Goal: Task Accomplishment & Management: Use online tool/utility

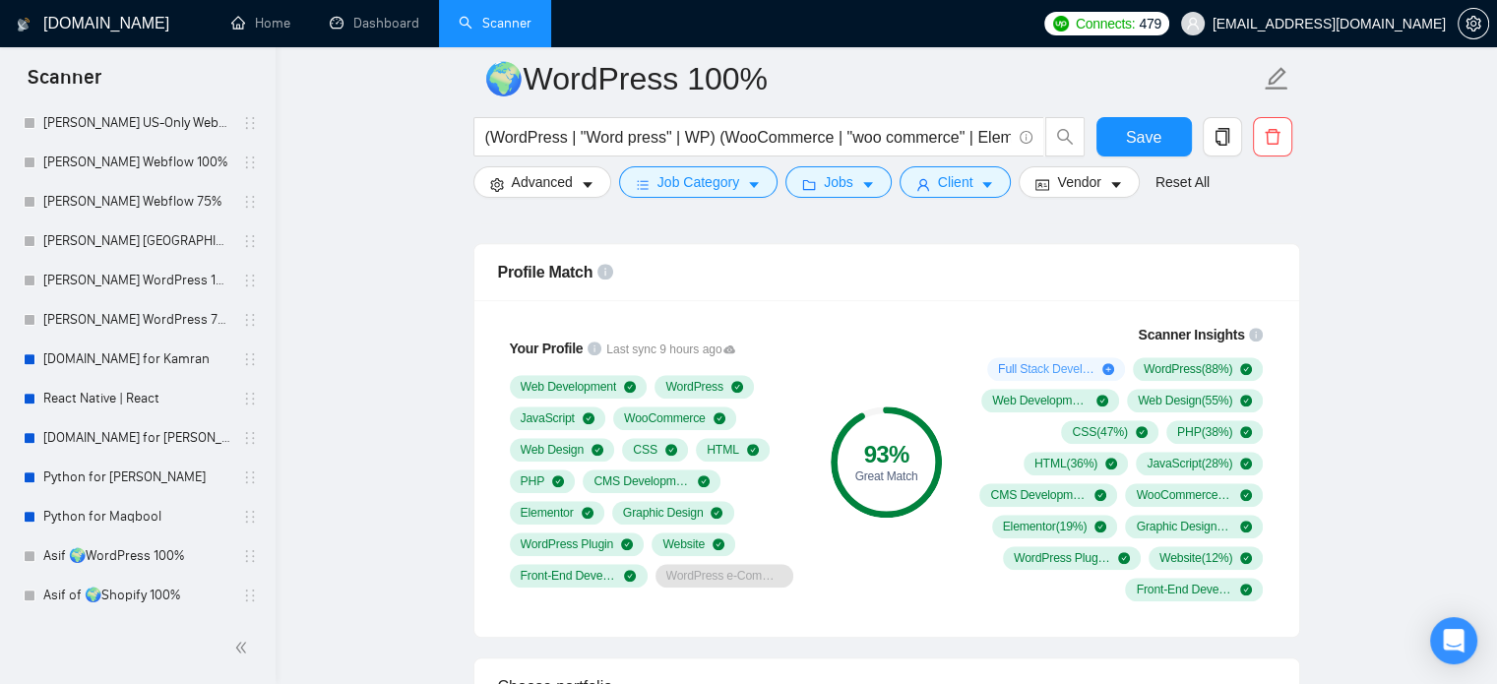
scroll to position [731, 0]
drag, startPoint x: 121, startPoint y: 605, endPoint x: 589, endPoint y: 493, distance: 480.7
click at [121, 605] on link "Asif🌍Webflow 100%" at bounding box center [136, 593] width 187 height 39
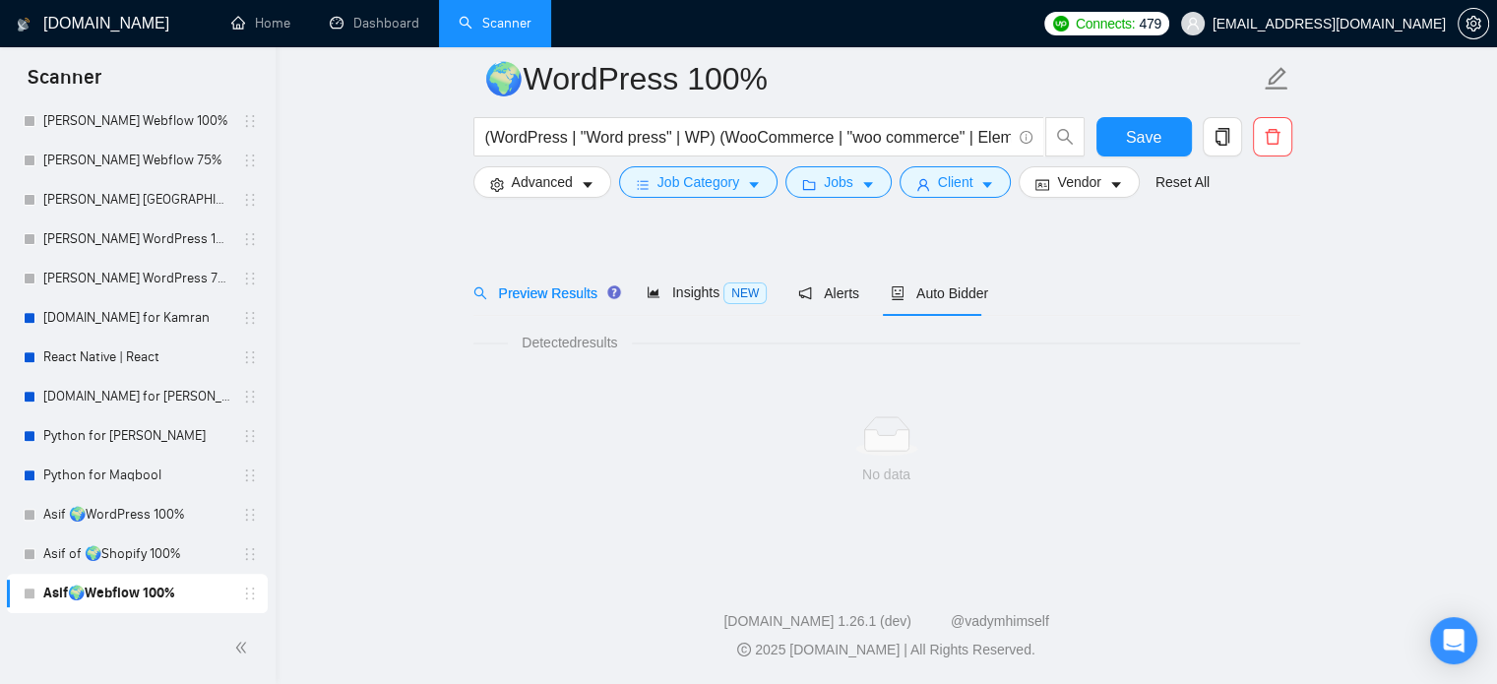
scroll to position [34, 0]
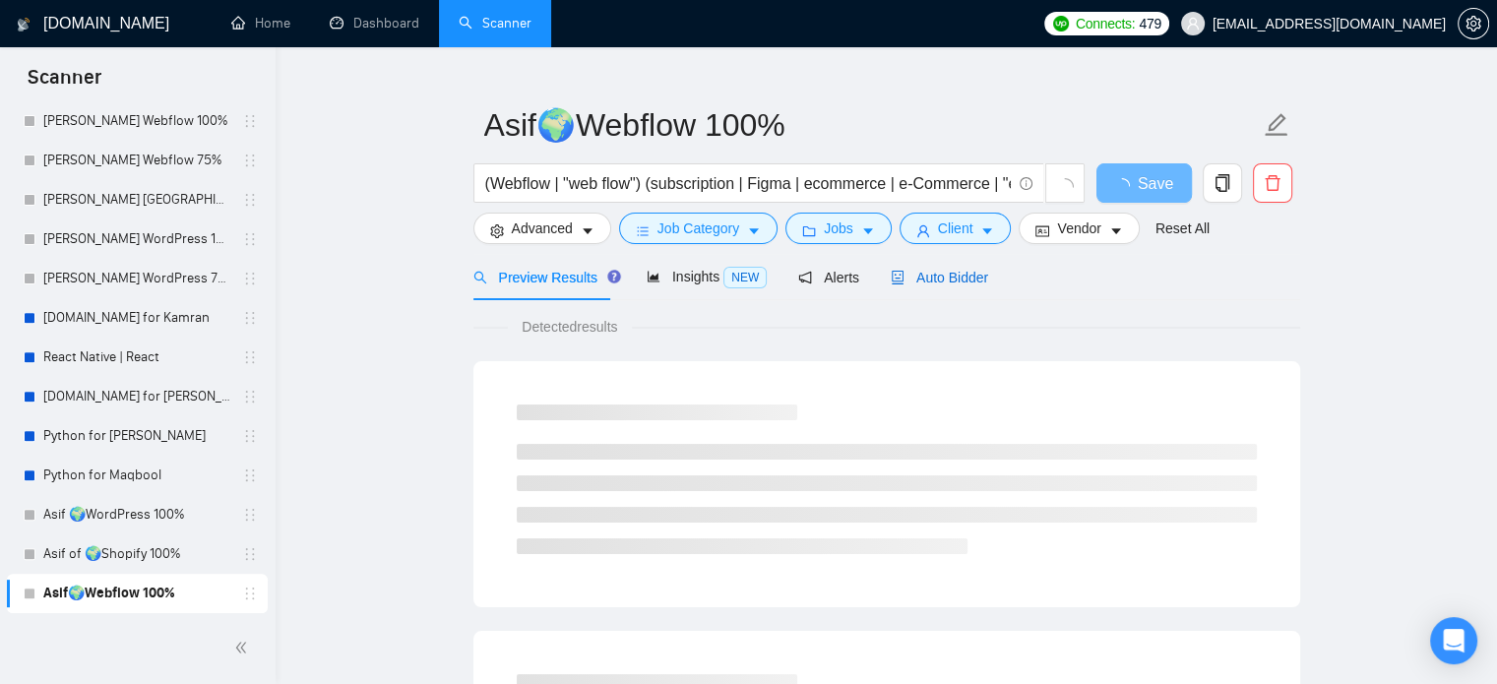
click at [949, 275] on span "Auto Bidder" at bounding box center [939, 278] width 97 height 16
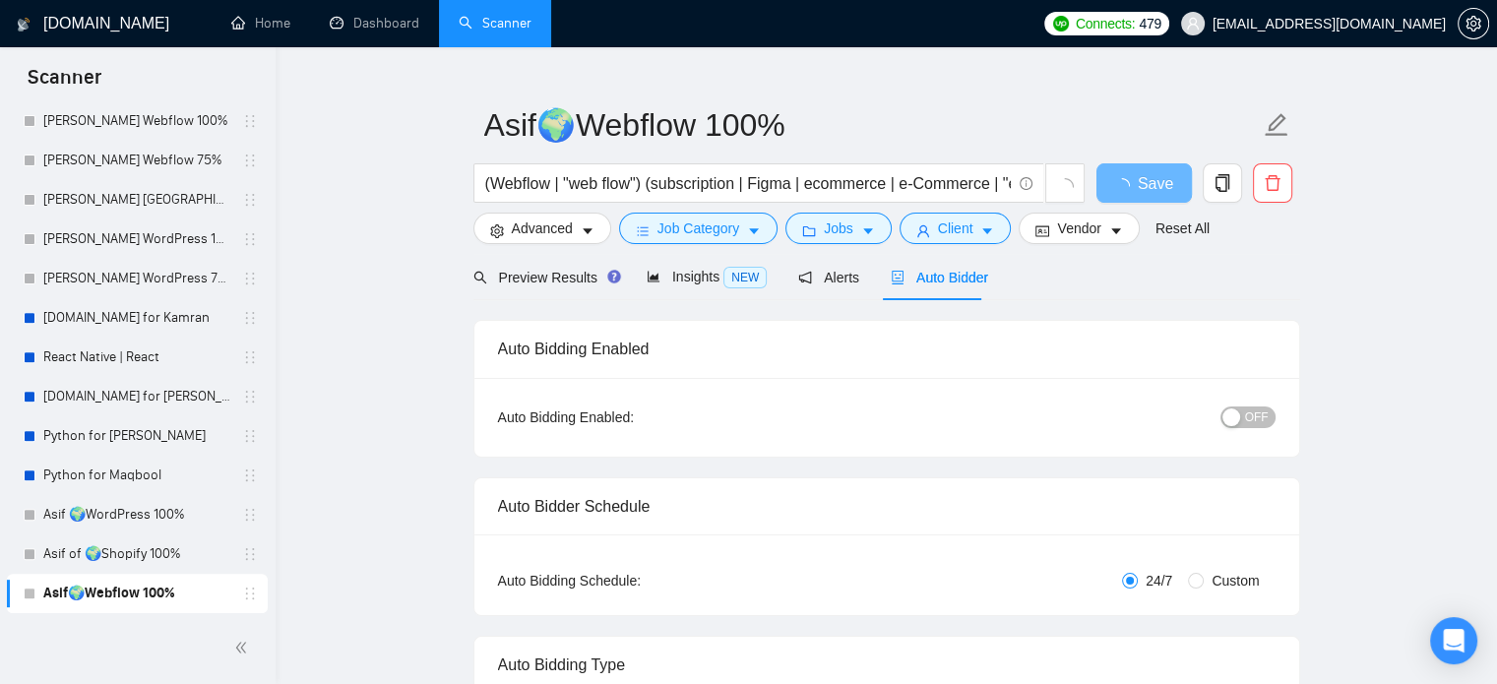
radio input "false"
radio input "true"
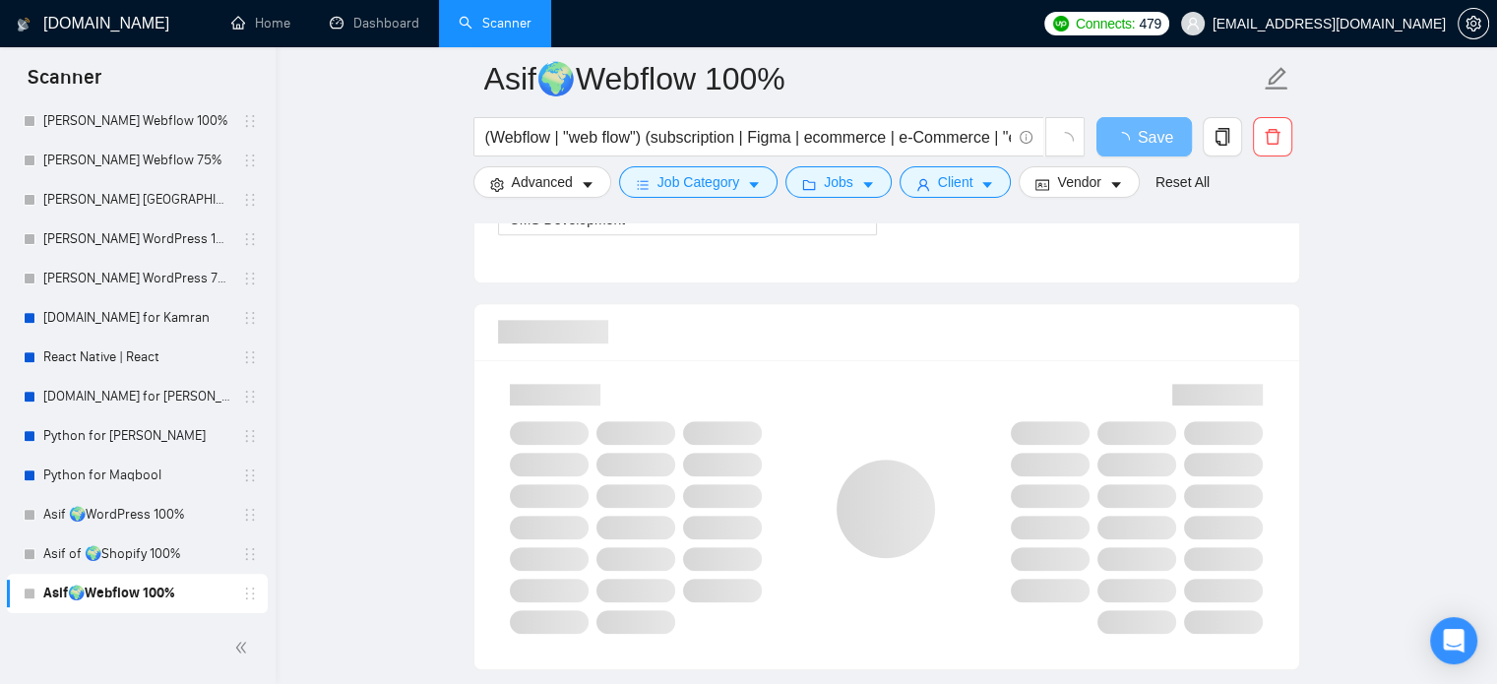
scroll to position [1511, 0]
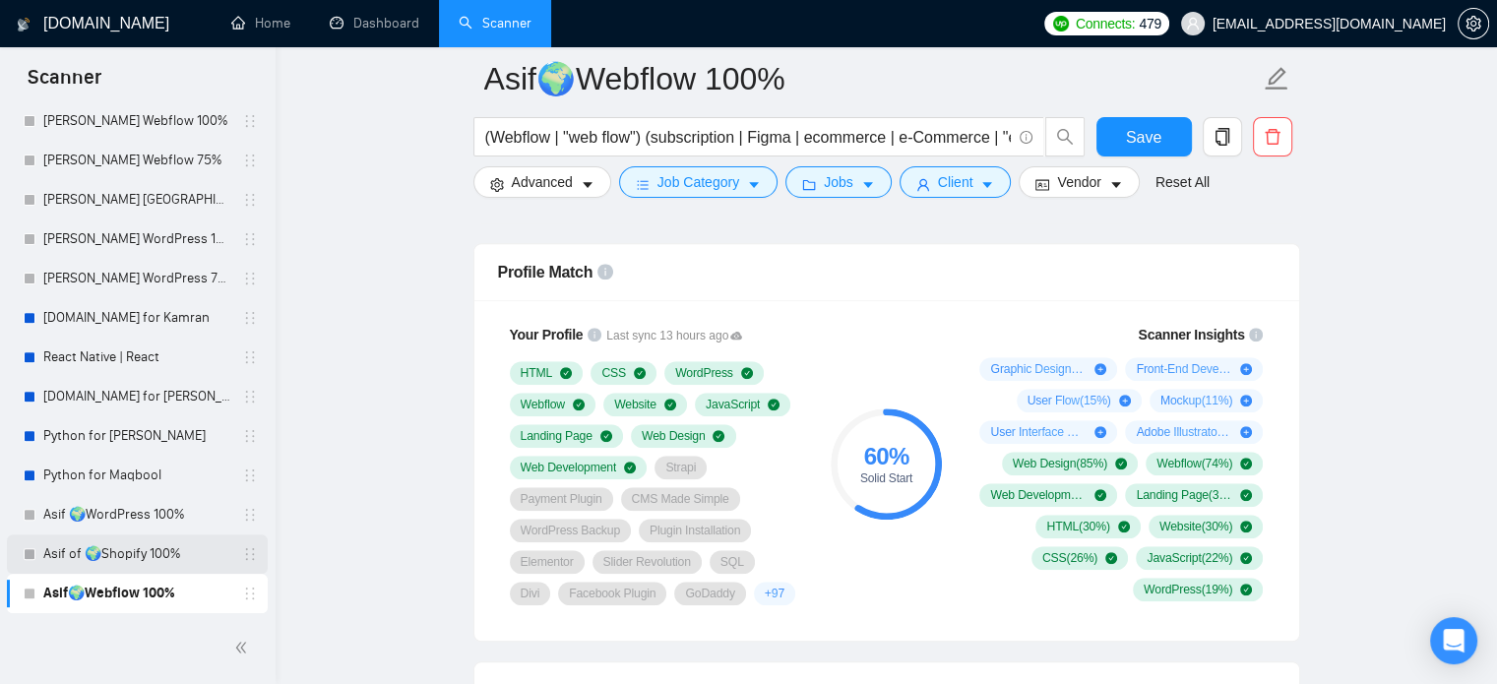
click at [150, 561] on link "Asif of 🌍Shopify 100%" at bounding box center [136, 554] width 187 height 39
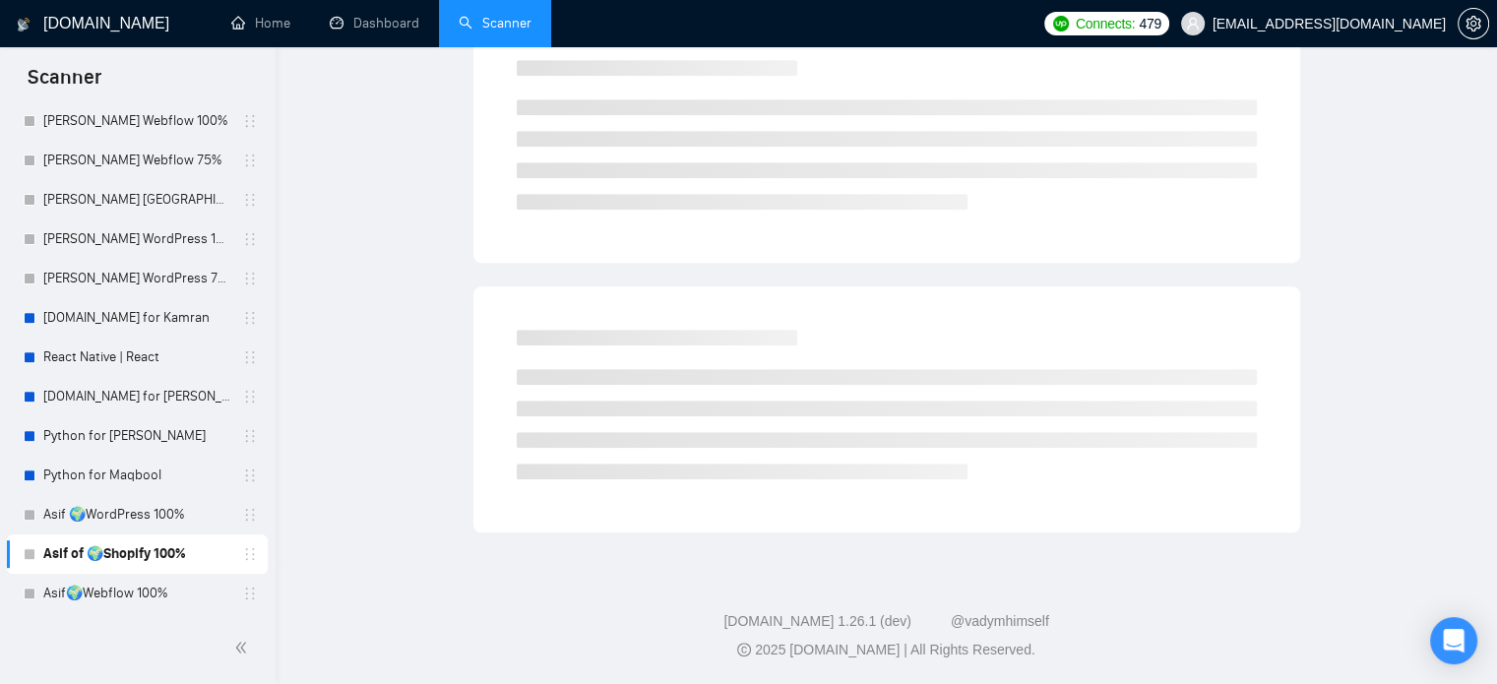
scroll to position [34, 0]
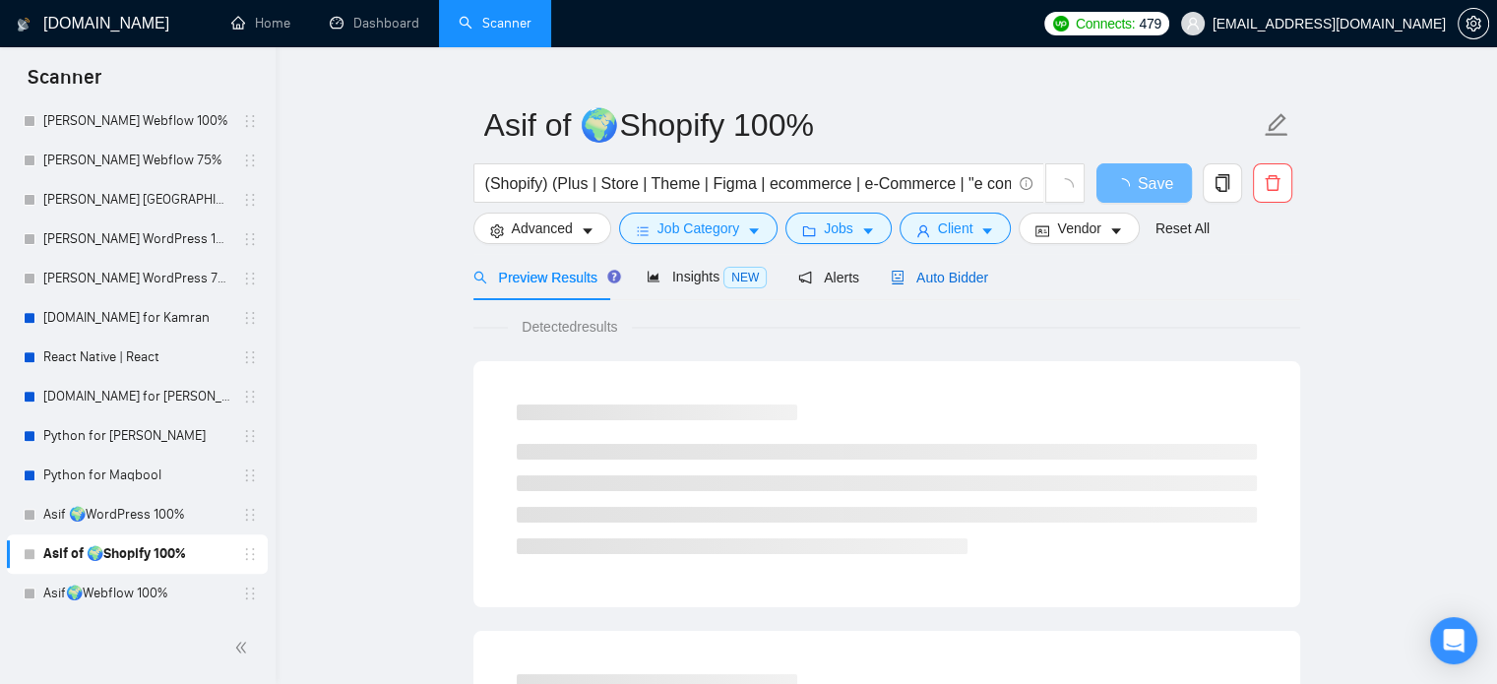
click at [940, 286] on div "Auto Bidder" at bounding box center [939, 278] width 97 height 22
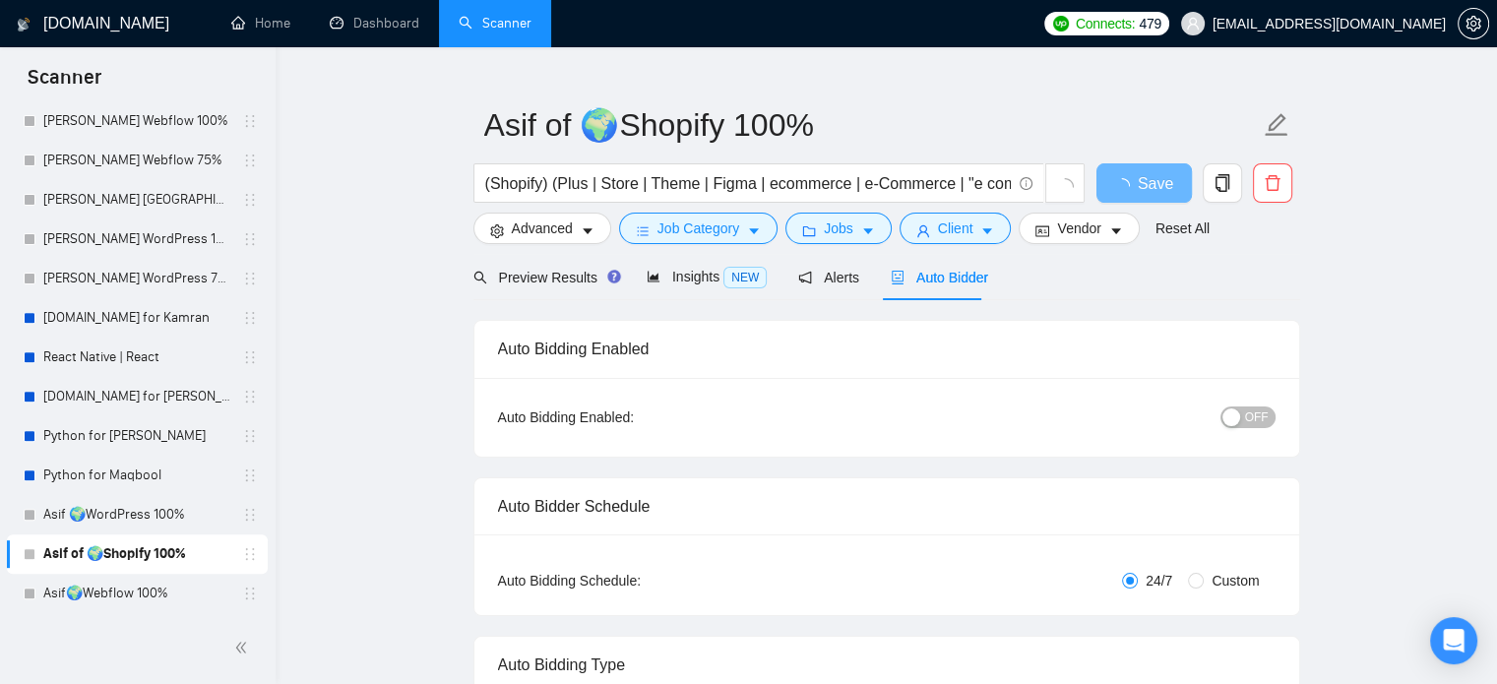
radio input "false"
radio input "true"
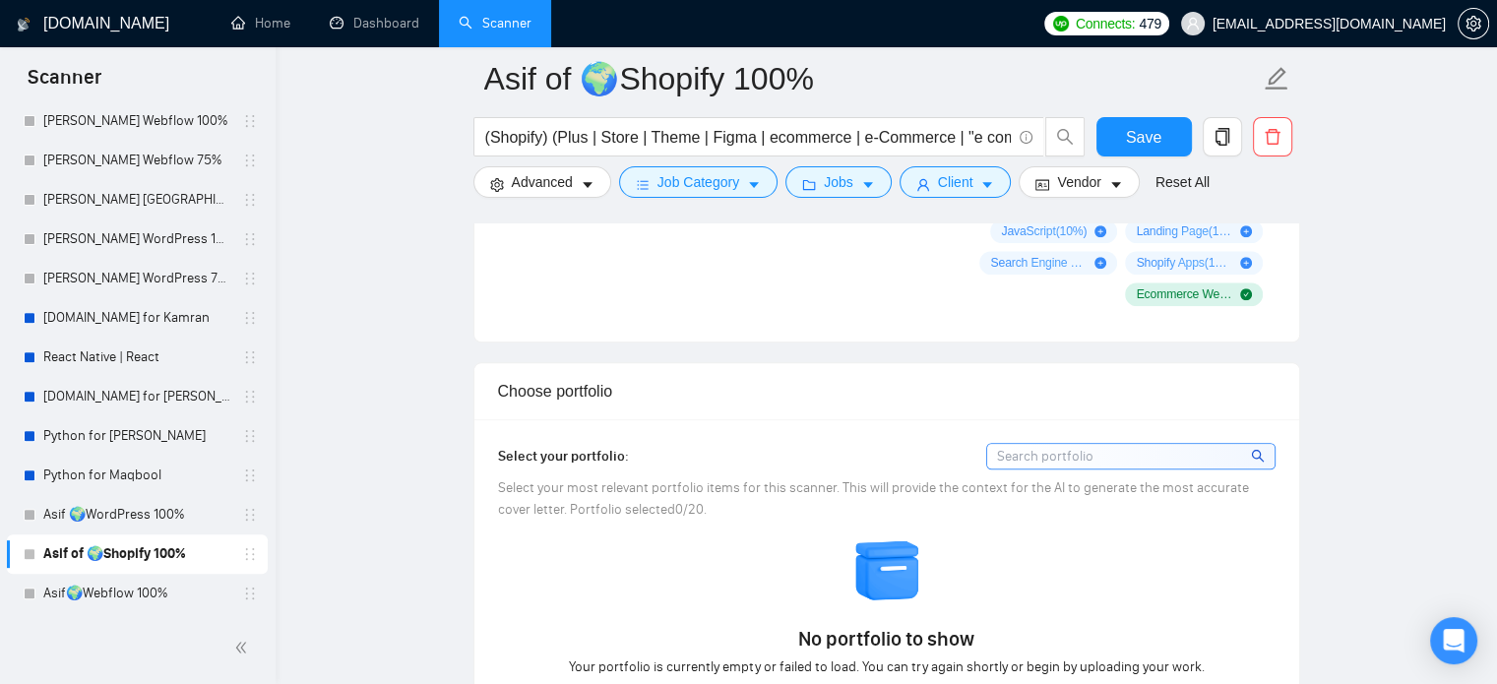
scroll to position [1511, 0]
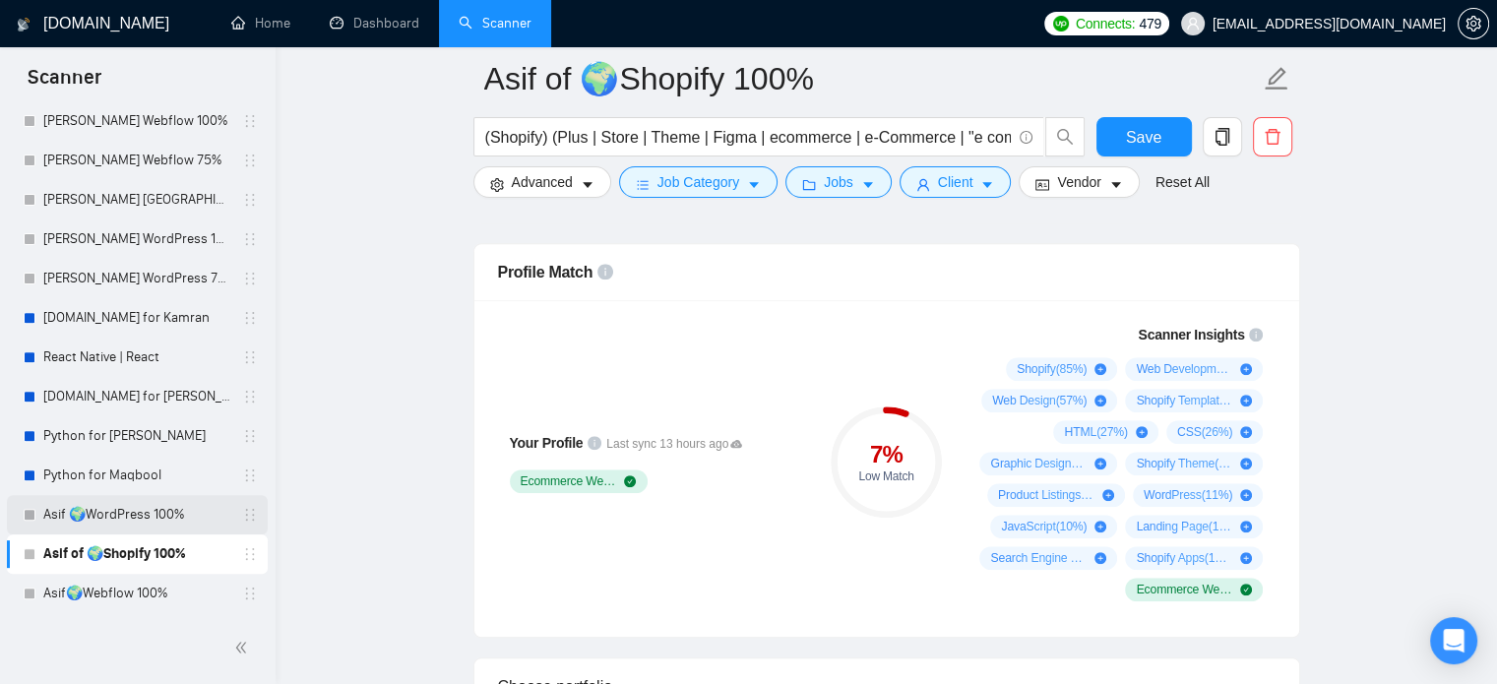
click at [154, 512] on link "Asif 🌍WordPress 100%" at bounding box center [136, 514] width 187 height 39
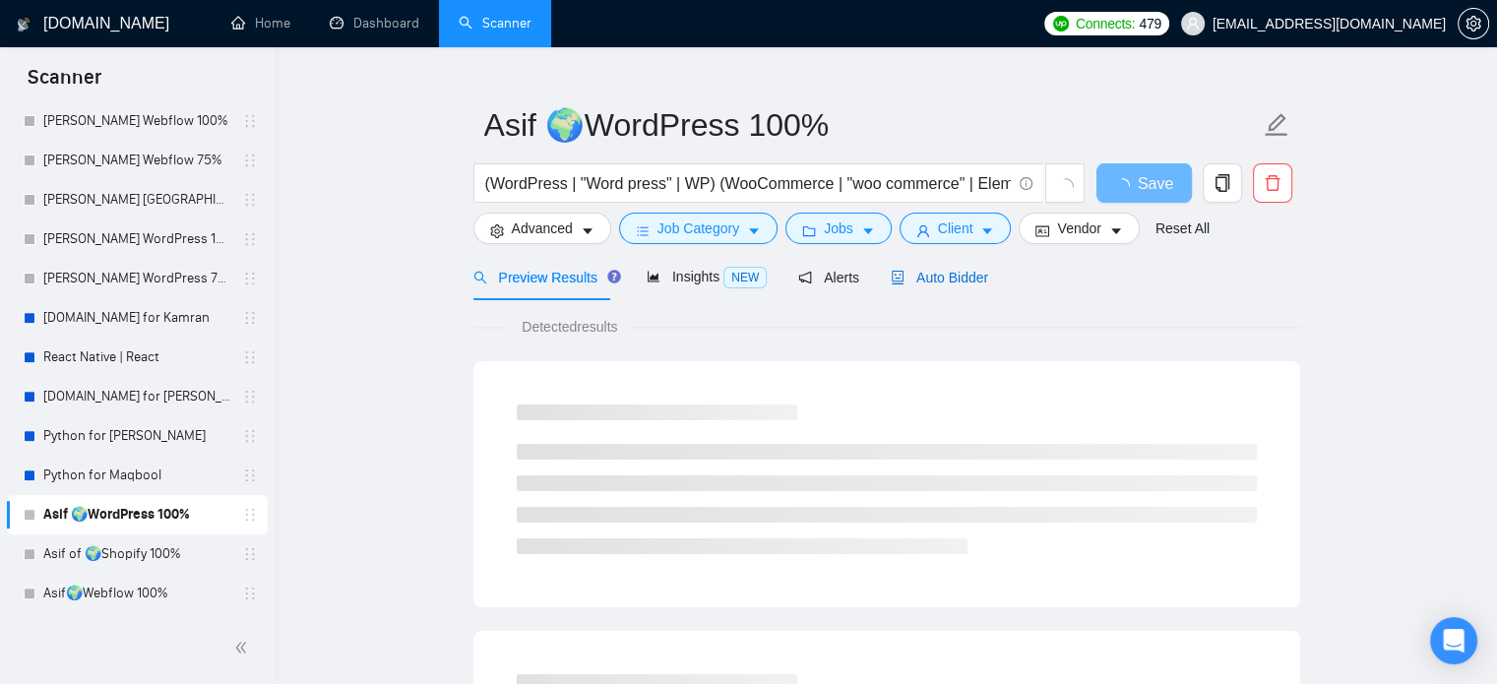
click at [966, 270] on span "Auto Bidder" at bounding box center [939, 278] width 97 height 16
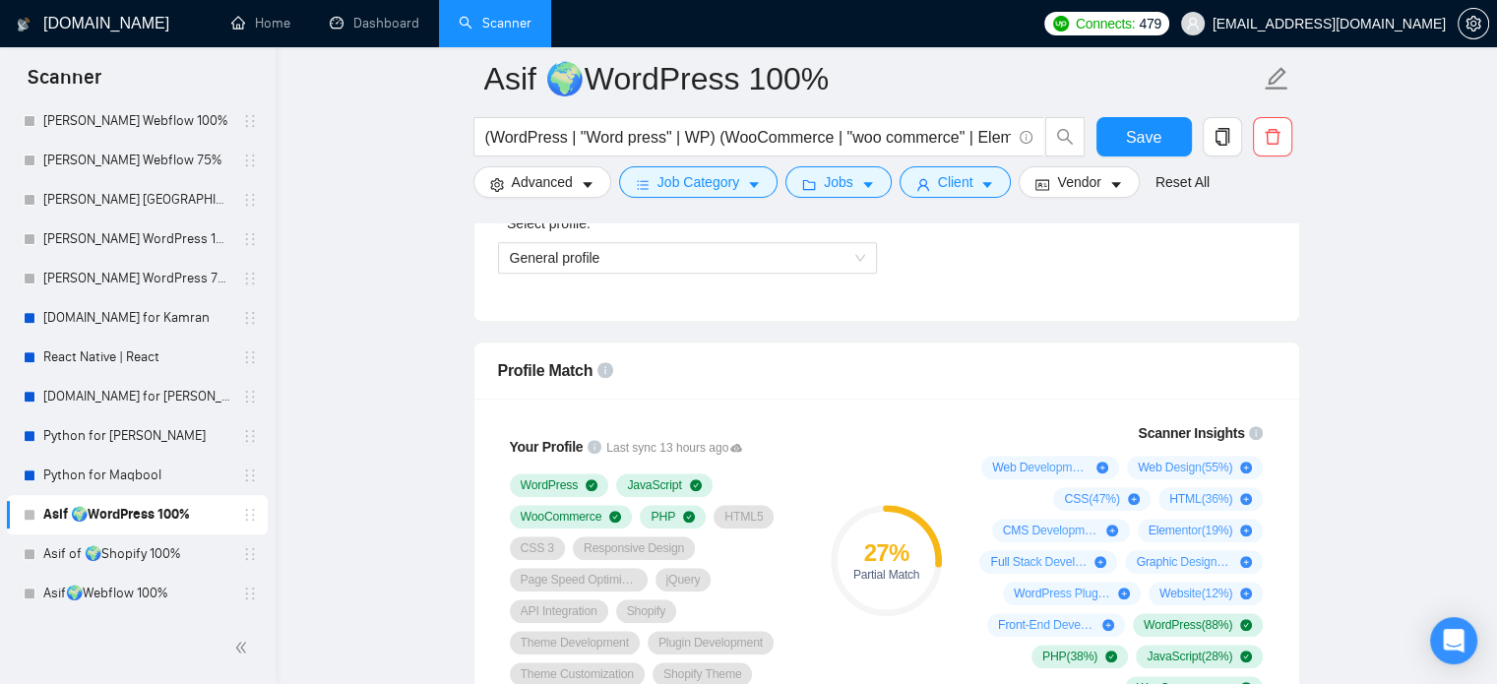
scroll to position [632, 0]
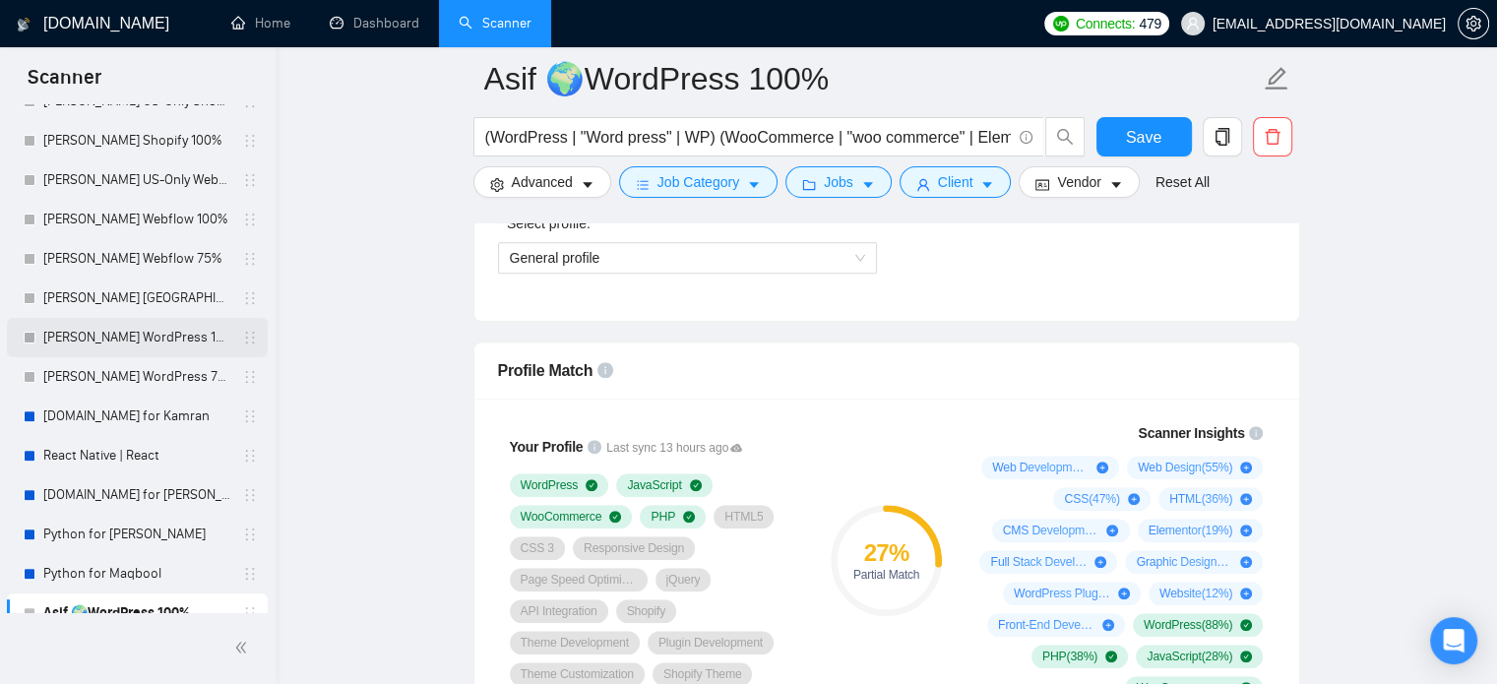
click at [154, 338] on link "[PERSON_NAME] WordPress 100%" at bounding box center [136, 337] width 187 height 39
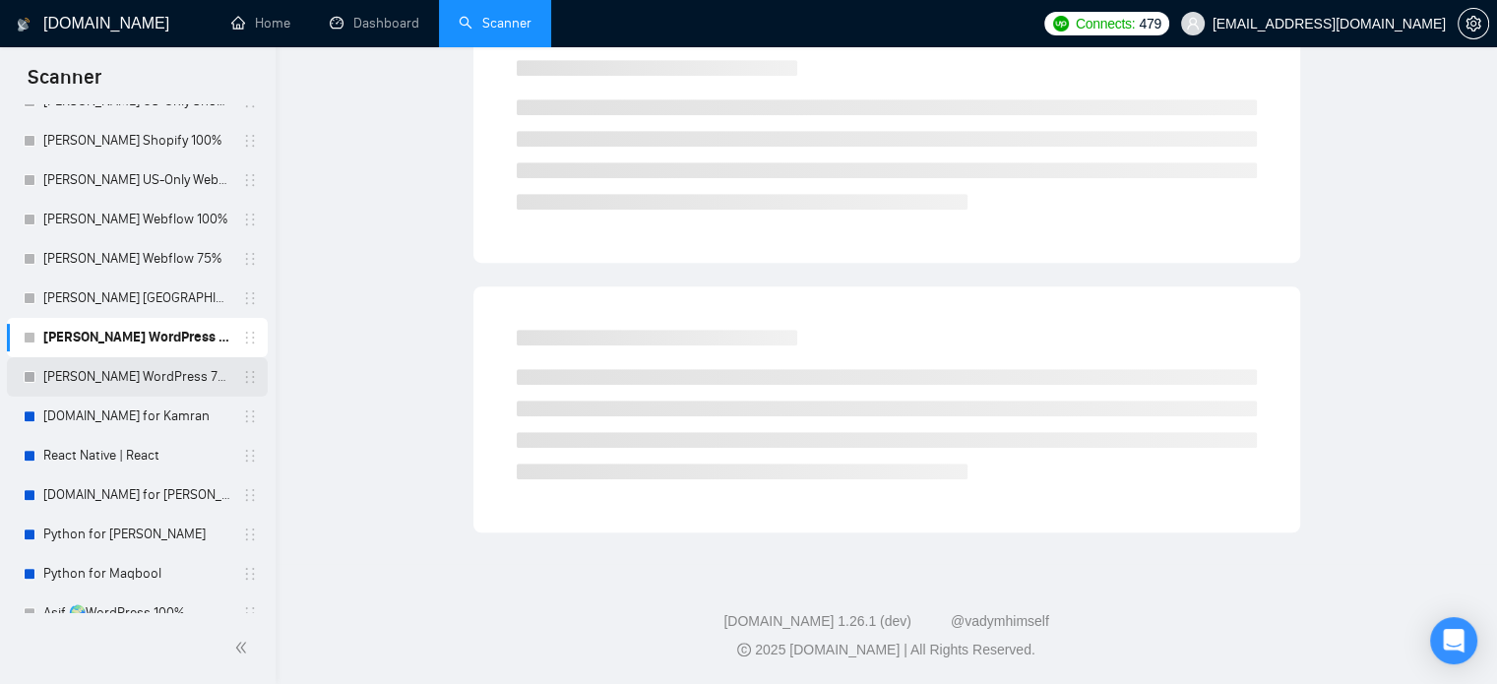
scroll to position [34, 0]
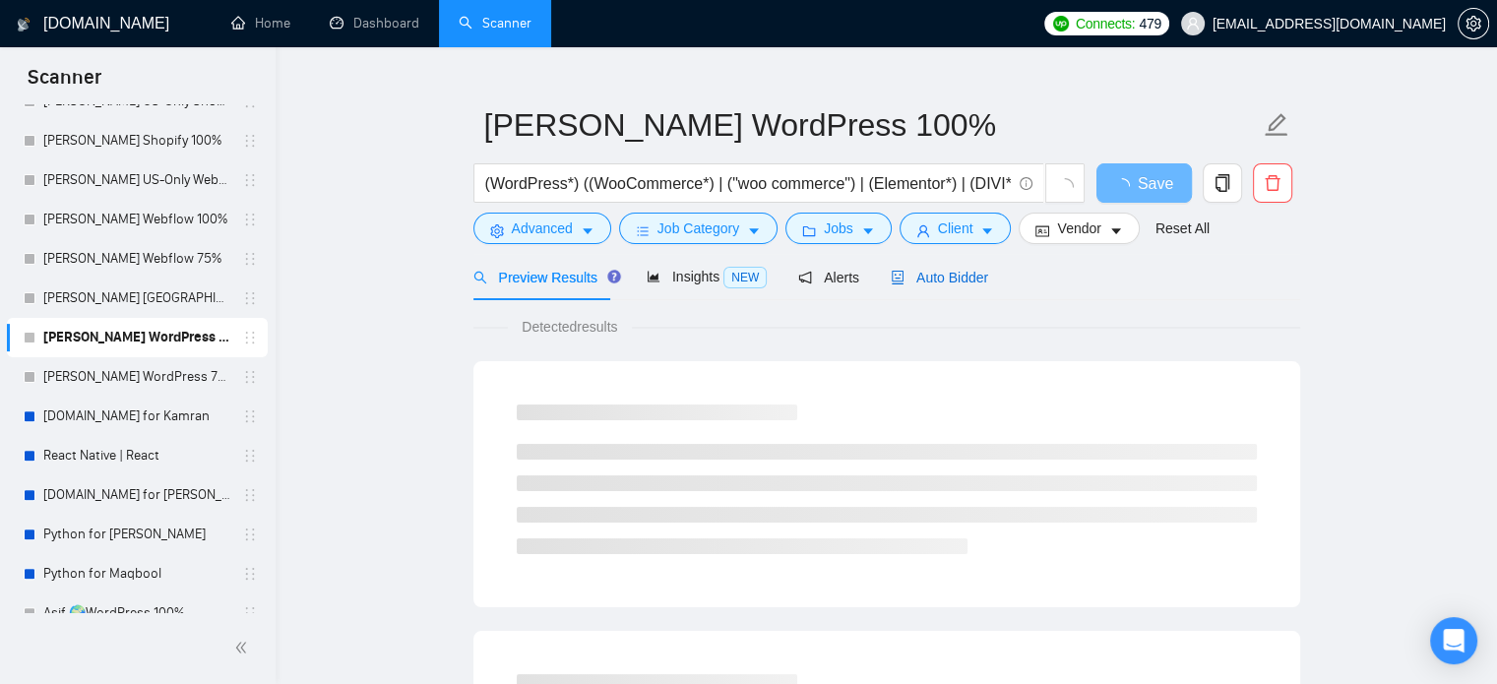
click at [965, 282] on span "Auto Bidder" at bounding box center [939, 278] width 97 height 16
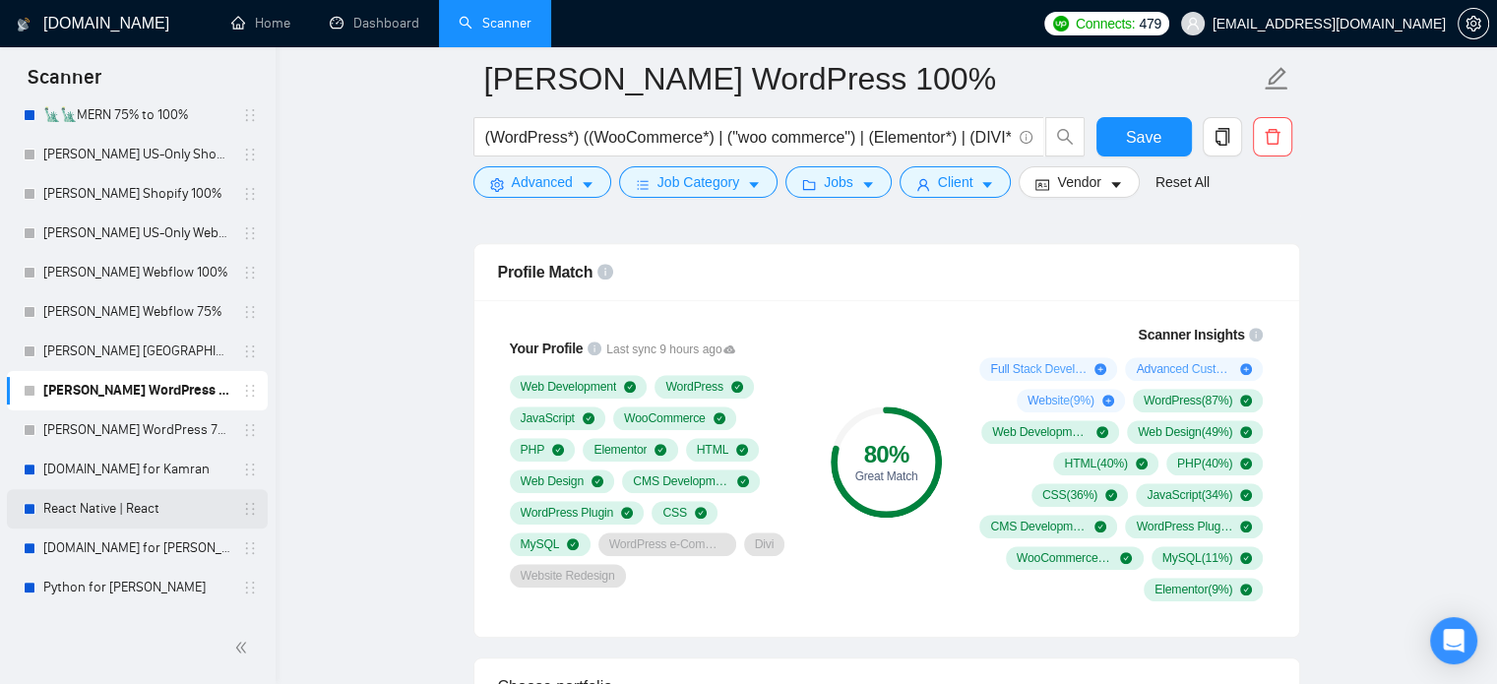
scroll to position [534, 0]
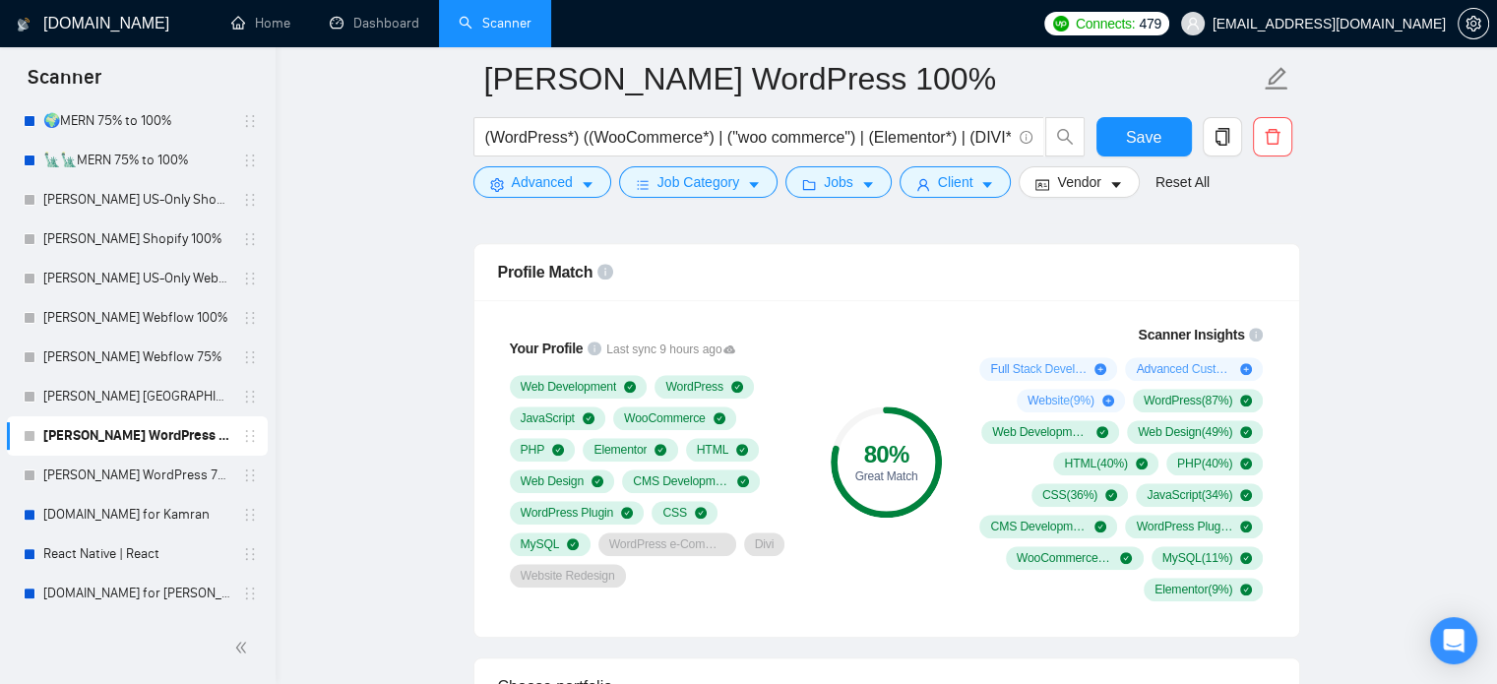
drag, startPoint x: 114, startPoint y: 326, endPoint x: 863, endPoint y: 454, distance: 760.1
click at [114, 326] on link "[PERSON_NAME] Webflow 100%" at bounding box center [136, 317] width 187 height 39
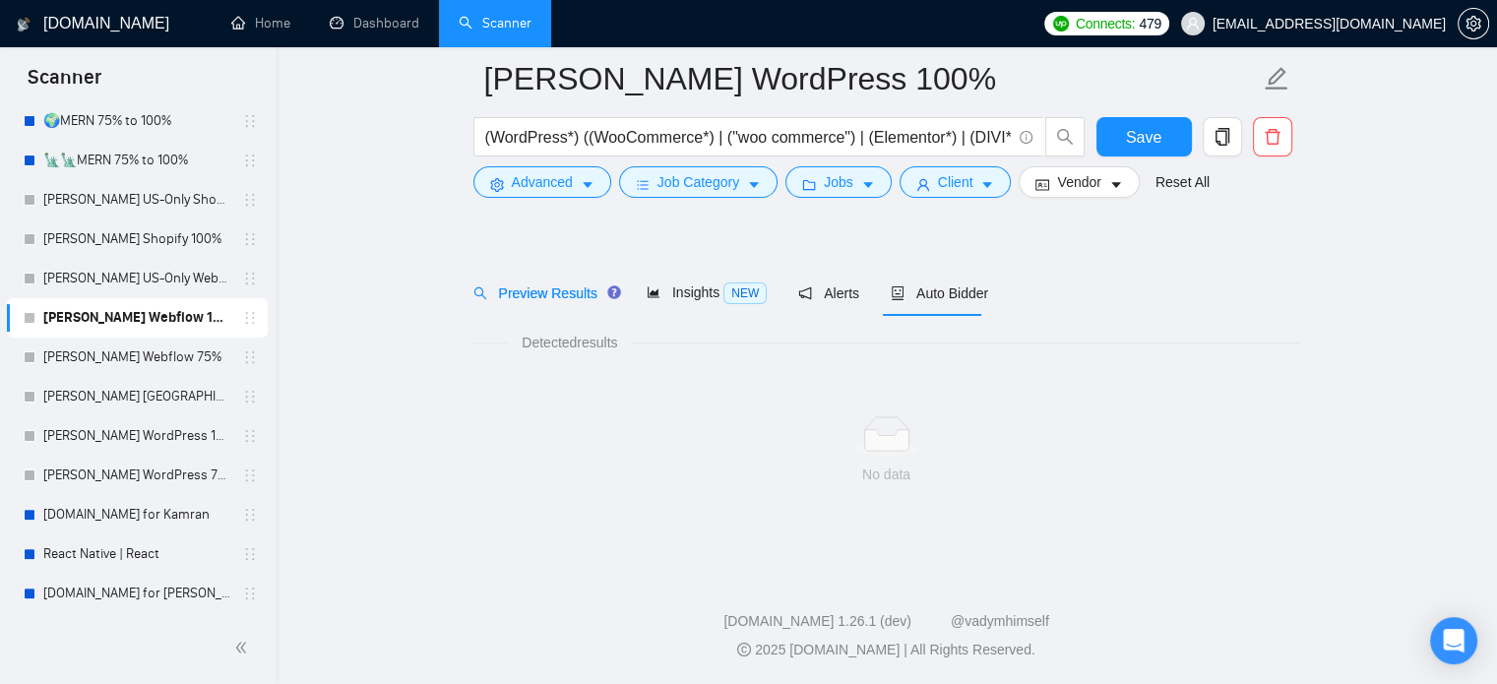
scroll to position [34, 0]
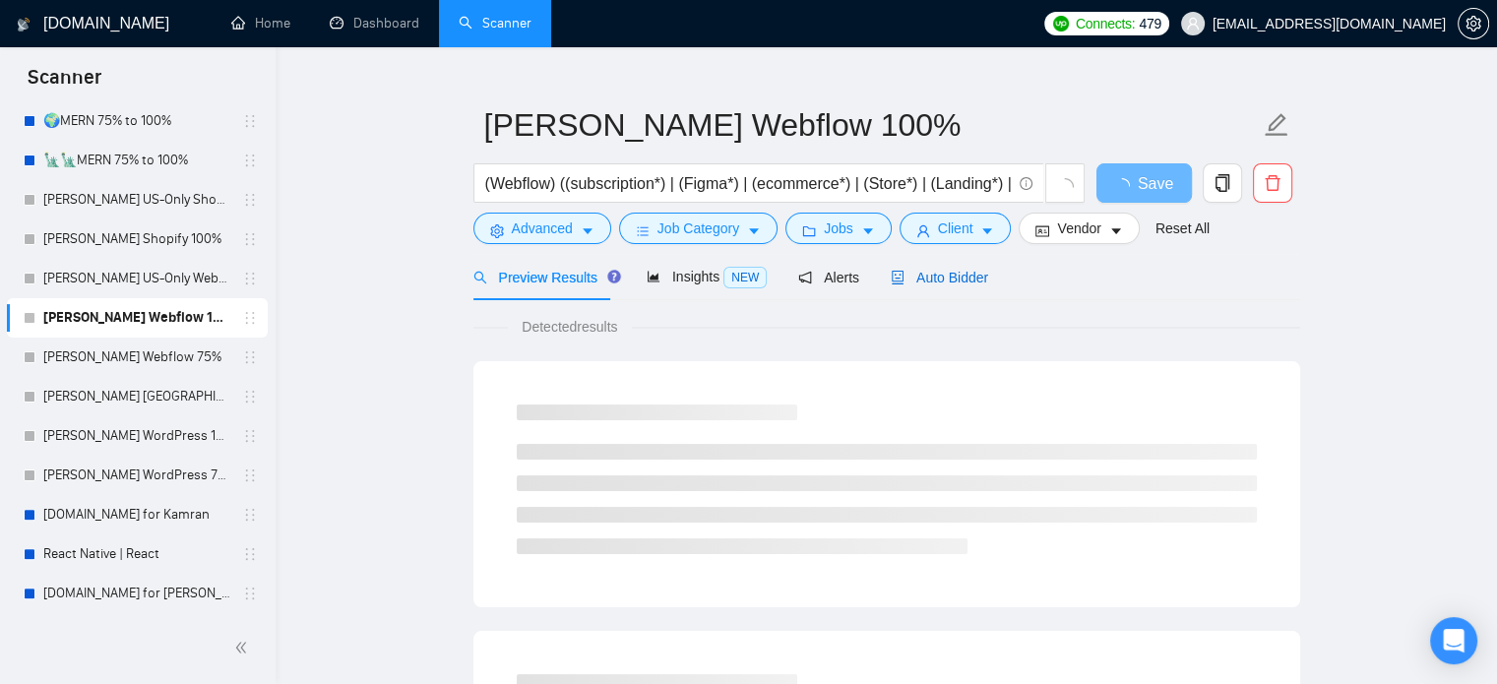
click at [937, 283] on span "Auto Bidder" at bounding box center [939, 278] width 97 height 16
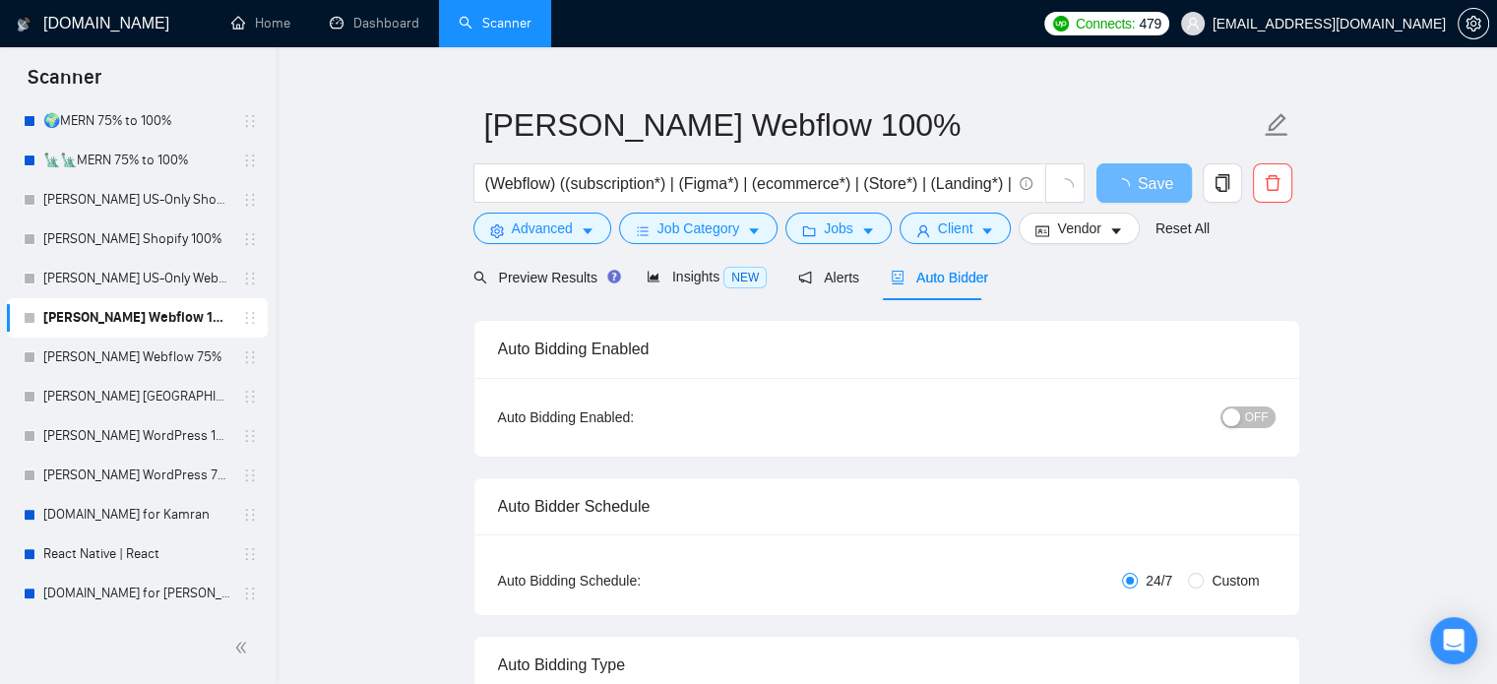
radio input "false"
radio input "true"
checkbox input "true"
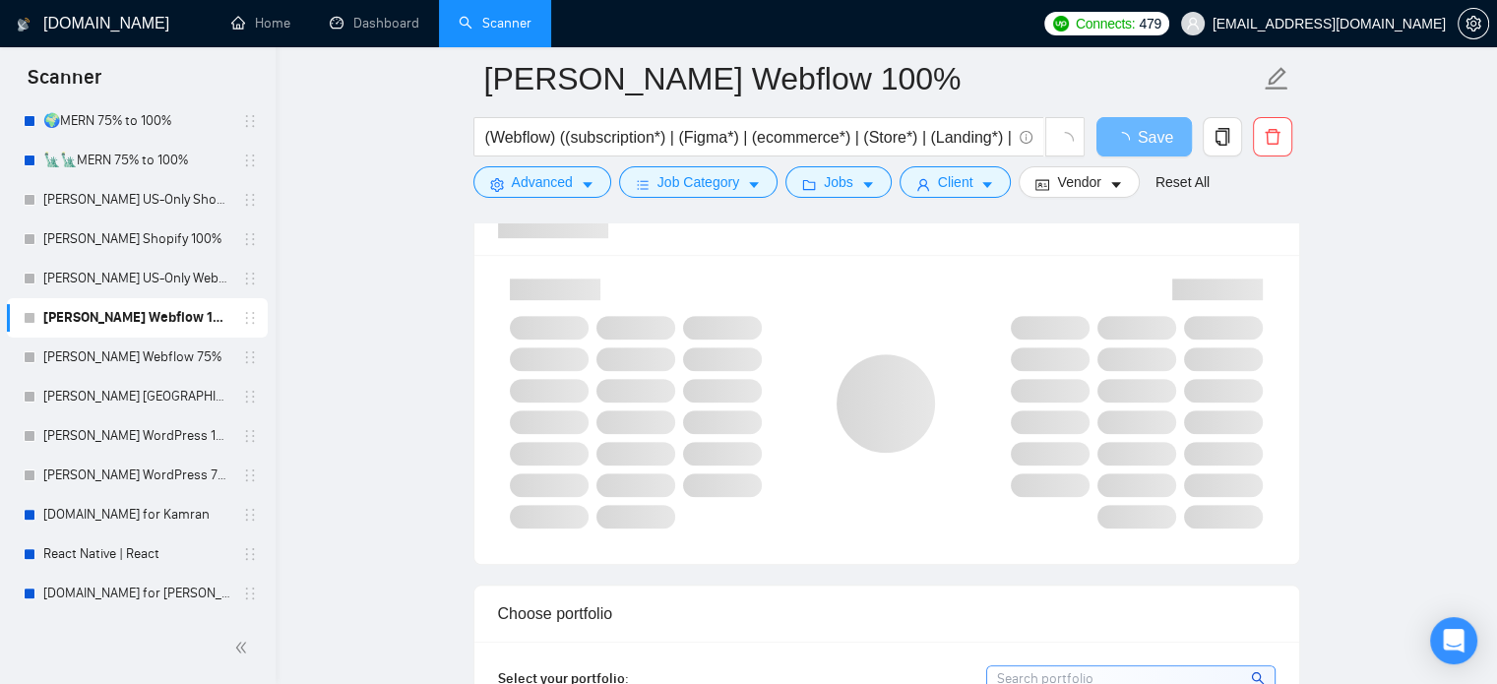
scroll to position [1610, 0]
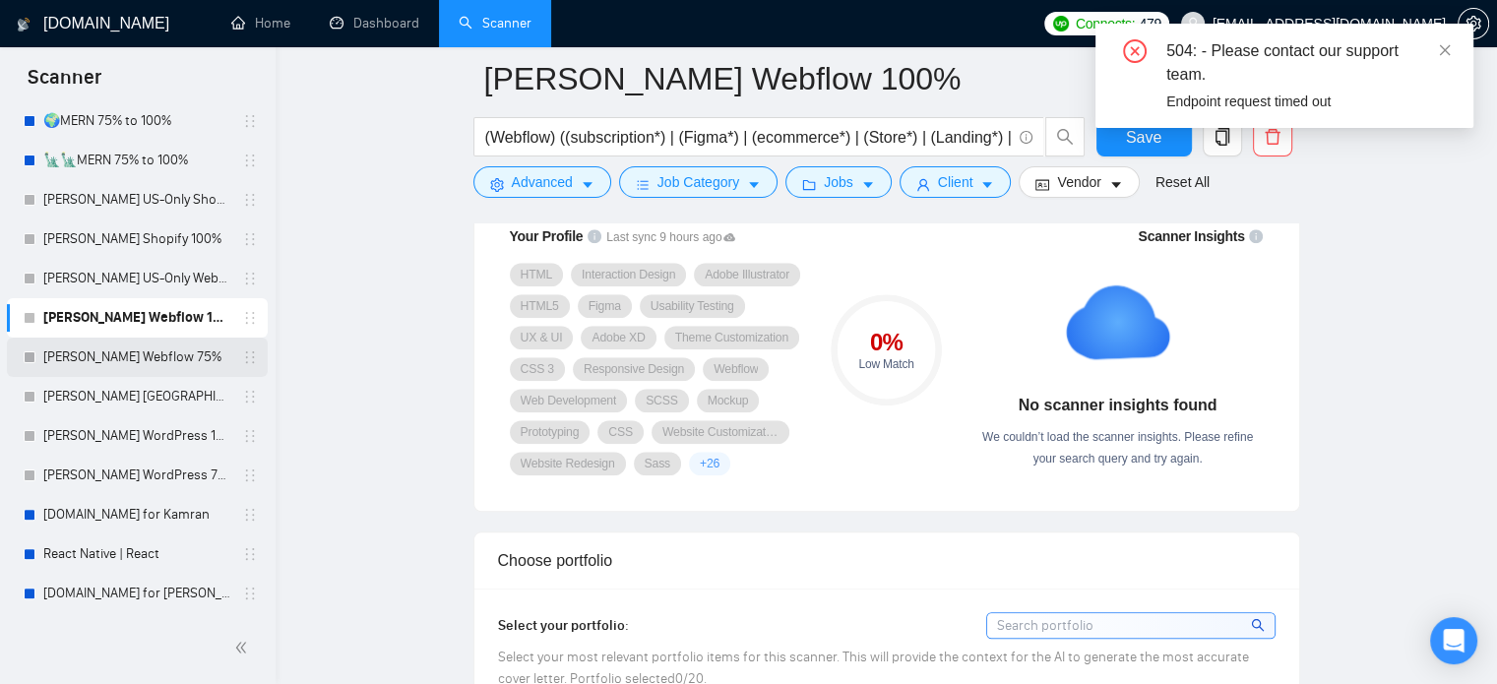
click at [151, 357] on link "[PERSON_NAME] Webflow 75%" at bounding box center [136, 357] width 187 height 39
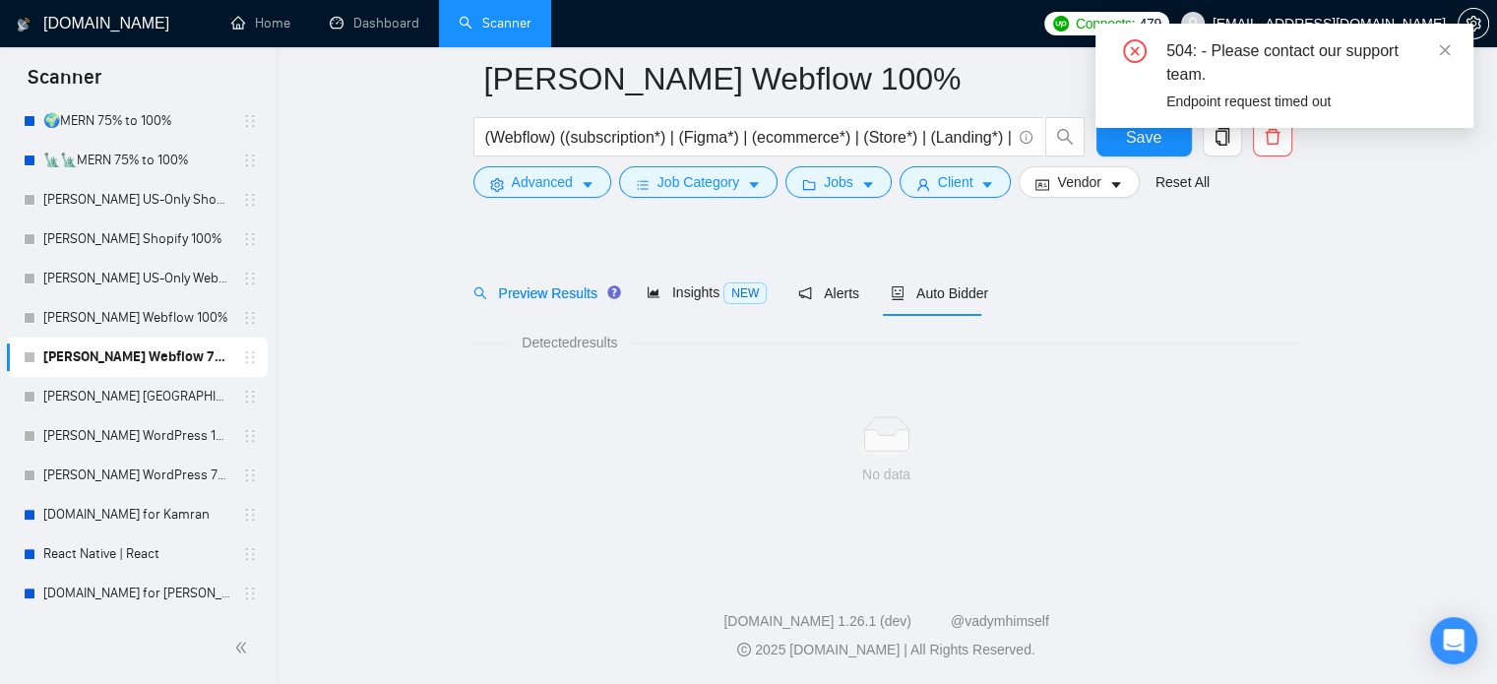
scroll to position [34, 0]
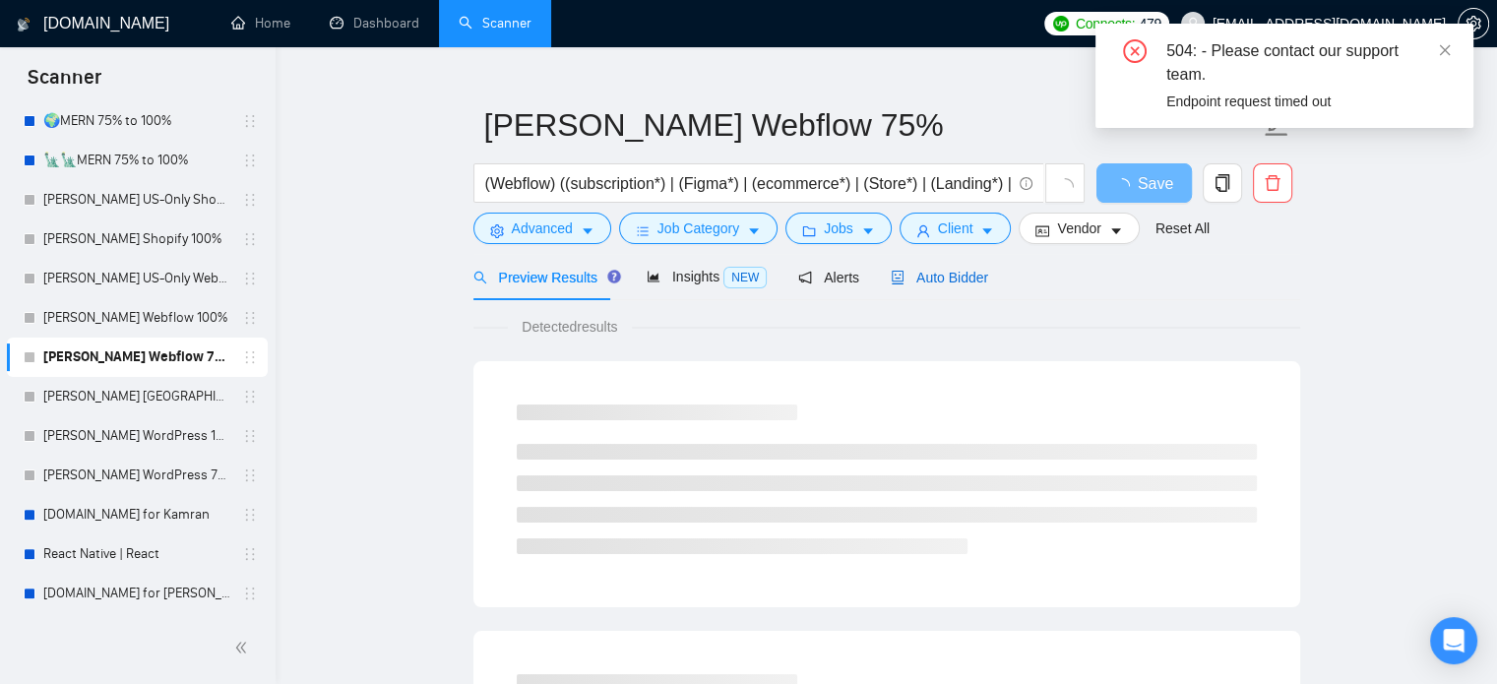
click at [915, 278] on span "Auto Bidder" at bounding box center [939, 278] width 97 height 16
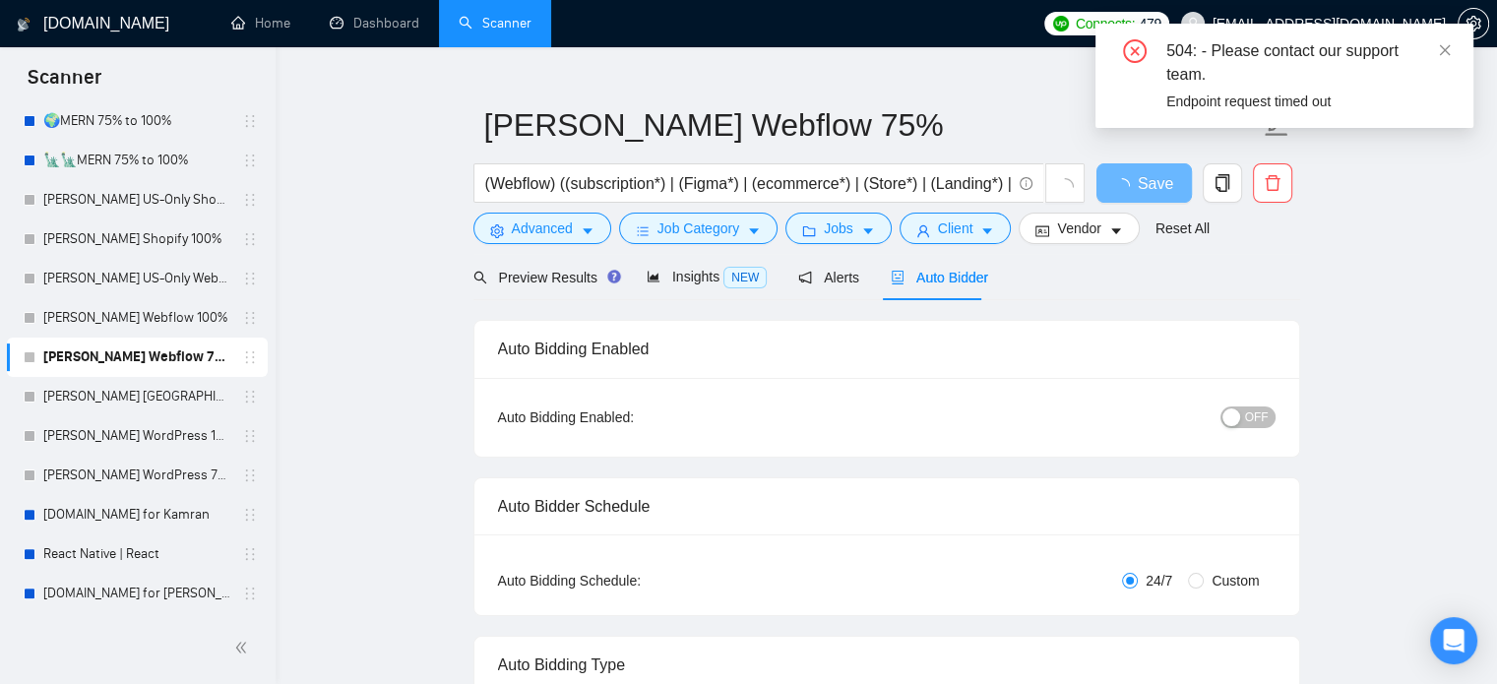
radio input "false"
radio input "true"
checkbox input "true"
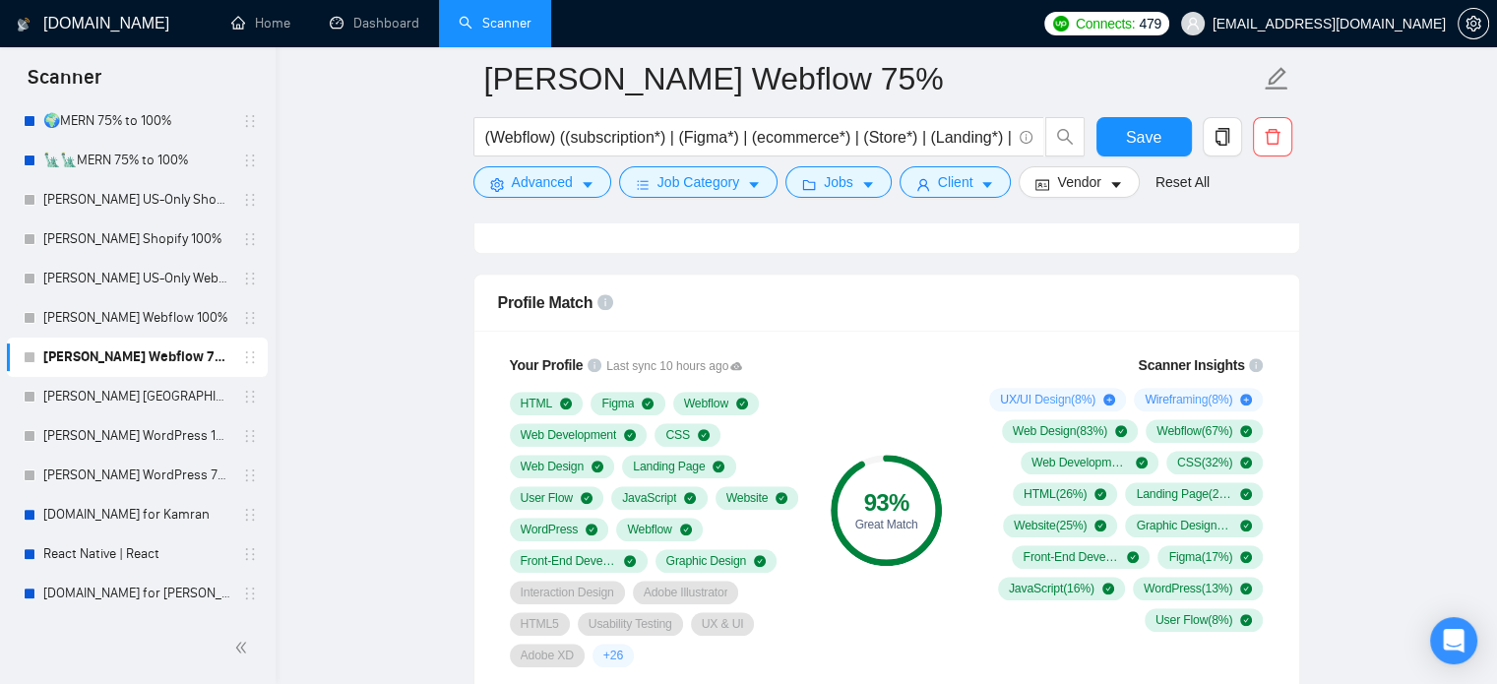
scroll to position [1511, 0]
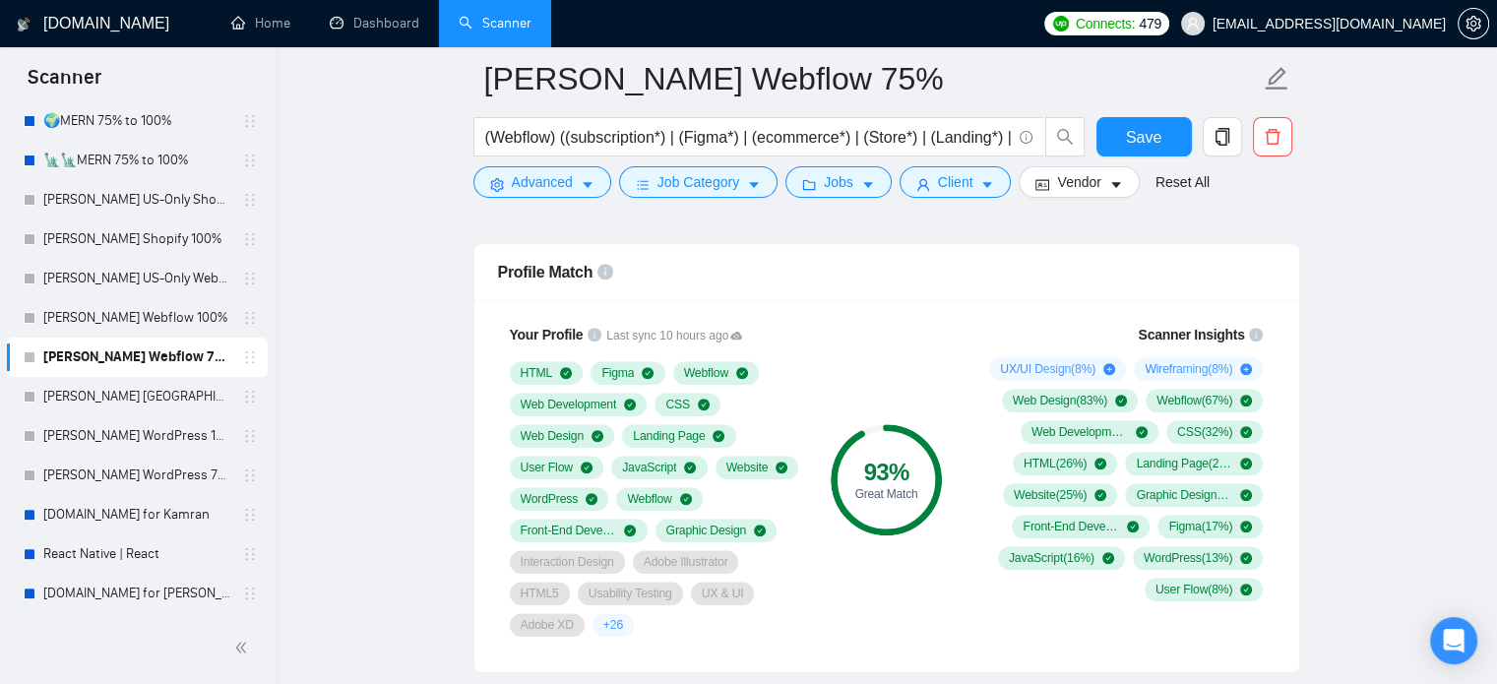
drag, startPoint x: 158, startPoint y: 321, endPoint x: 348, endPoint y: 345, distance: 191.5
click at [158, 321] on link "[PERSON_NAME] Webflow 100%" at bounding box center [136, 317] width 187 height 39
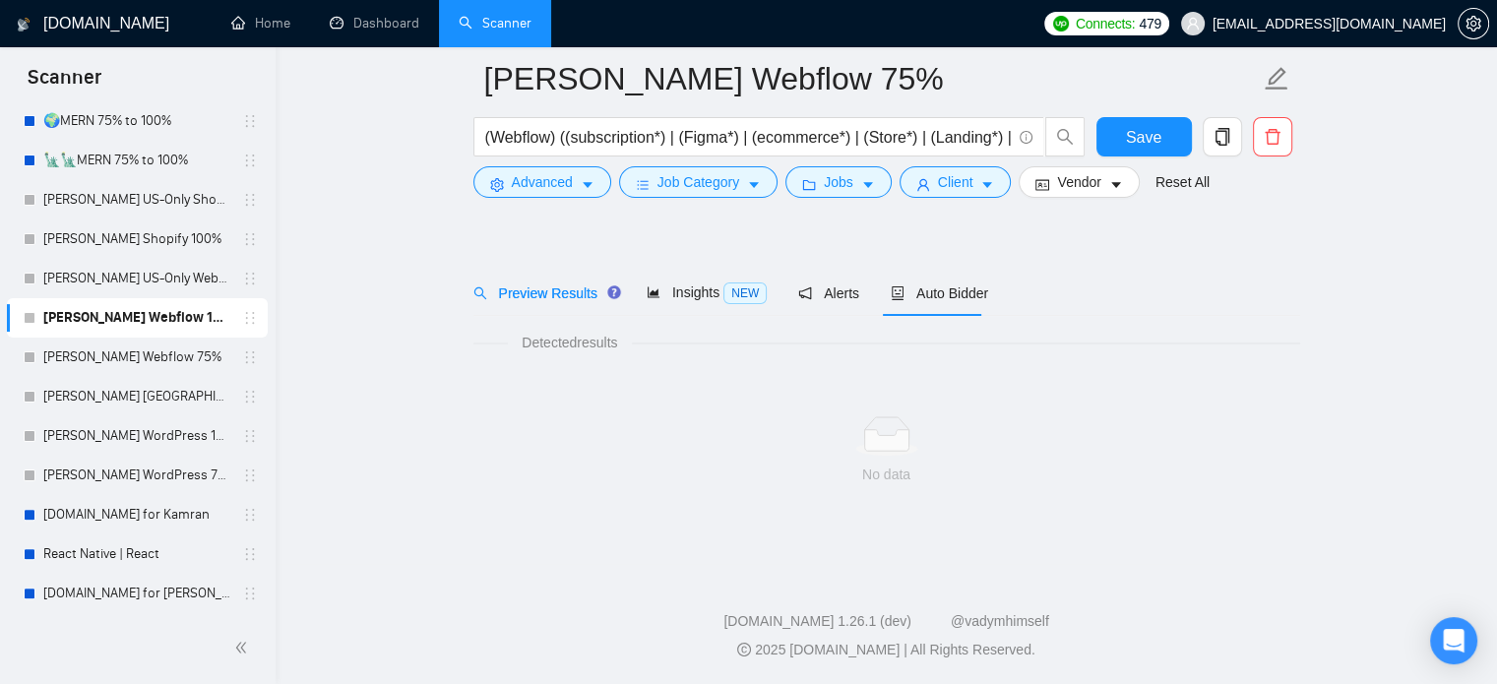
scroll to position [34, 0]
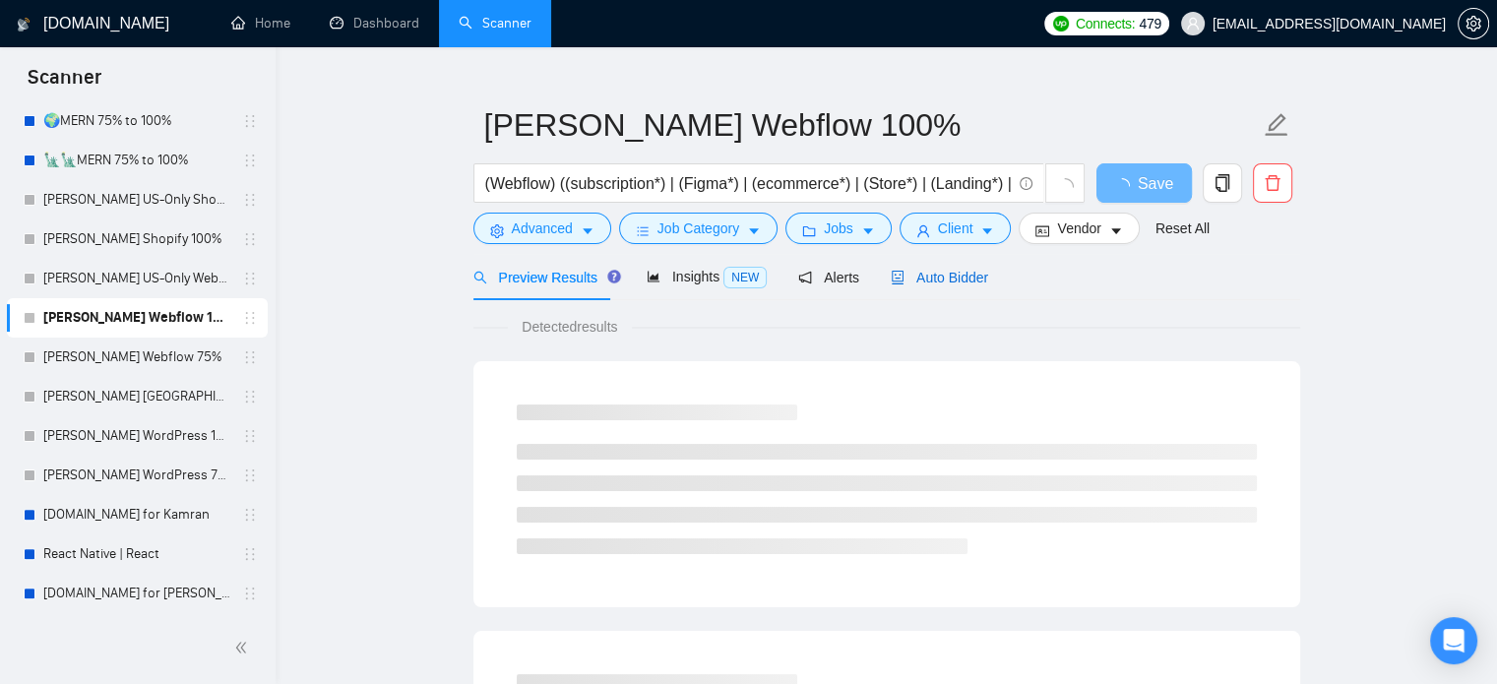
click at [962, 278] on span "Auto Bidder" at bounding box center [939, 278] width 97 height 16
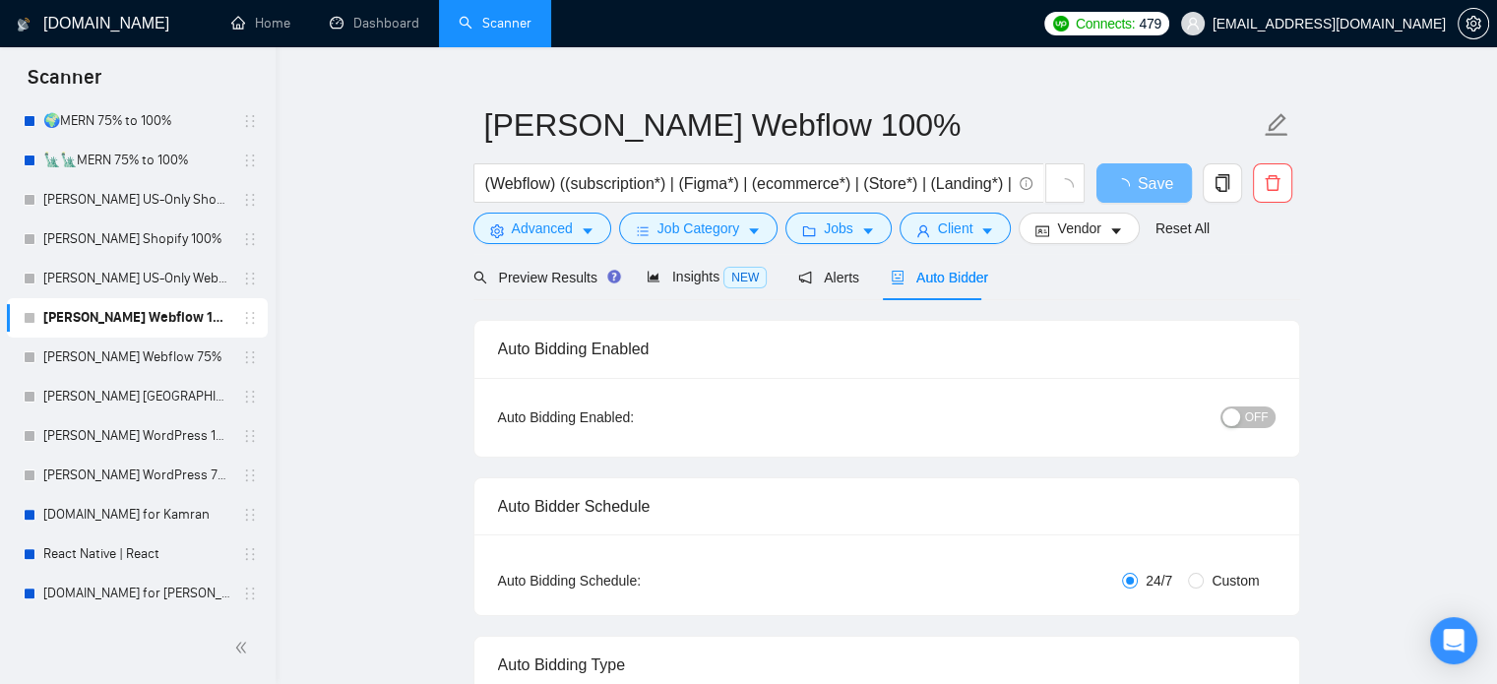
radio input "false"
radio input "true"
checkbox input "true"
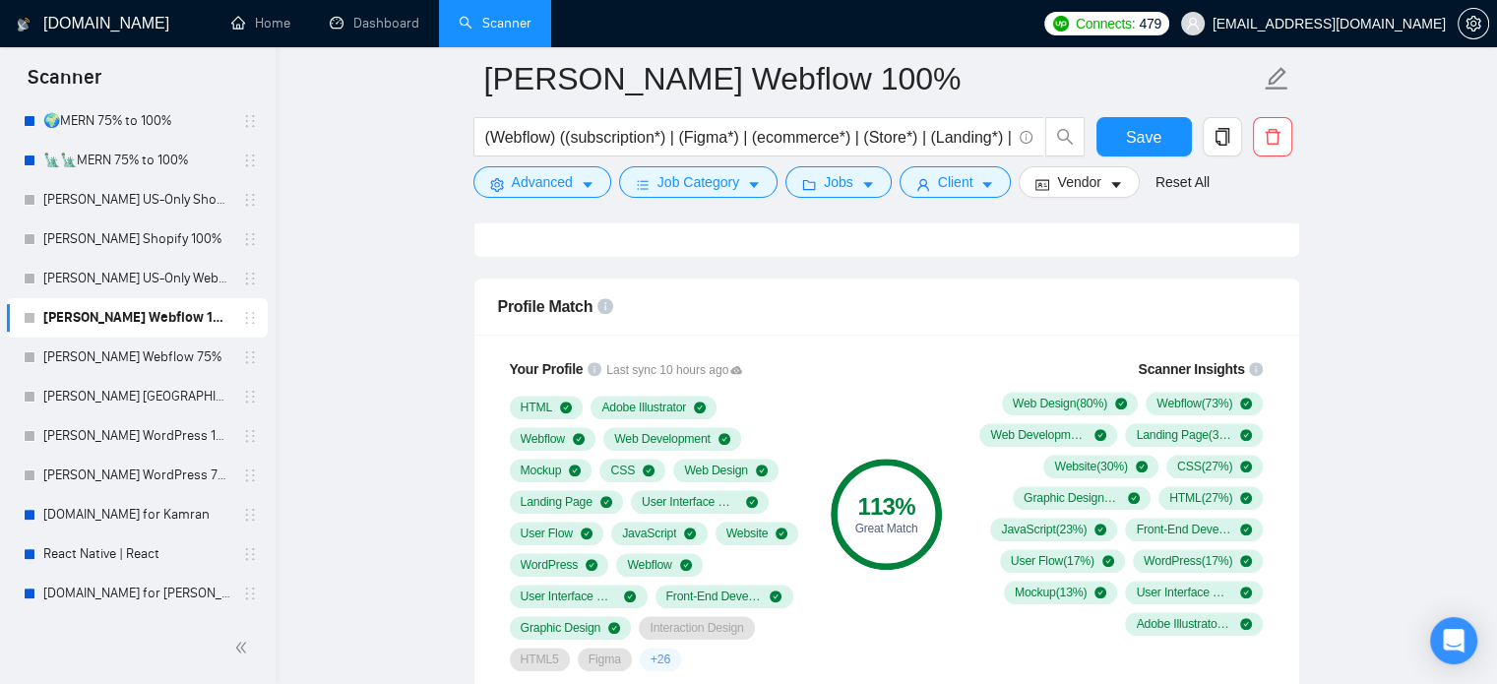
scroll to position [1511, 0]
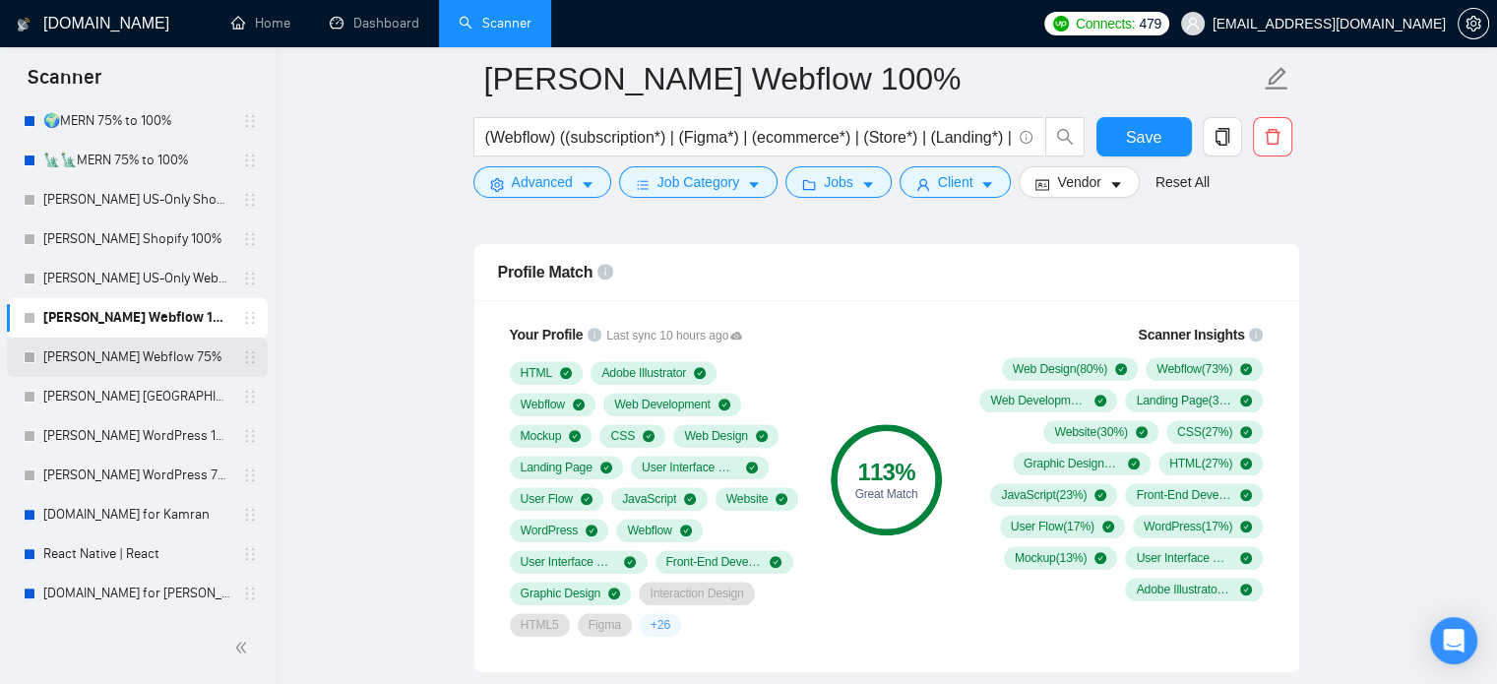
click at [175, 356] on link "[PERSON_NAME] Webflow 75%" at bounding box center [136, 357] width 187 height 39
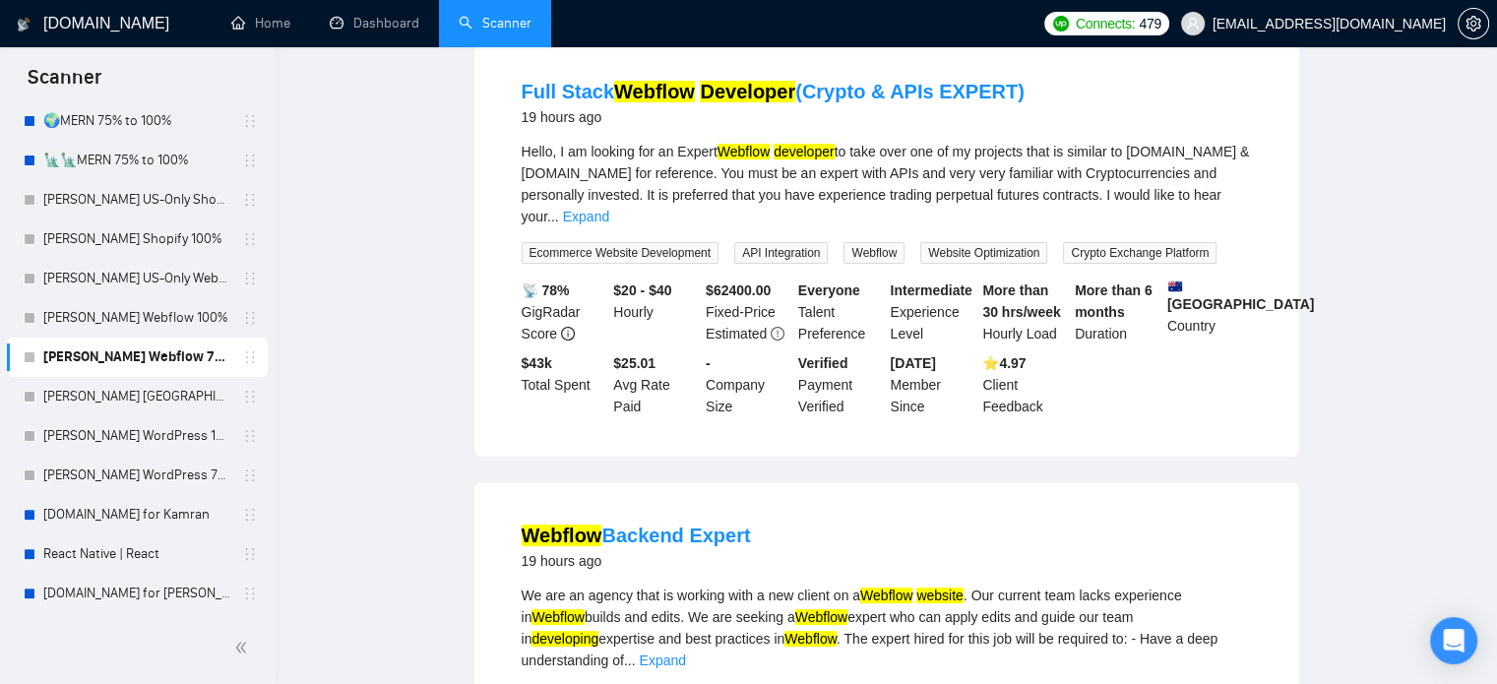
scroll to position [34, 0]
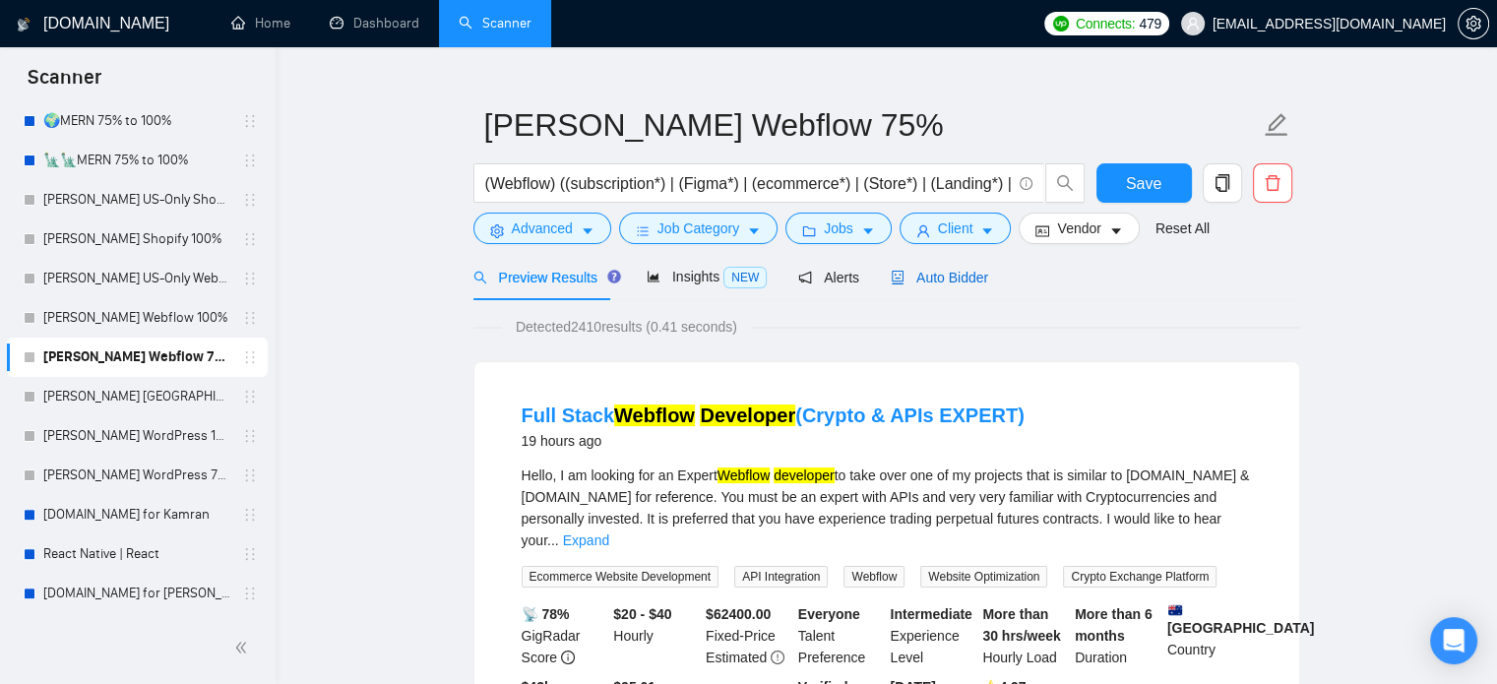
click at [950, 275] on span "Auto Bidder" at bounding box center [939, 278] width 97 height 16
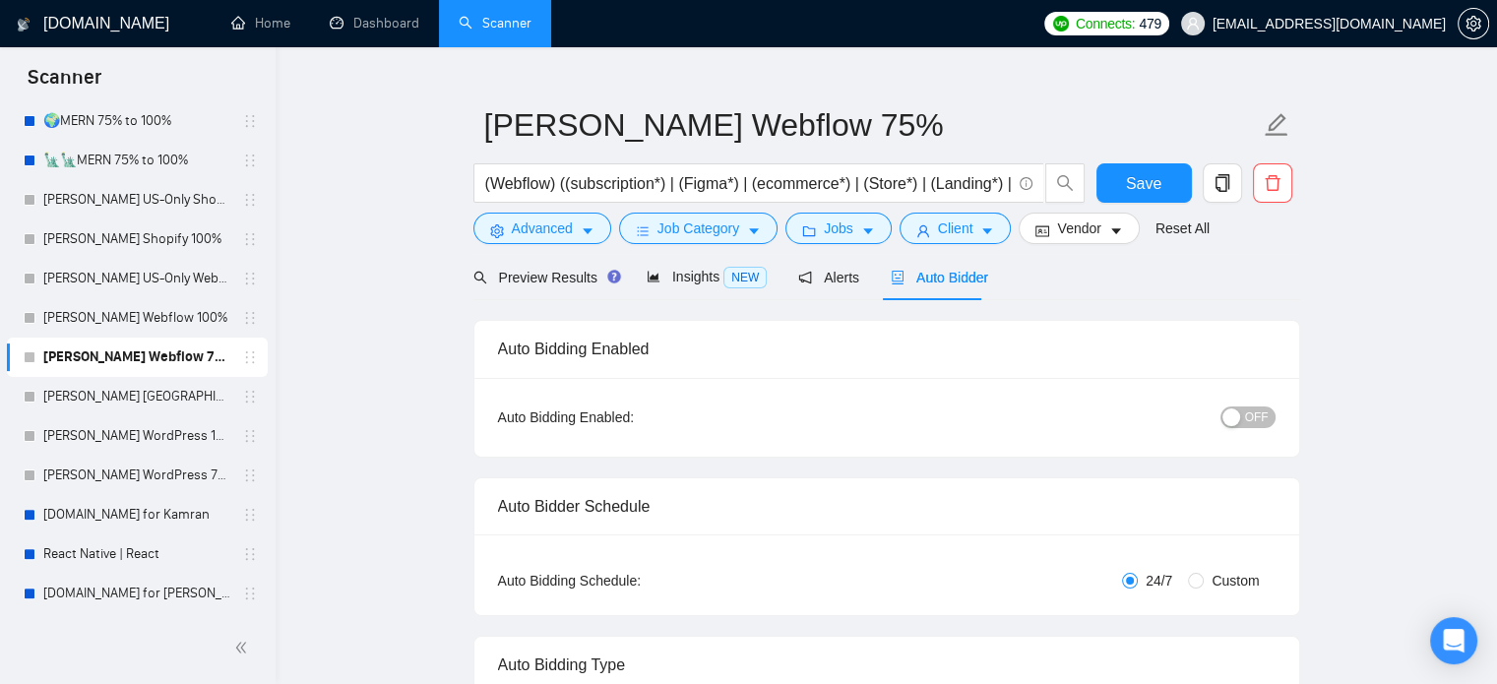
radio input "false"
radio input "true"
checkbox input "true"
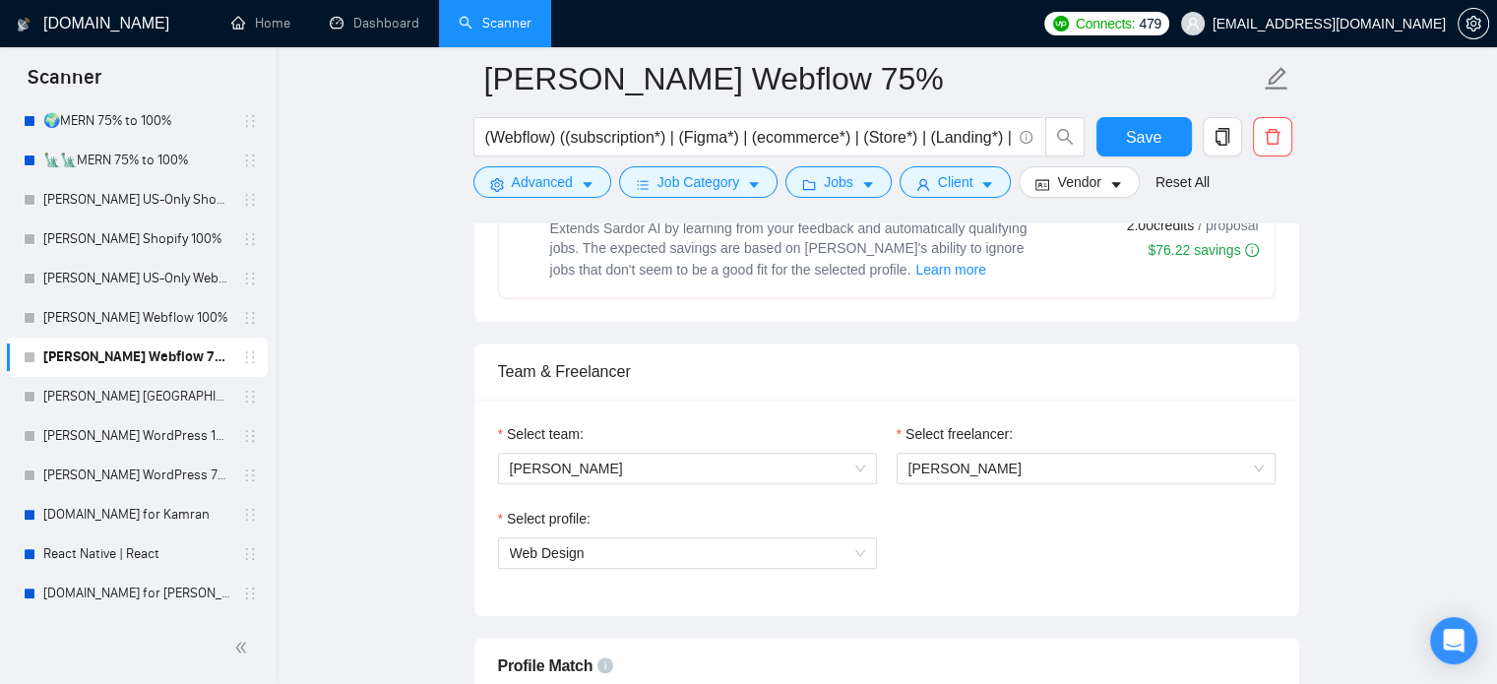
scroll to position [1511, 0]
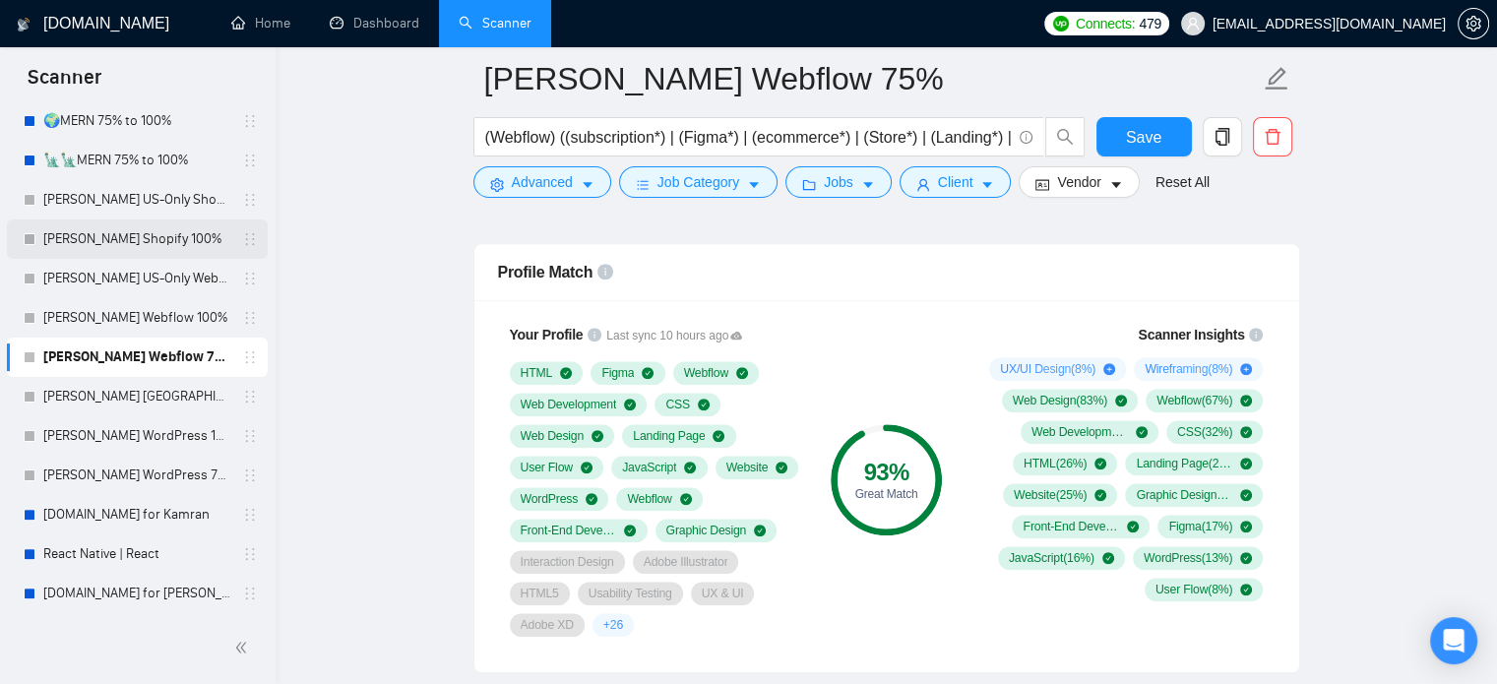
click at [118, 250] on link "[PERSON_NAME] Shopify 100%" at bounding box center [136, 239] width 187 height 39
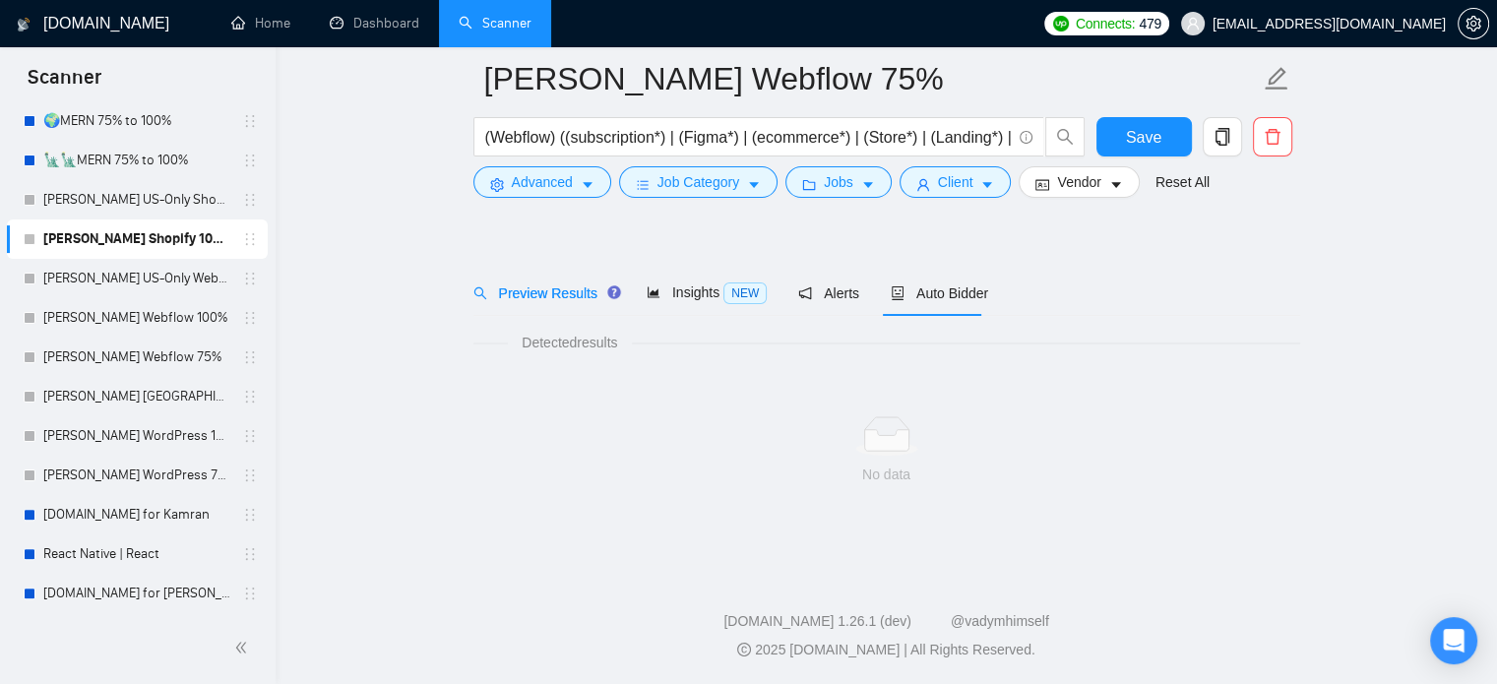
scroll to position [34, 0]
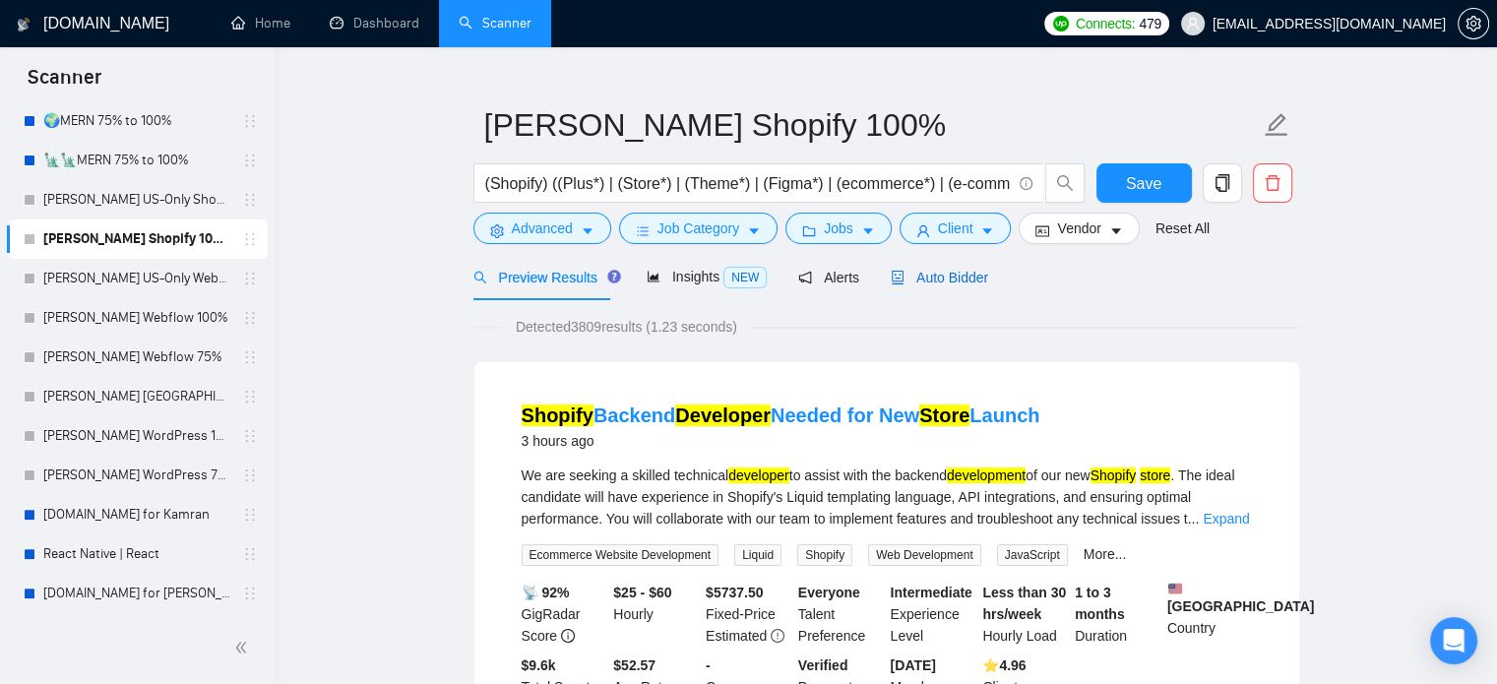
drag, startPoint x: 960, startPoint y: 272, endPoint x: 863, endPoint y: 316, distance: 106.2
click at [960, 272] on span "Auto Bidder" at bounding box center [939, 278] width 97 height 16
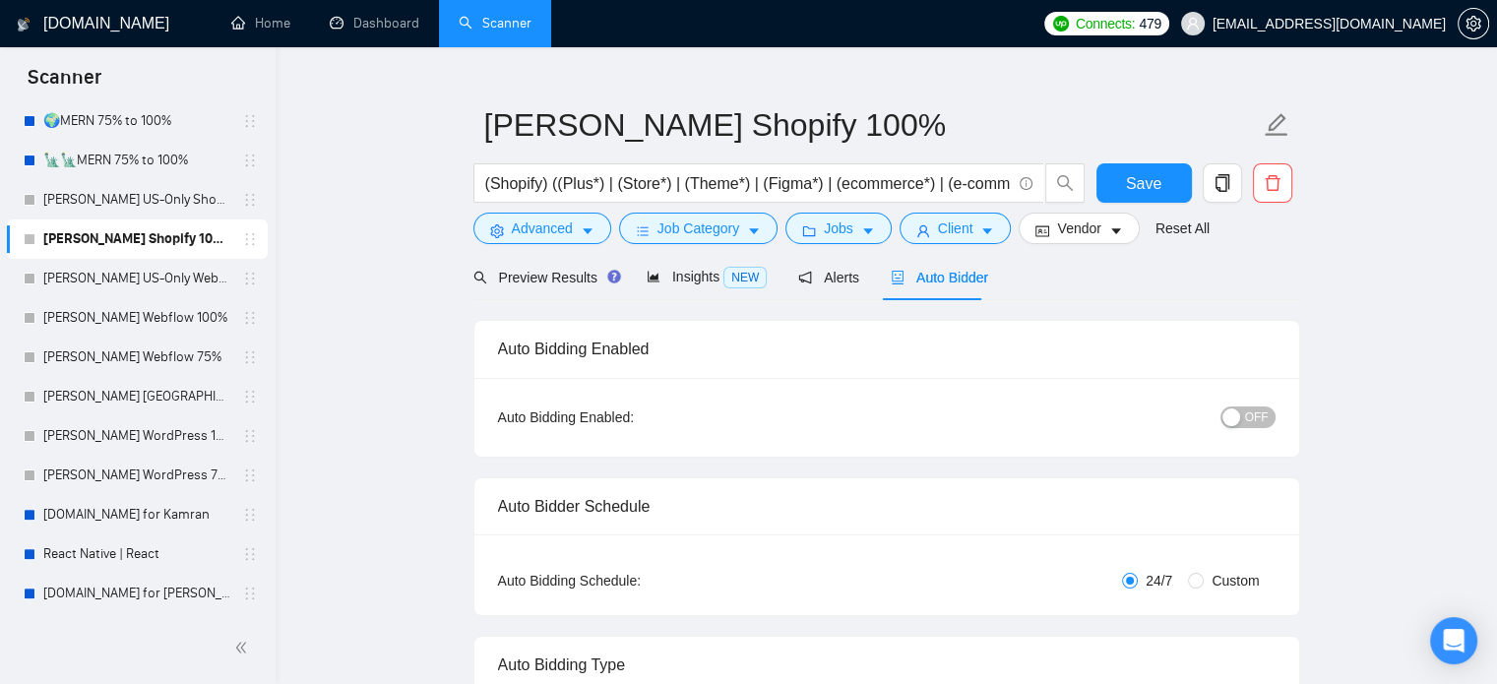
radio input "false"
radio input "true"
checkbox input "true"
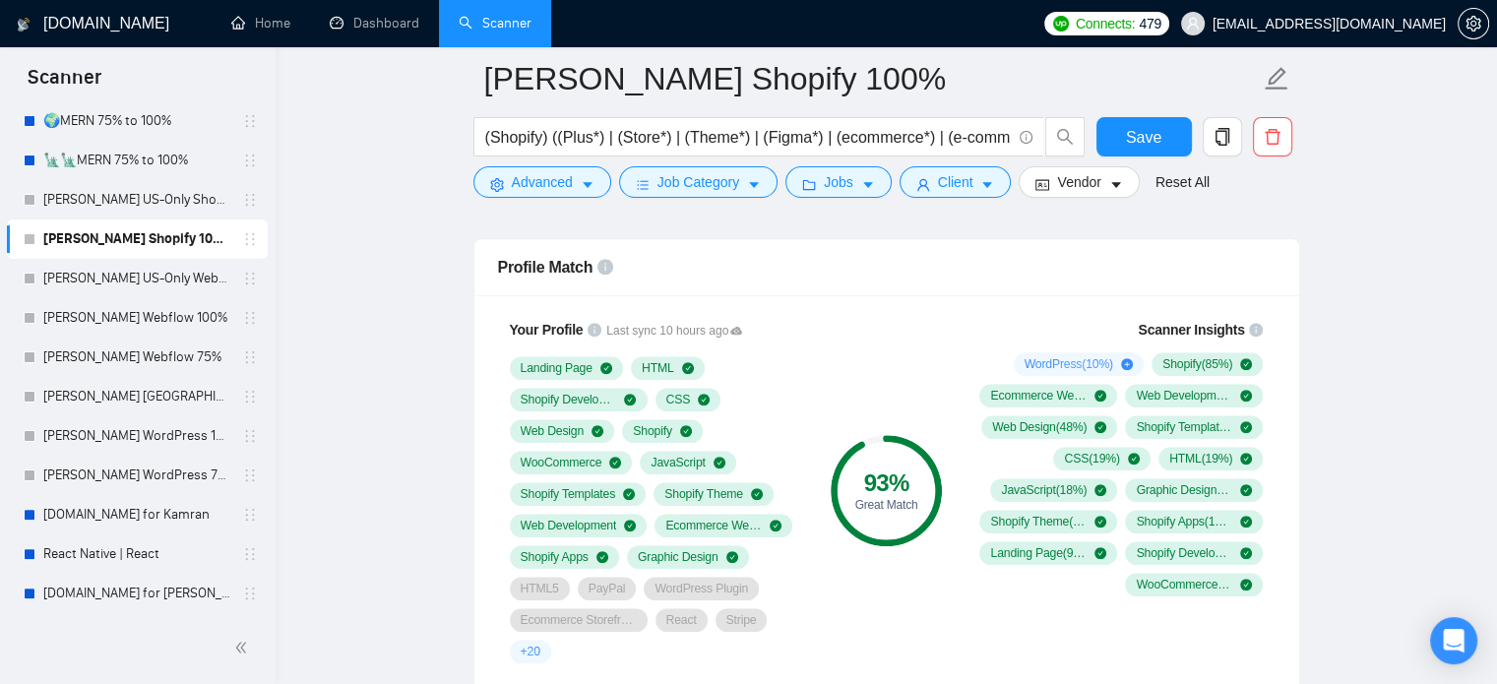
scroll to position [1610, 0]
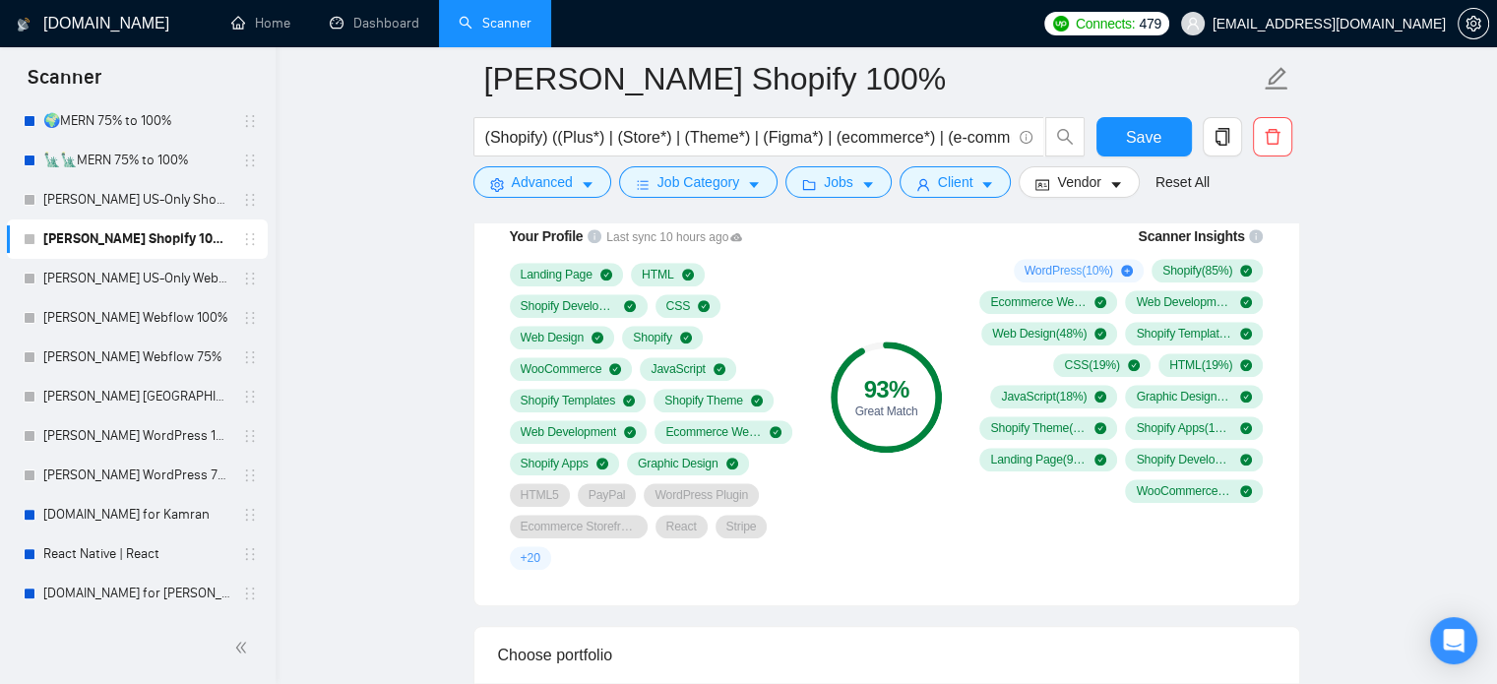
drag, startPoint x: 122, startPoint y: 200, endPoint x: 718, endPoint y: 365, distance: 618.2
click at [122, 200] on link "[PERSON_NAME] US-Only Shopify 100%" at bounding box center [136, 199] width 187 height 39
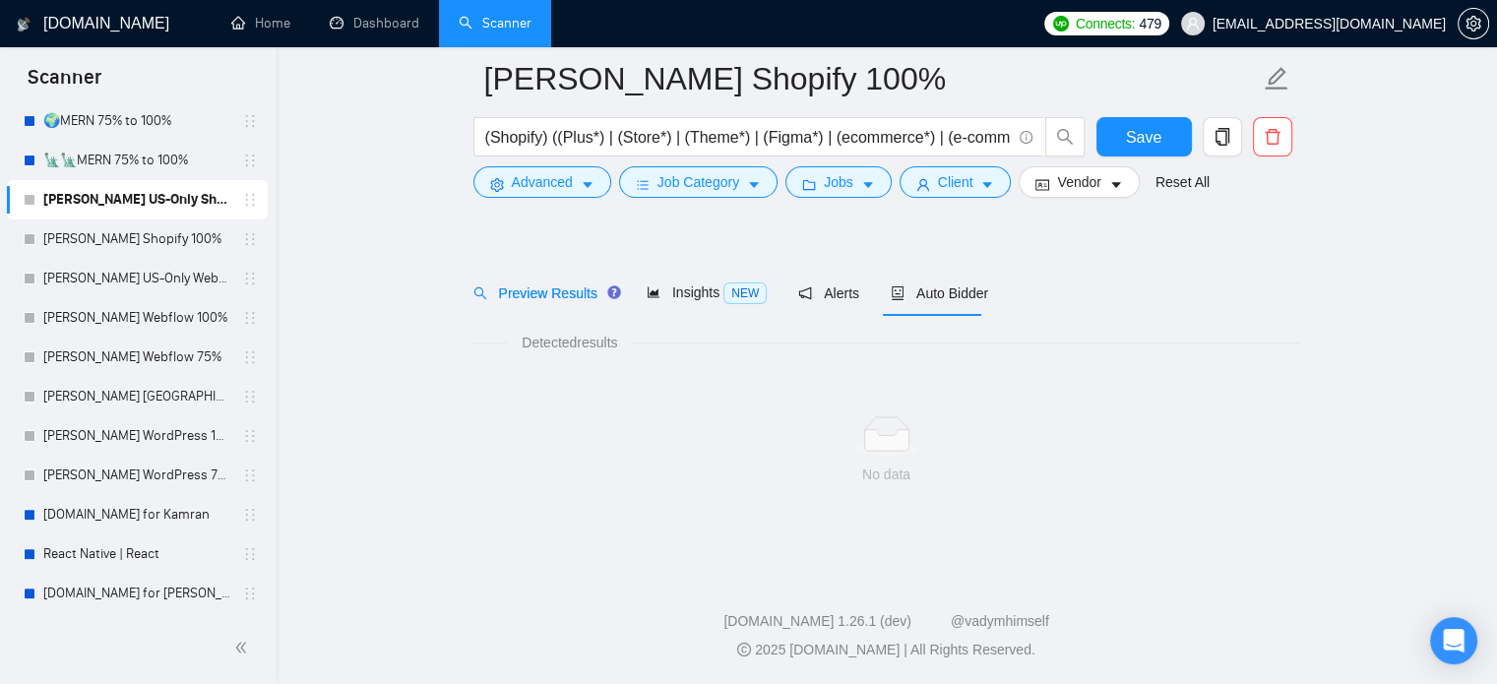
scroll to position [34, 0]
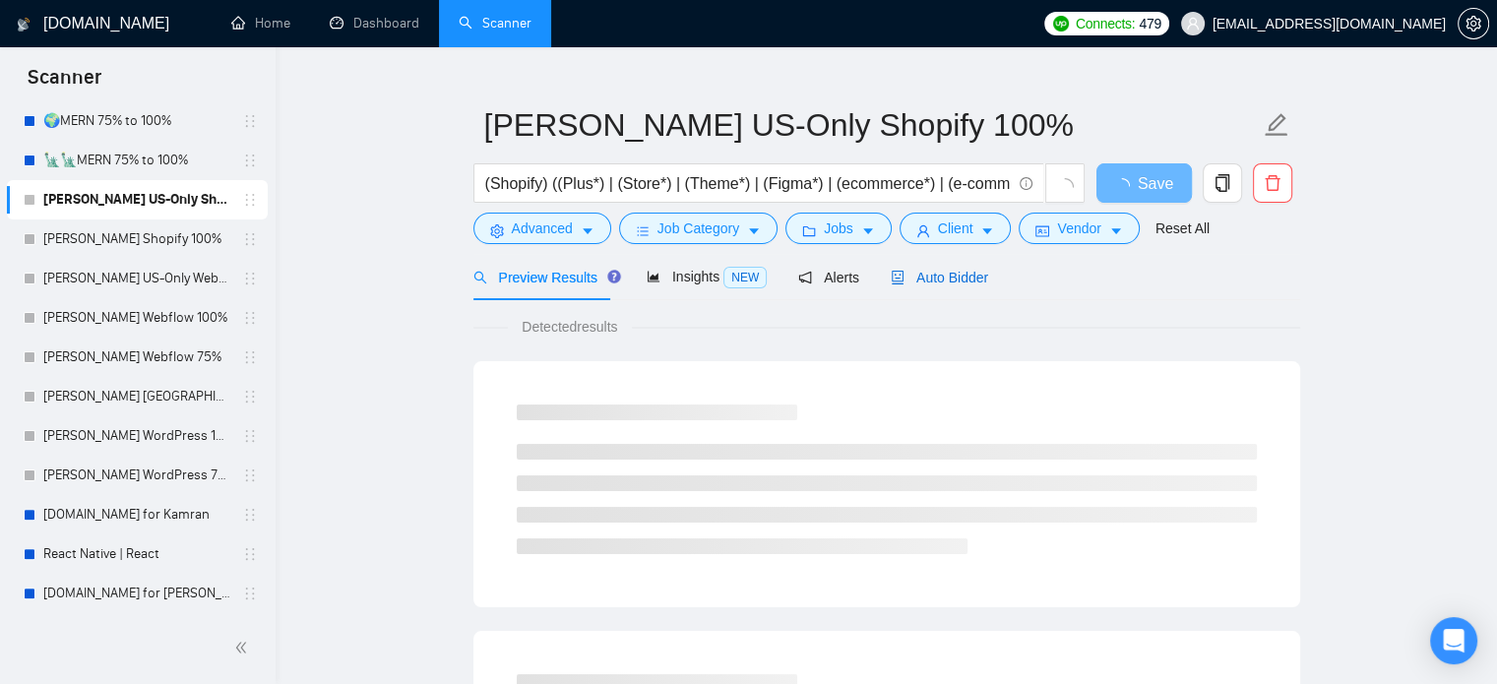
click at [943, 279] on span "Auto Bidder" at bounding box center [939, 278] width 97 height 16
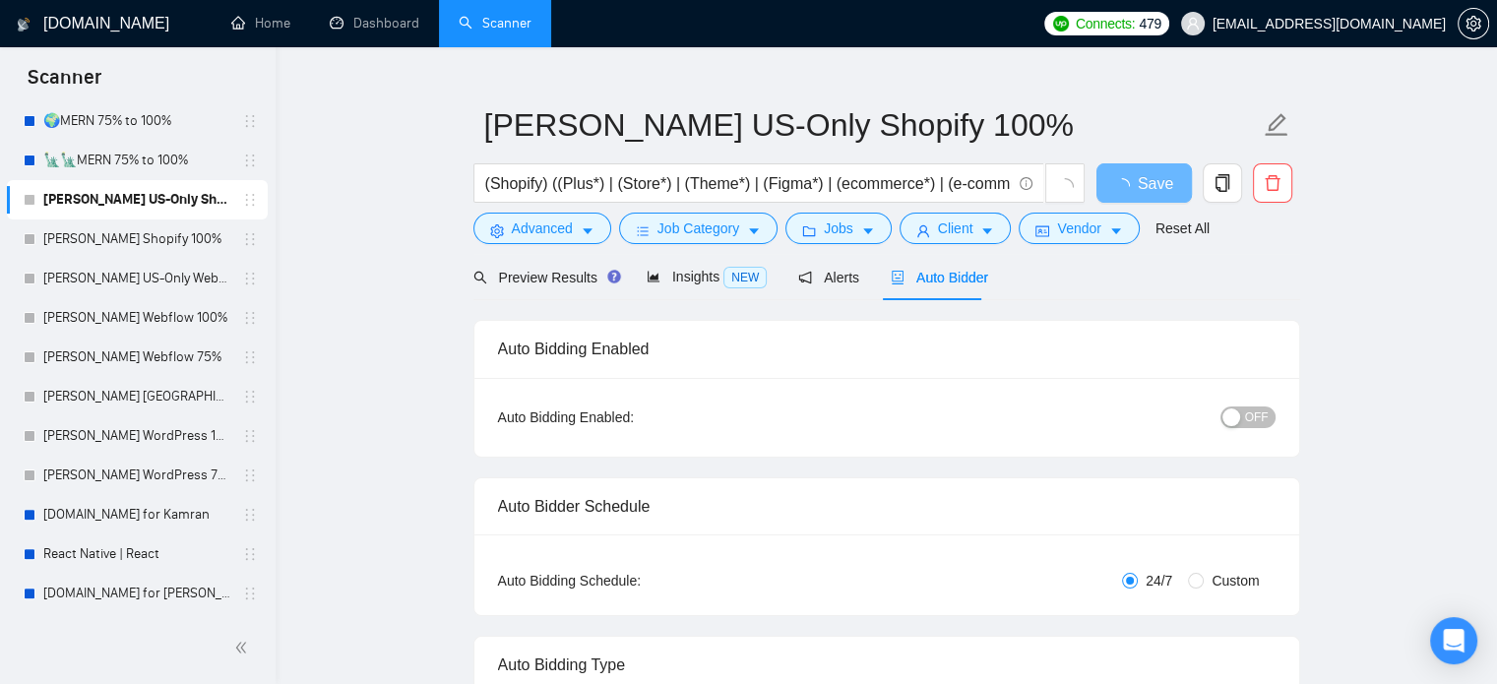
radio input "false"
radio input "true"
checkbox input "true"
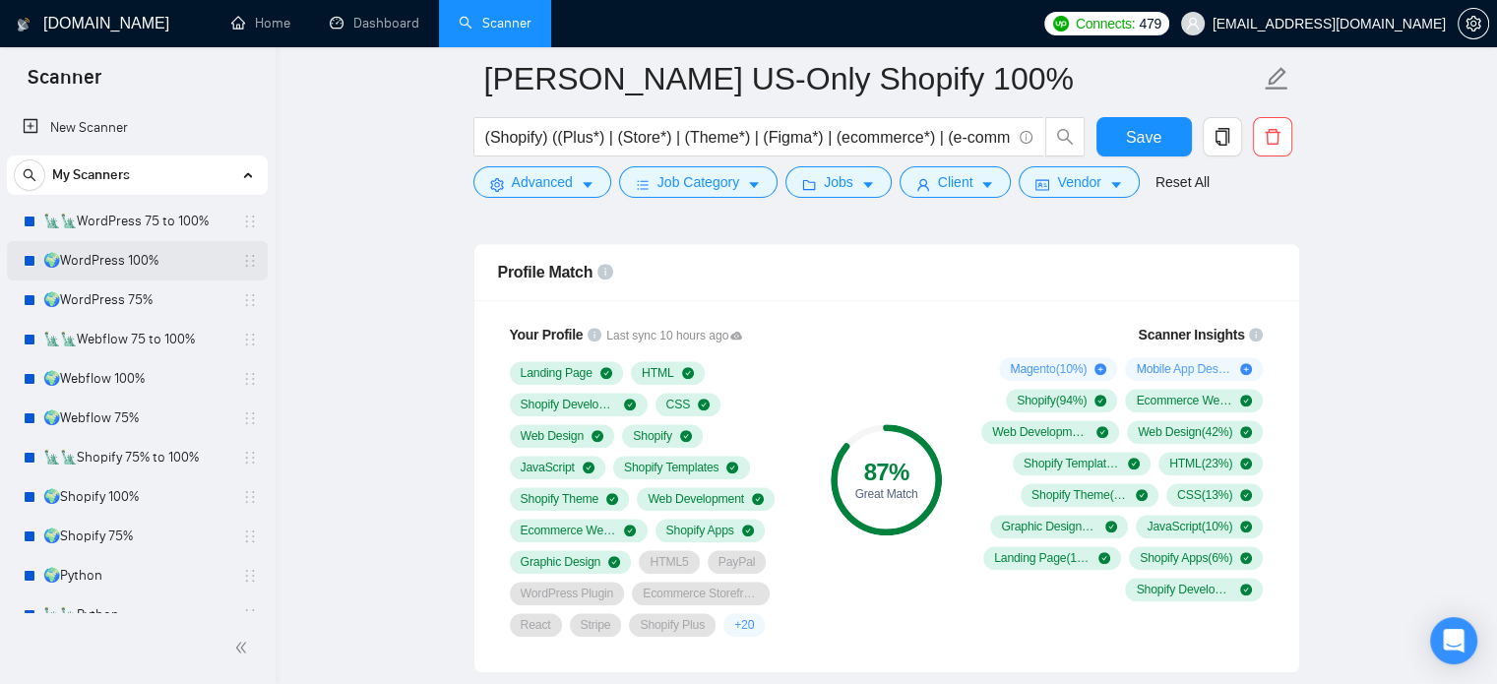
click at [156, 267] on link "🌍WordPress 100%" at bounding box center [136, 260] width 187 height 39
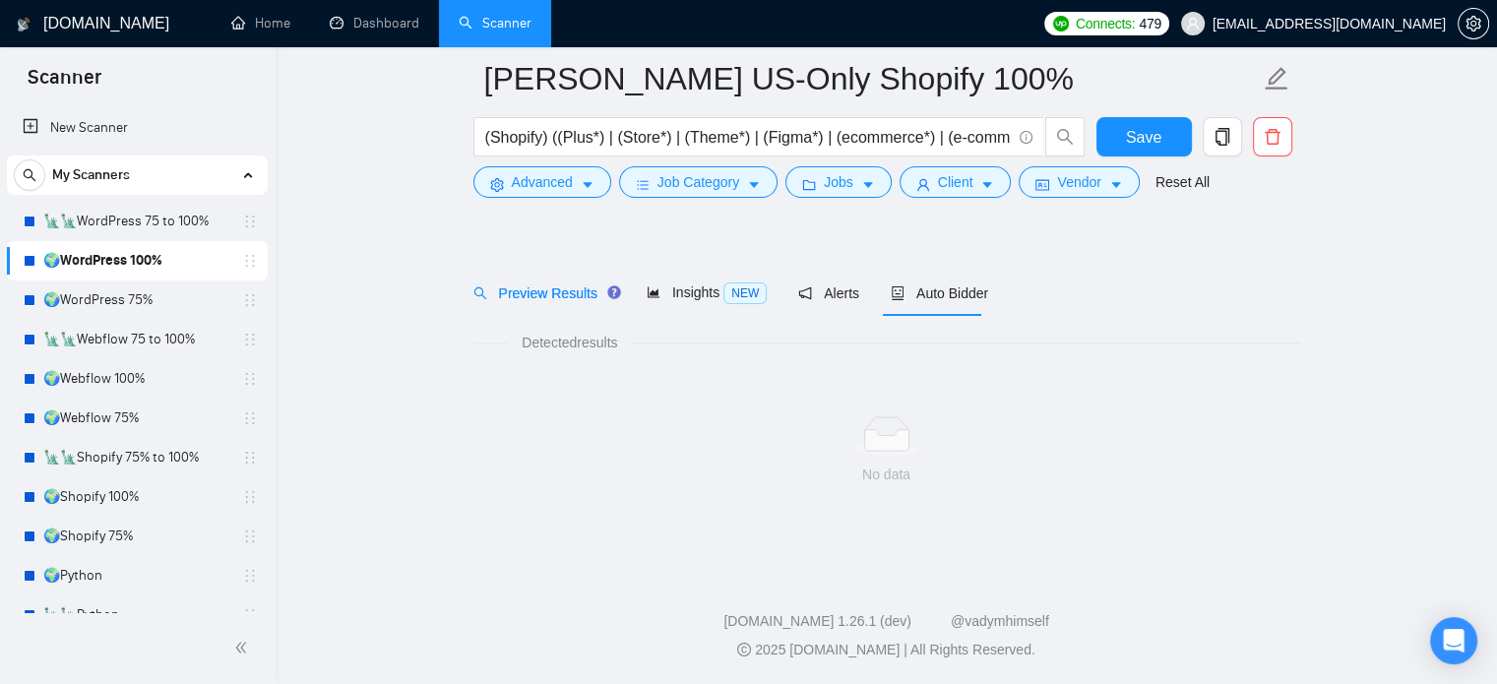
scroll to position [34, 0]
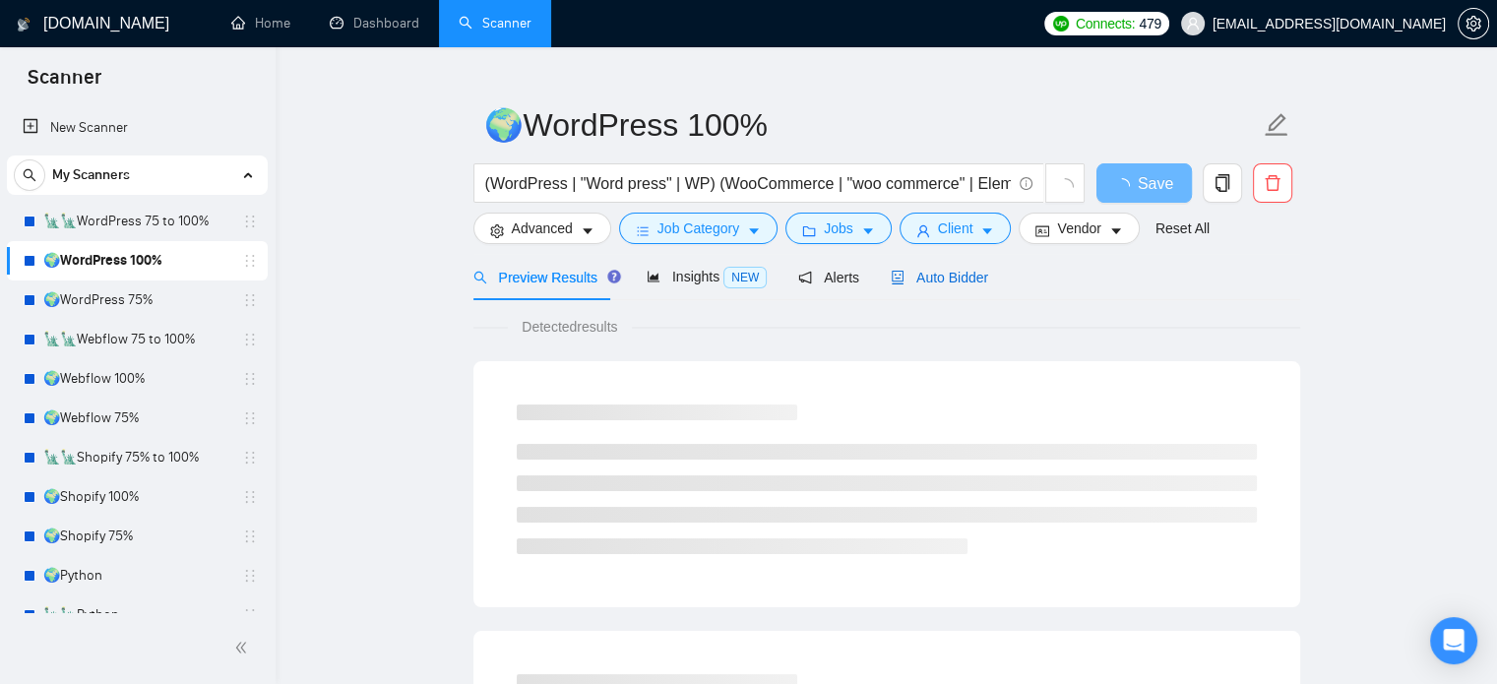
click at [944, 279] on span "Auto Bidder" at bounding box center [939, 278] width 97 height 16
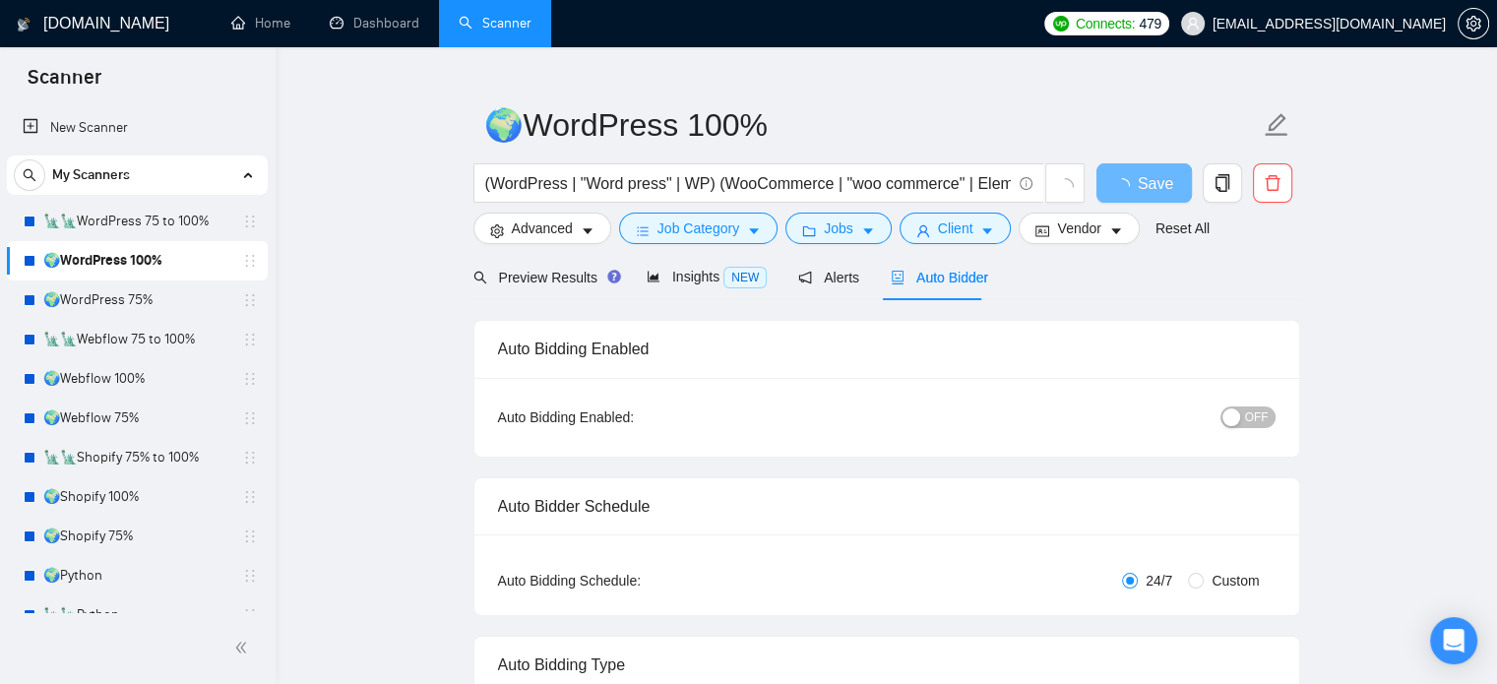
radio input "false"
radio input "true"
checkbox input "true"
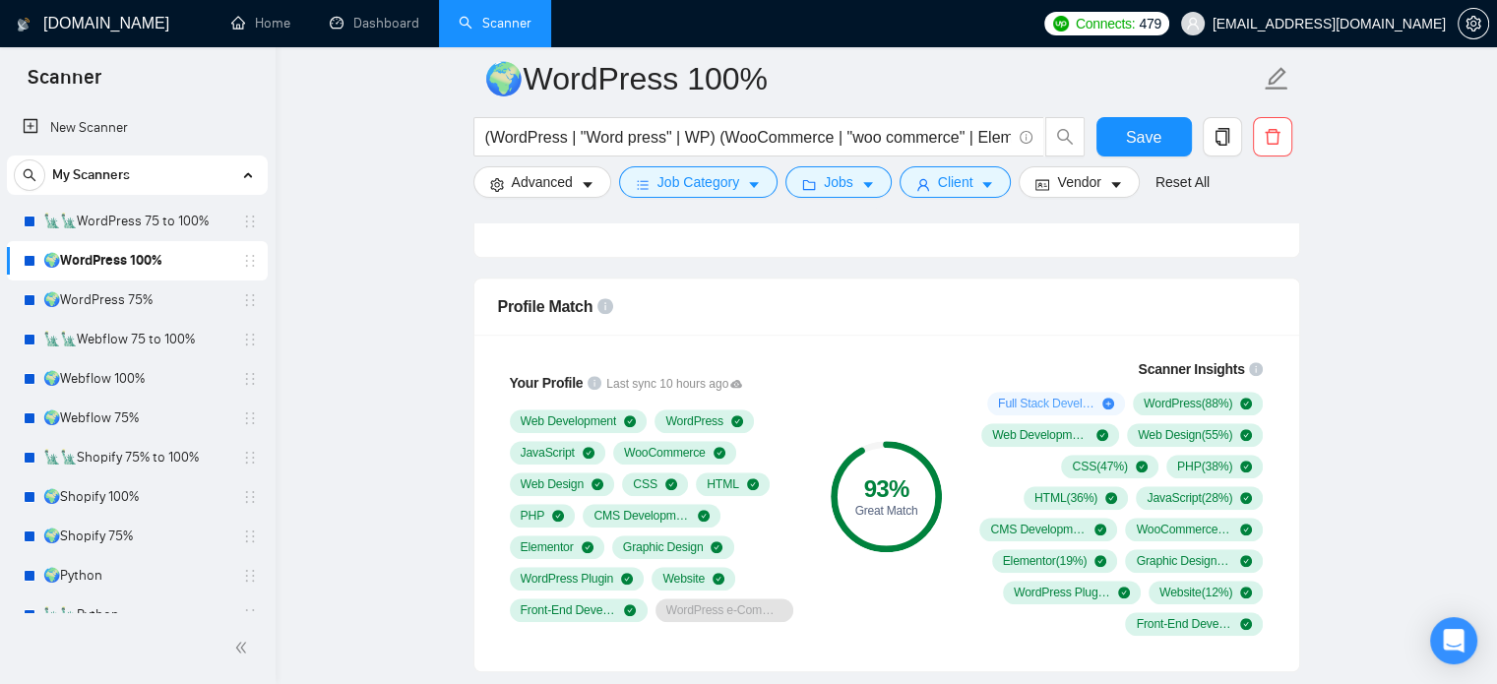
scroll to position [1511, 0]
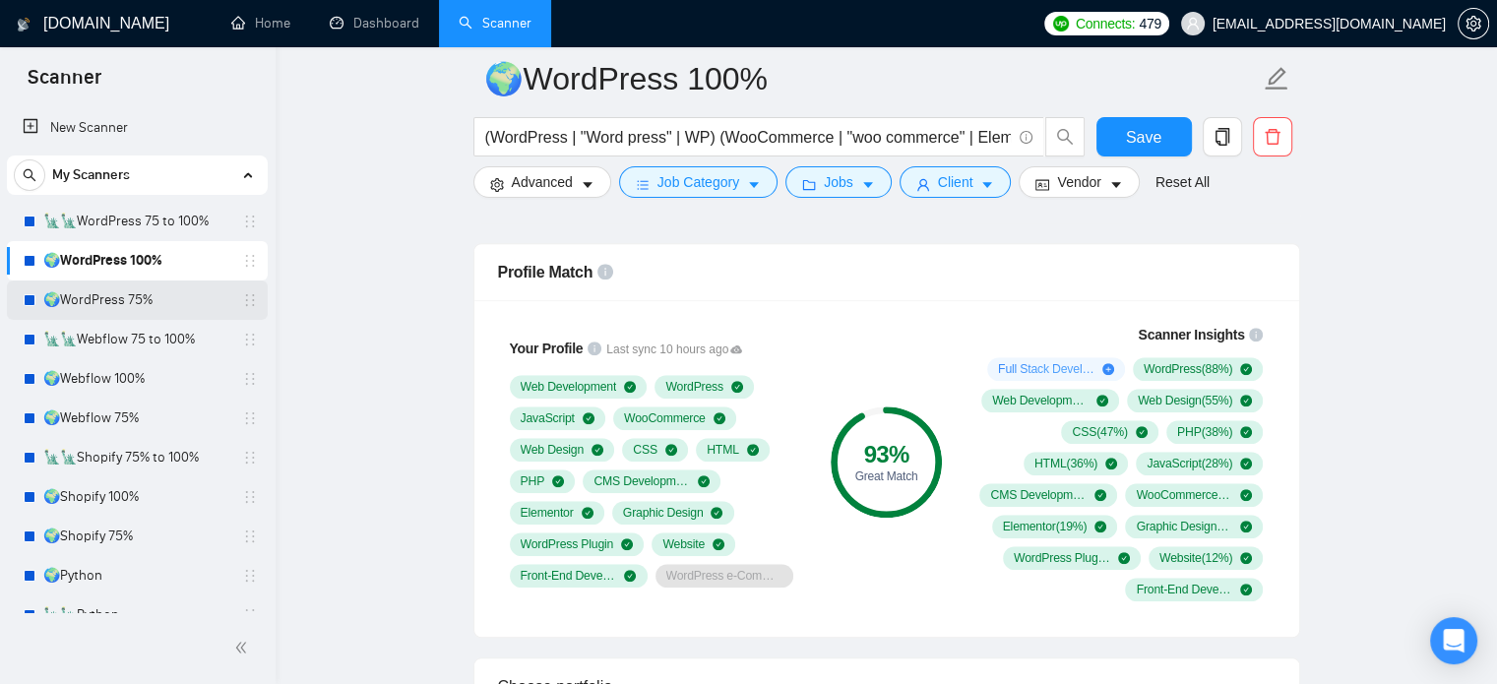
click at [160, 302] on link "🌍WordPress 75%" at bounding box center [136, 300] width 187 height 39
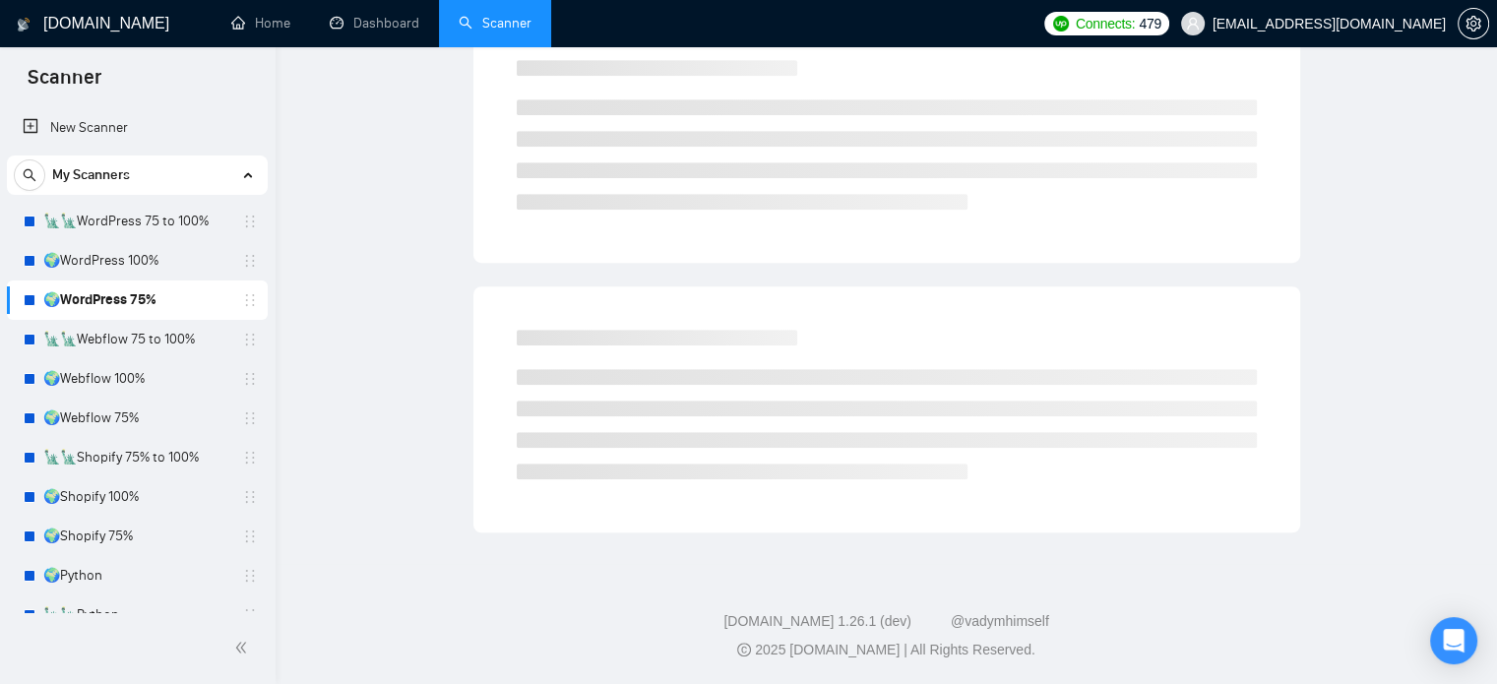
scroll to position [34, 0]
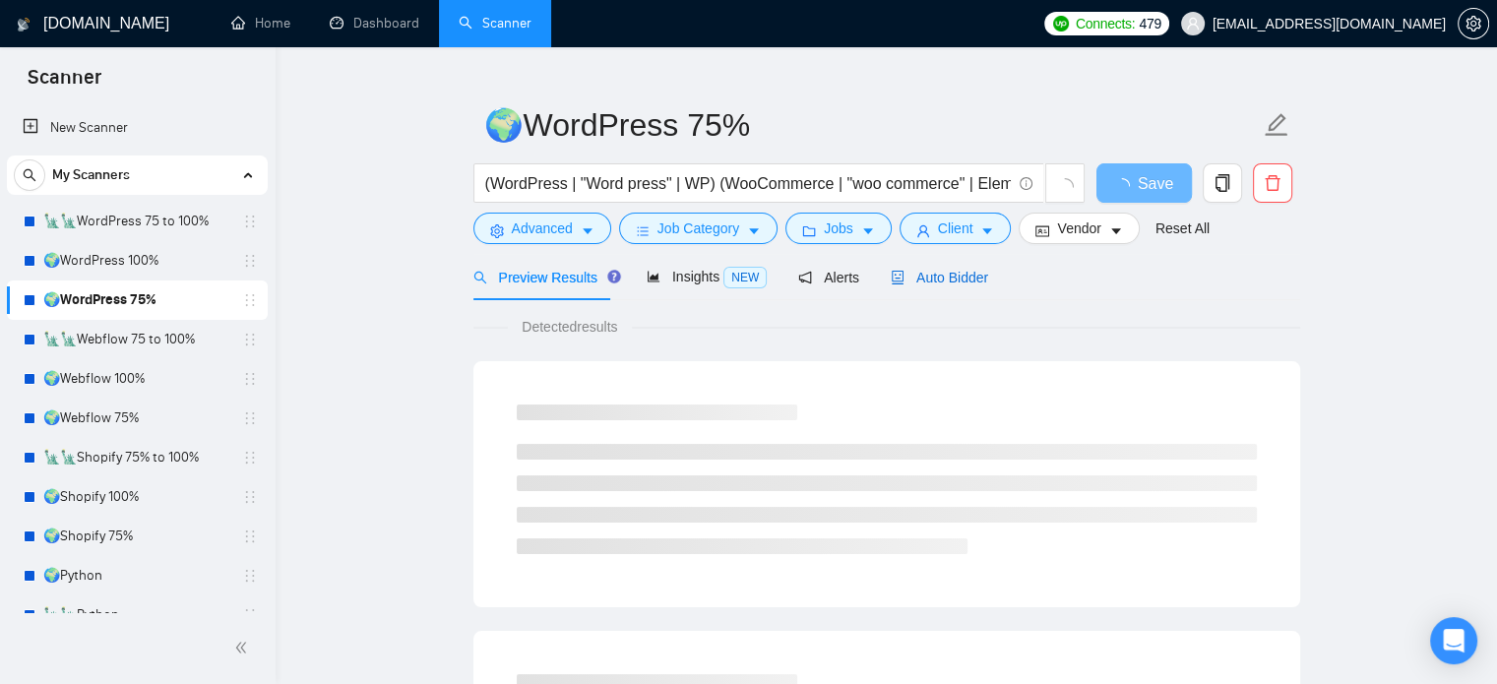
click at [959, 276] on span "Auto Bidder" at bounding box center [939, 278] width 97 height 16
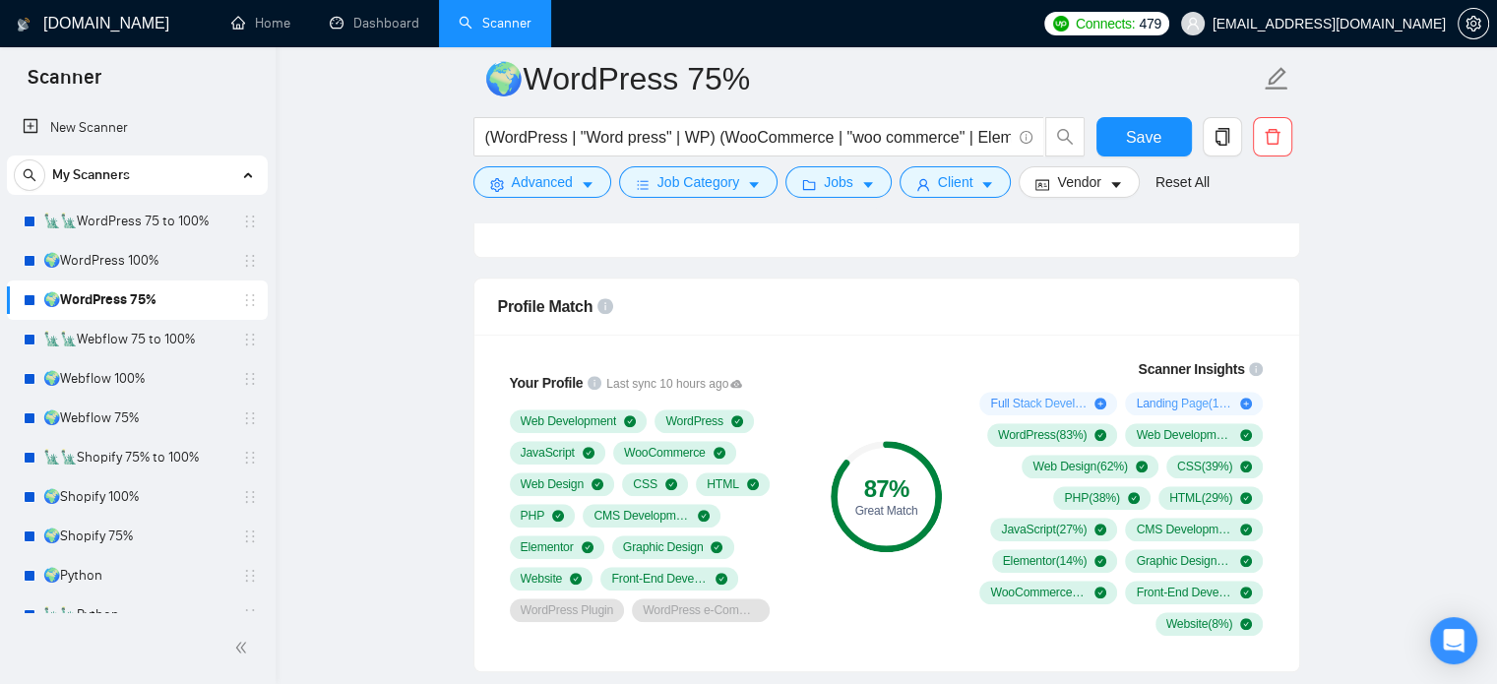
scroll to position [1511, 0]
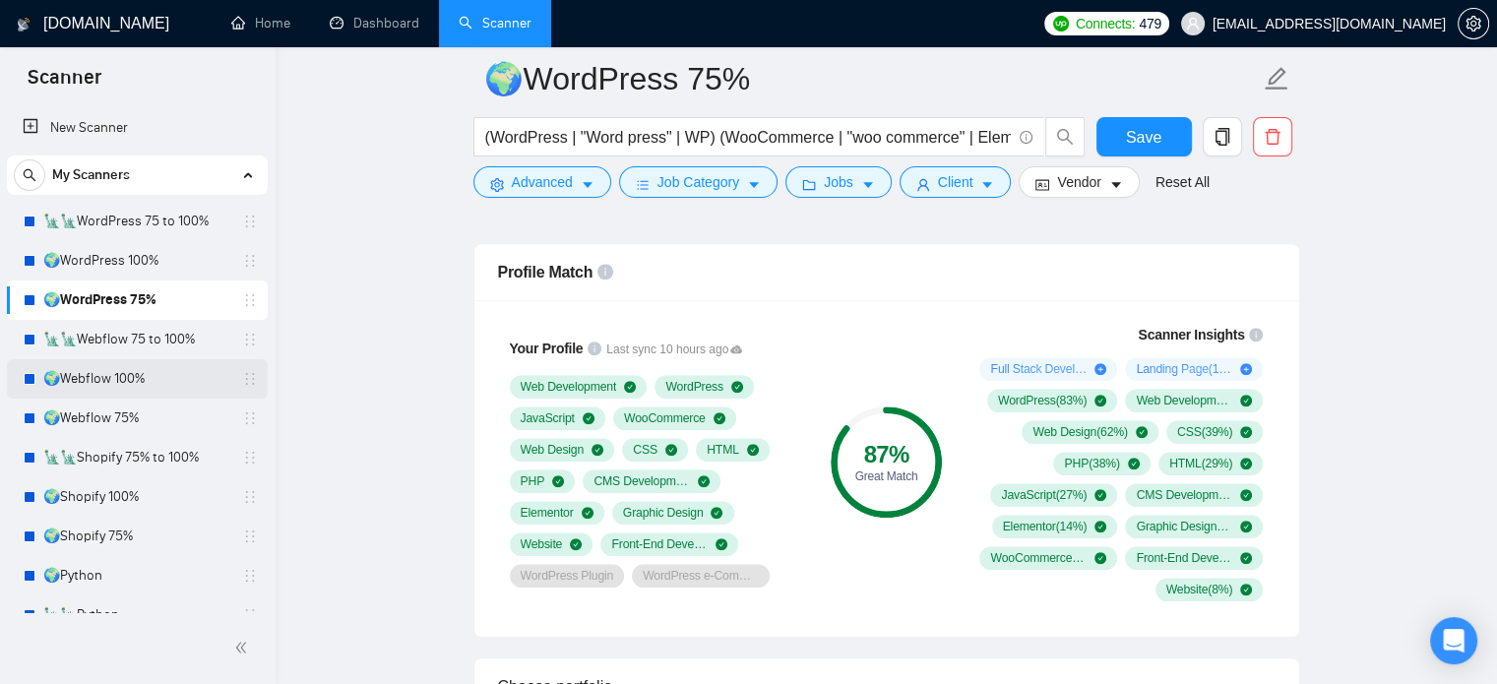
click at [123, 377] on link "🌍Webflow 100%" at bounding box center [136, 378] width 187 height 39
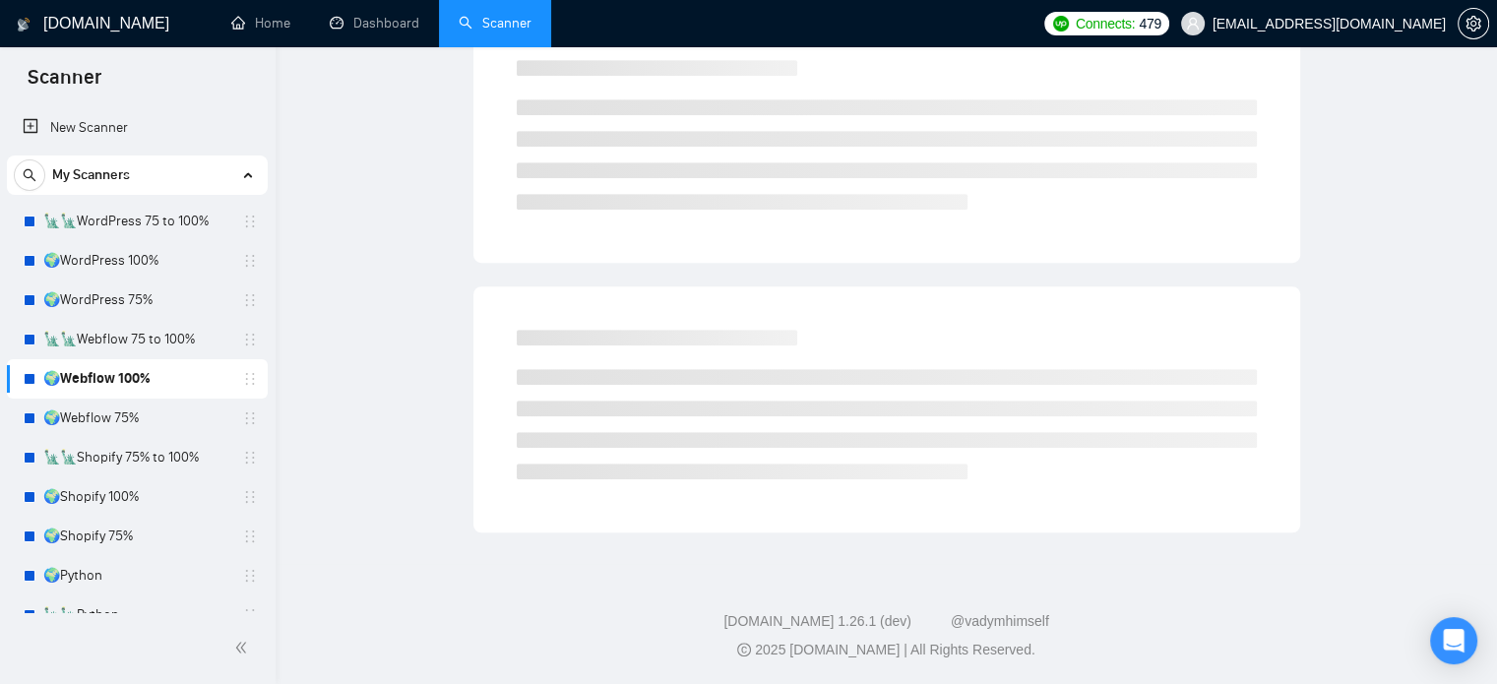
scroll to position [34, 0]
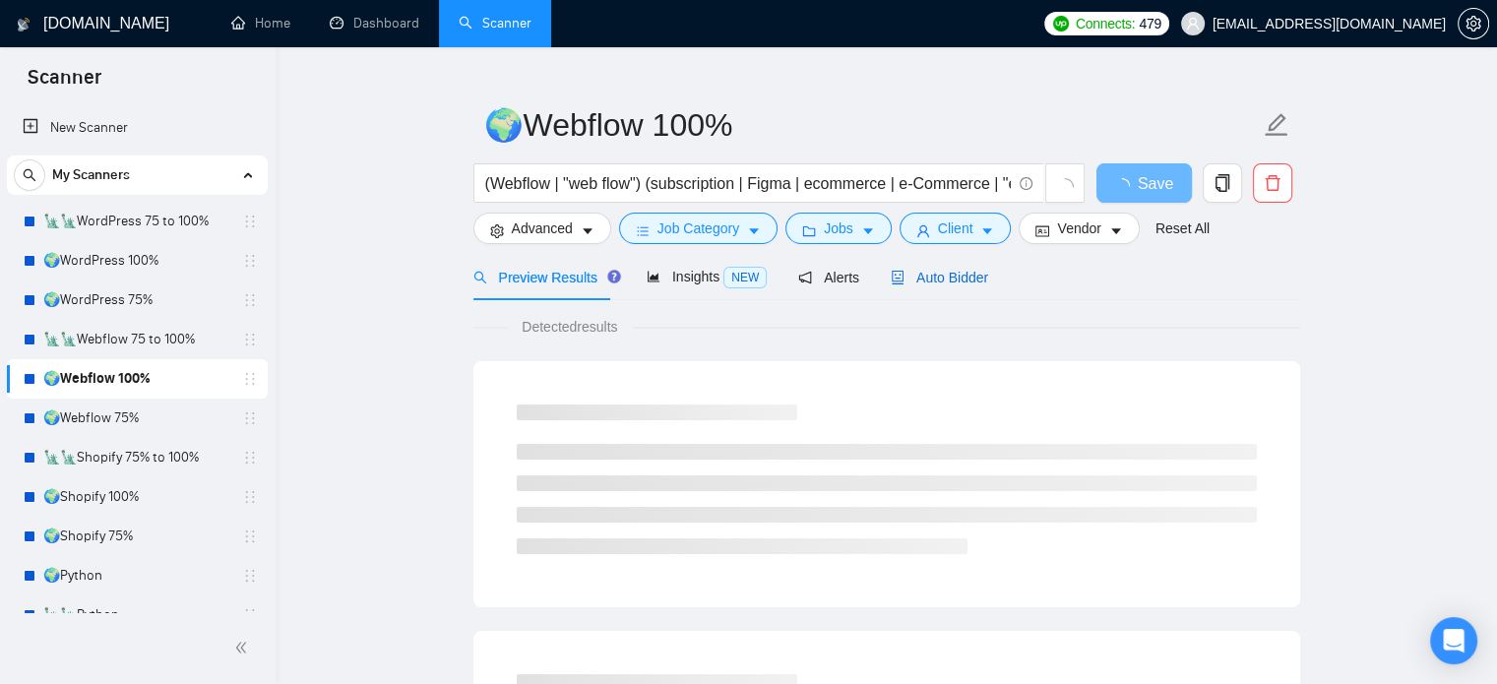
click at [966, 274] on span "Auto Bidder" at bounding box center [939, 278] width 97 height 16
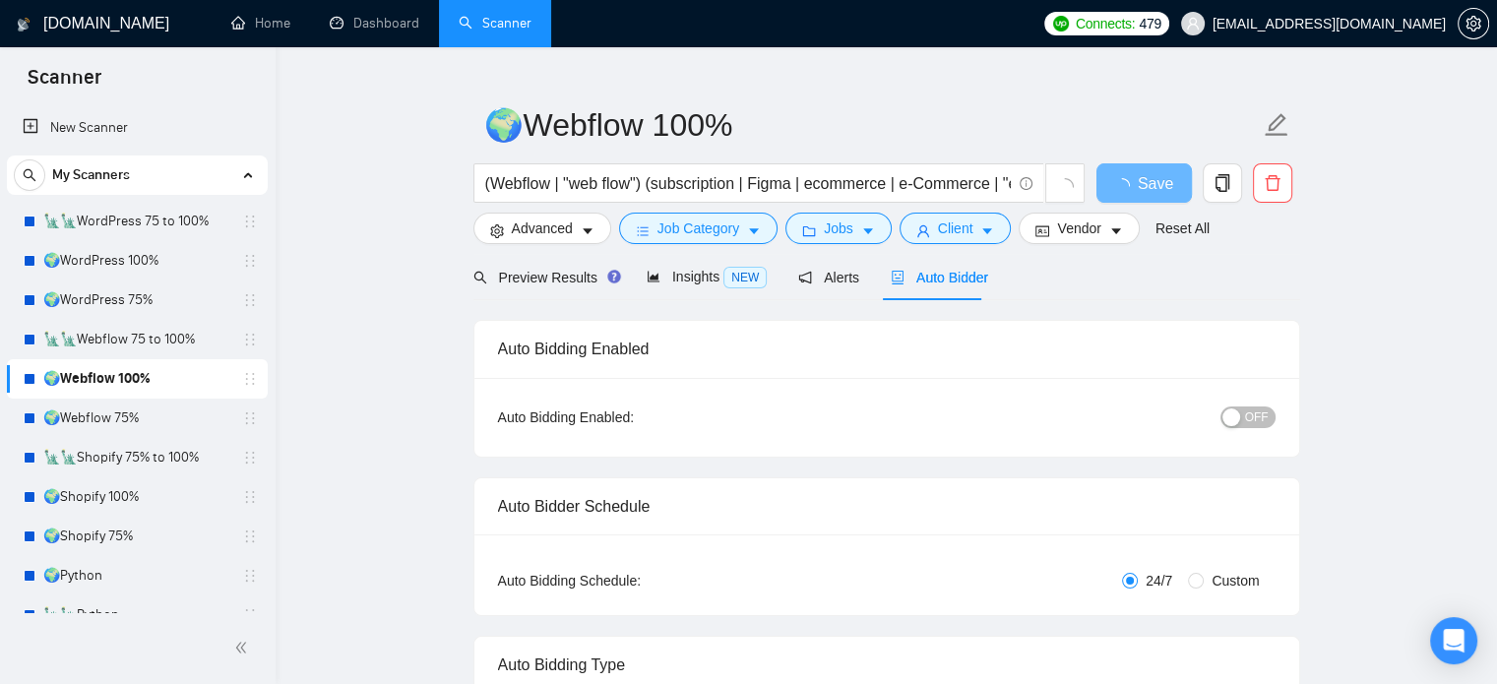
radio input "false"
radio input "true"
checkbox input "true"
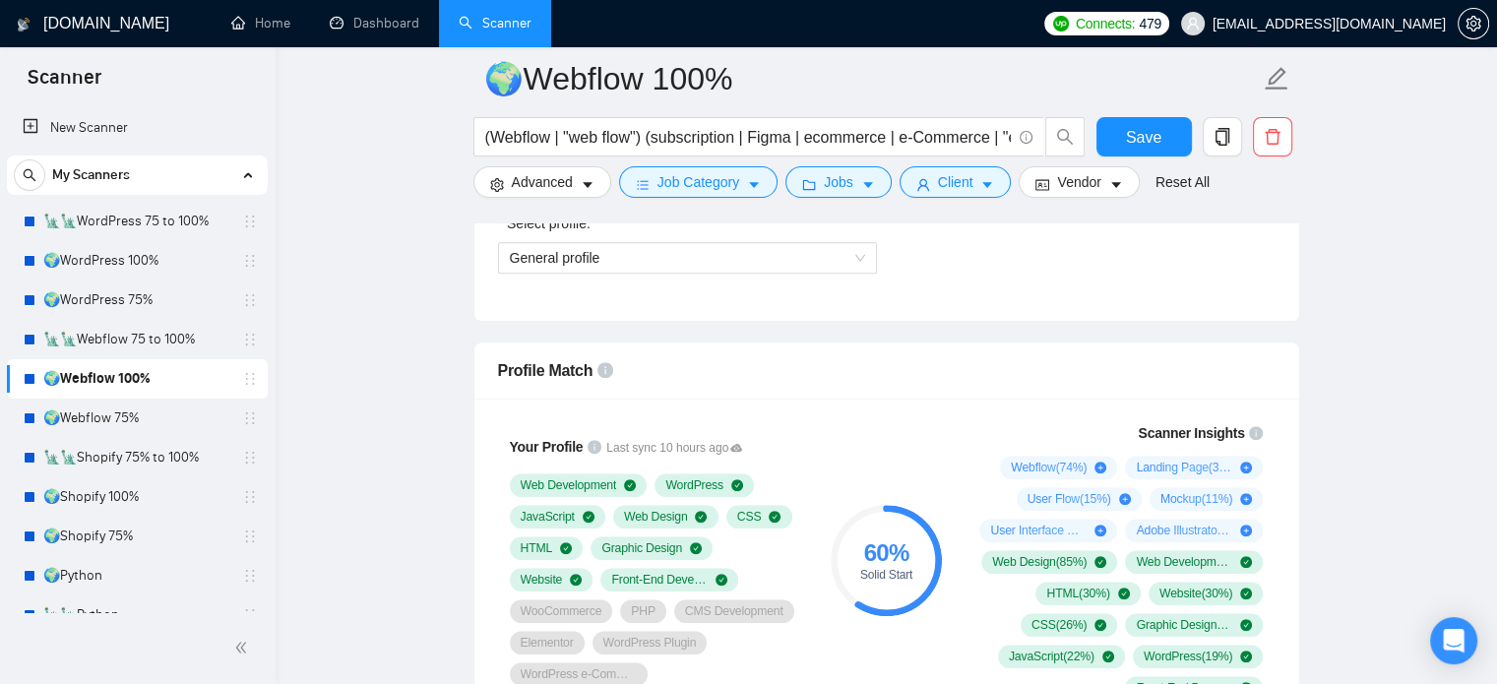
scroll to position [1511, 0]
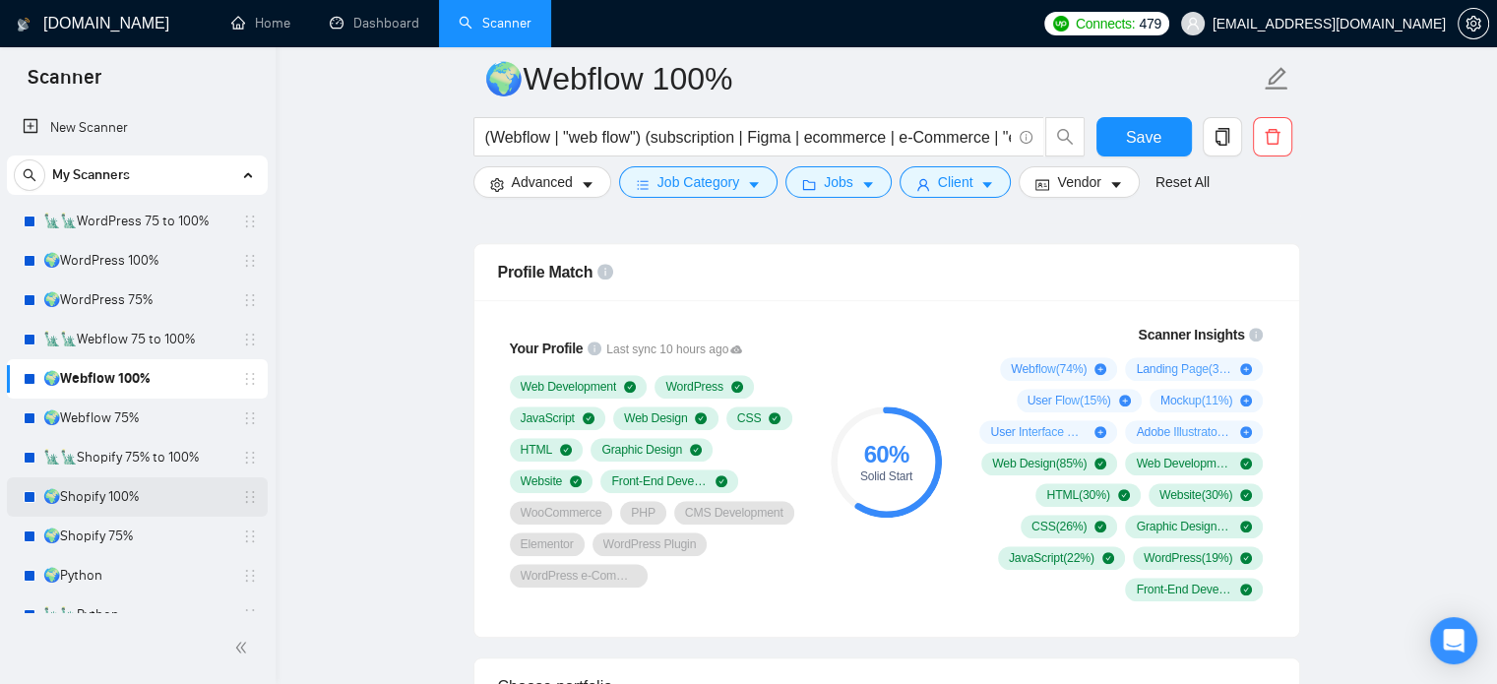
drag, startPoint x: 145, startPoint y: 502, endPoint x: 254, endPoint y: 489, distance: 110.0
click at [145, 501] on link "🌍Shopify 100%" at bounding box center [136, 496] width 187 height 39
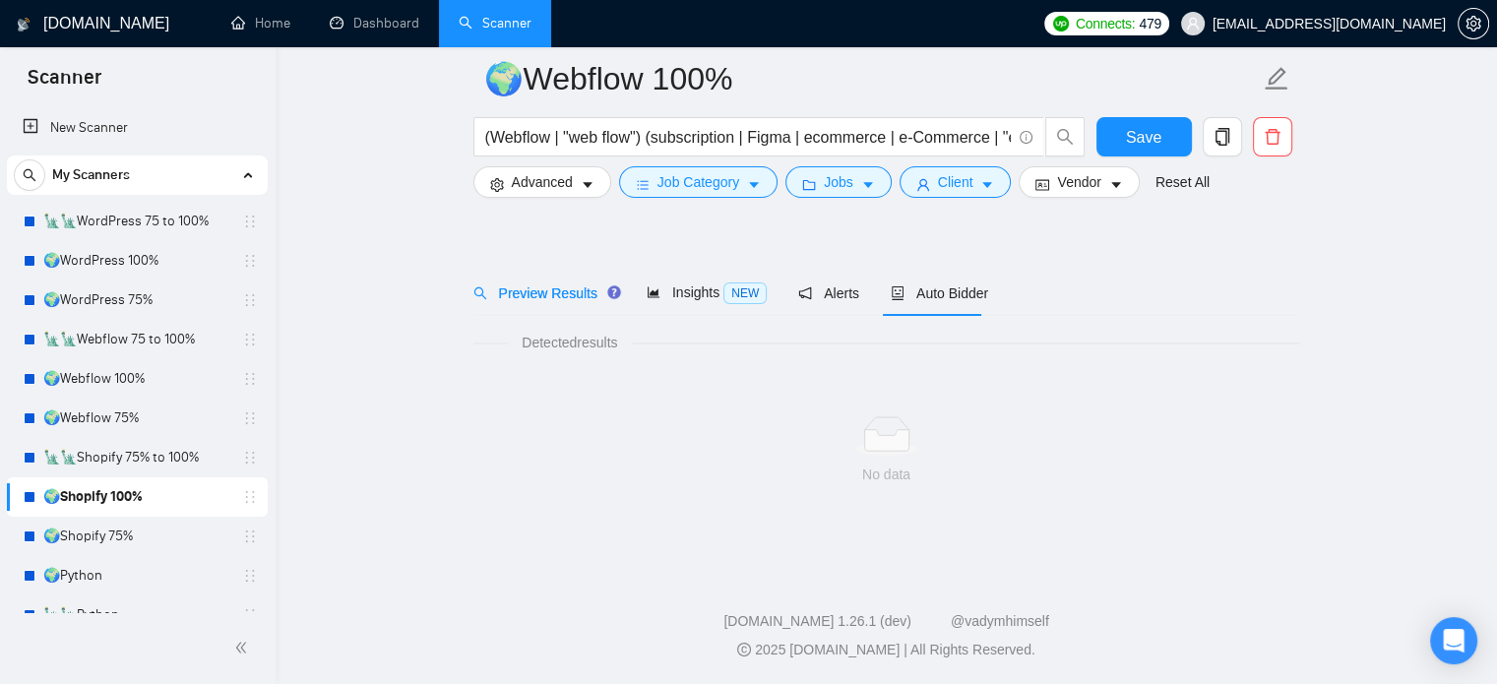
scroll to position [34, 0]
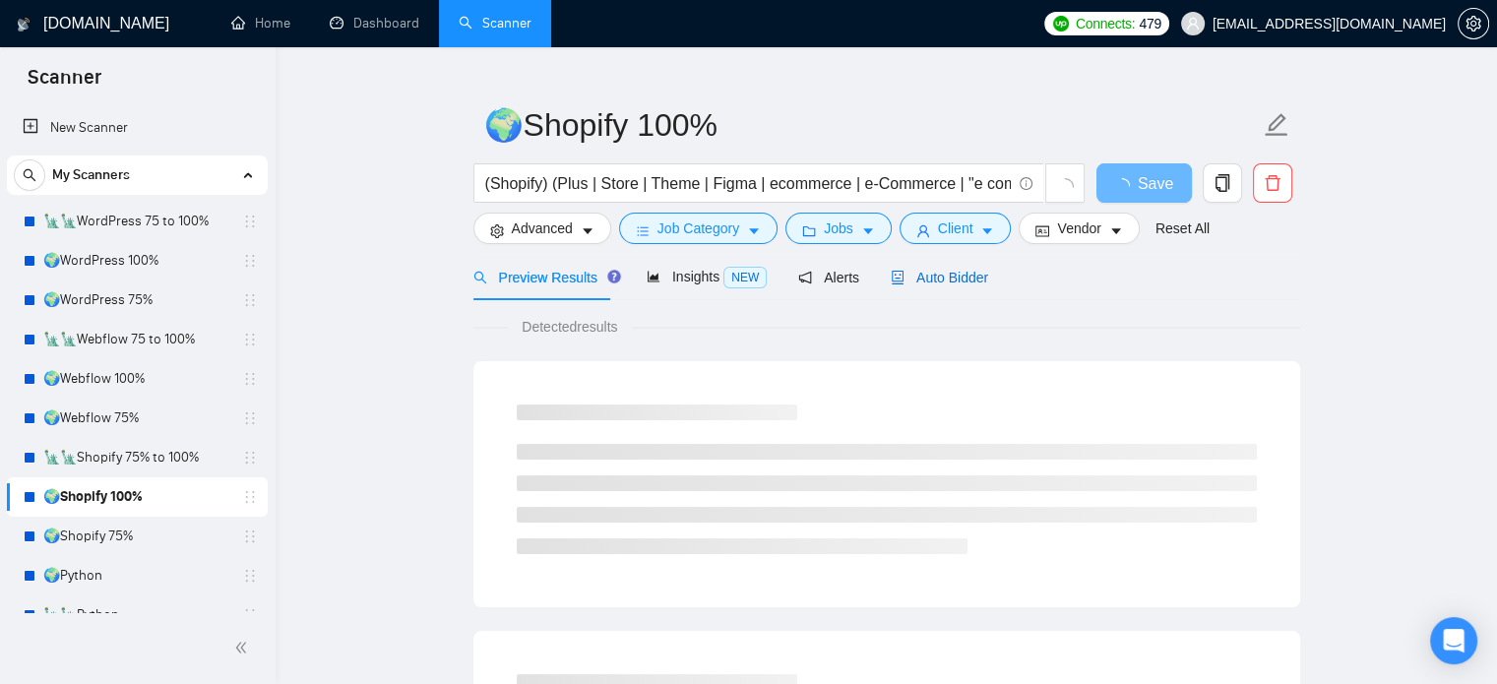
click at [920, 274] on span "Auto Bidder" at bounding box center [939, 278] width 97 height 16
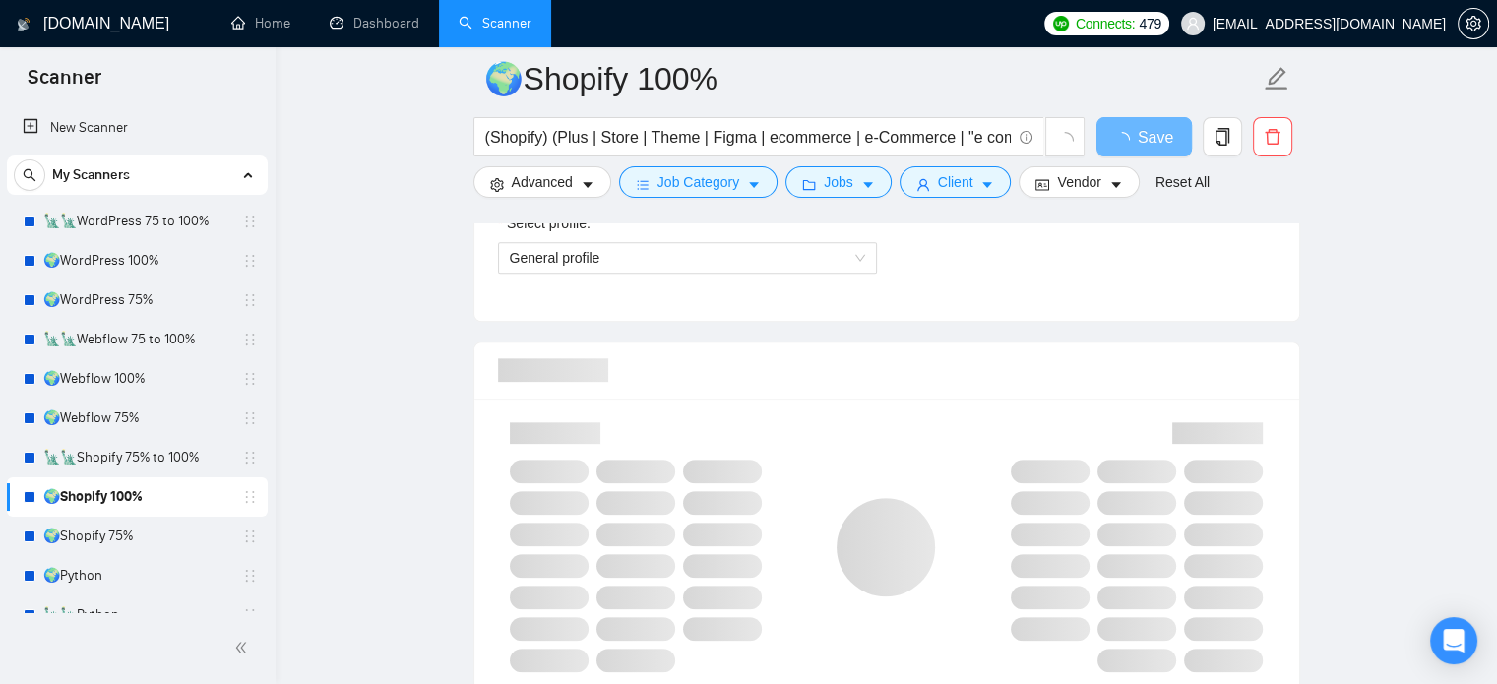
scroll to position [1511, 0]
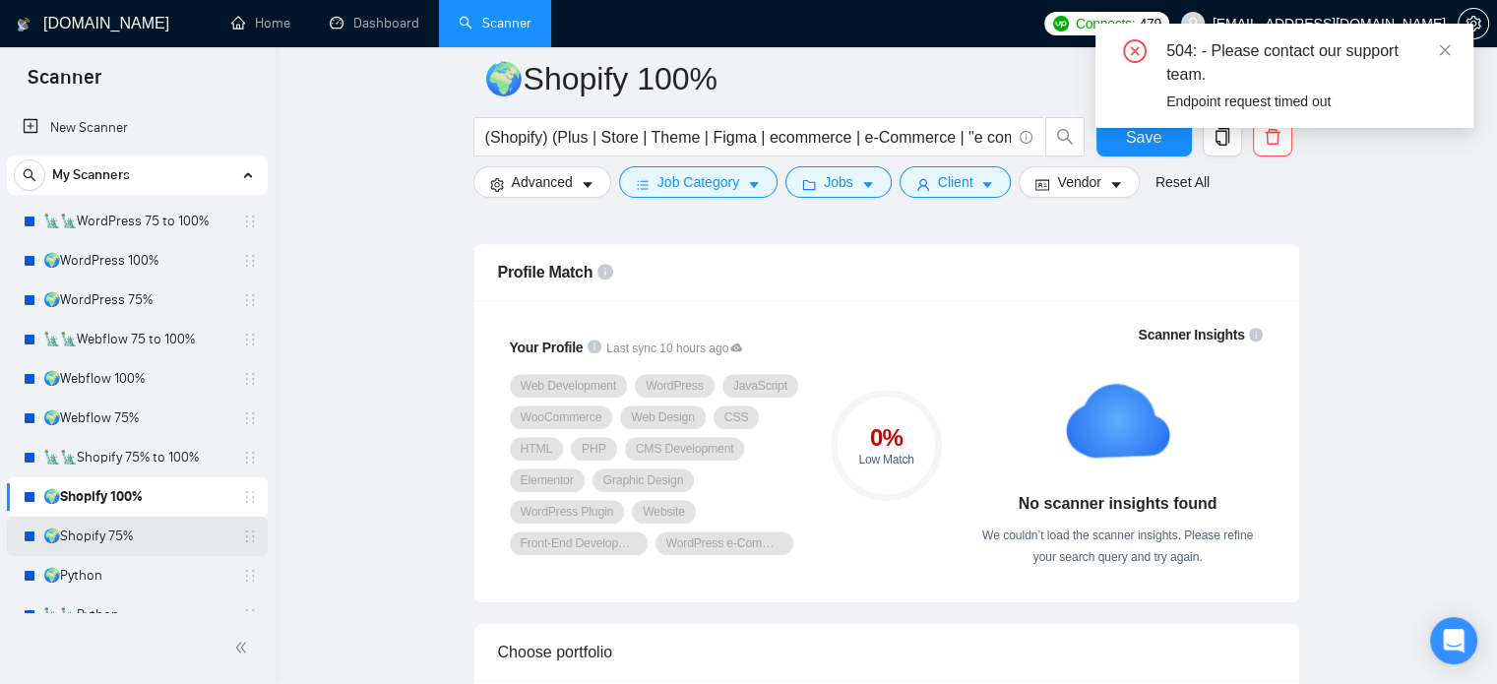
drag, startPoint x: 114, startPoint y: 544, endPoint x: 197, endPoint y: 532, distance: 83.7
click at [114, 544] on link "🌍Shopify 75%" at bounding box center [136, 536] width 187 height 39
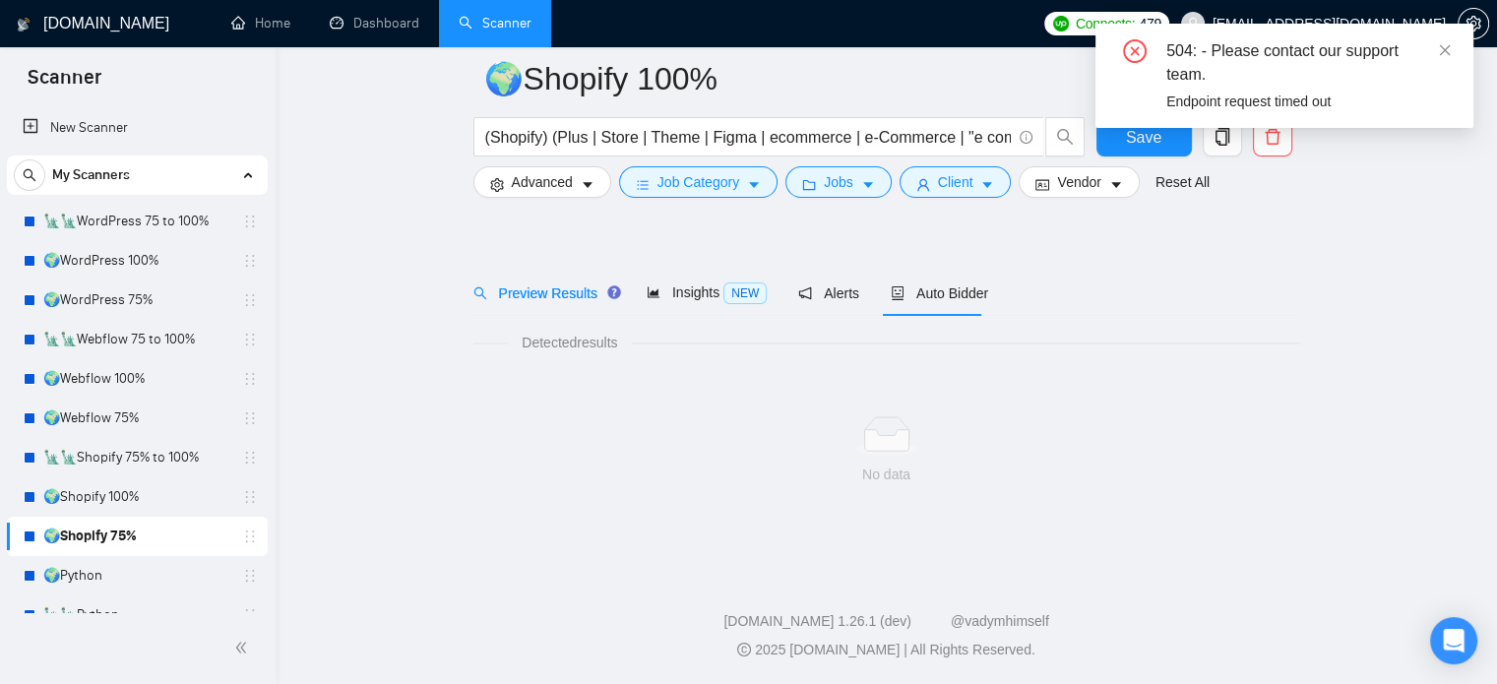
scroll to position [34, 0]
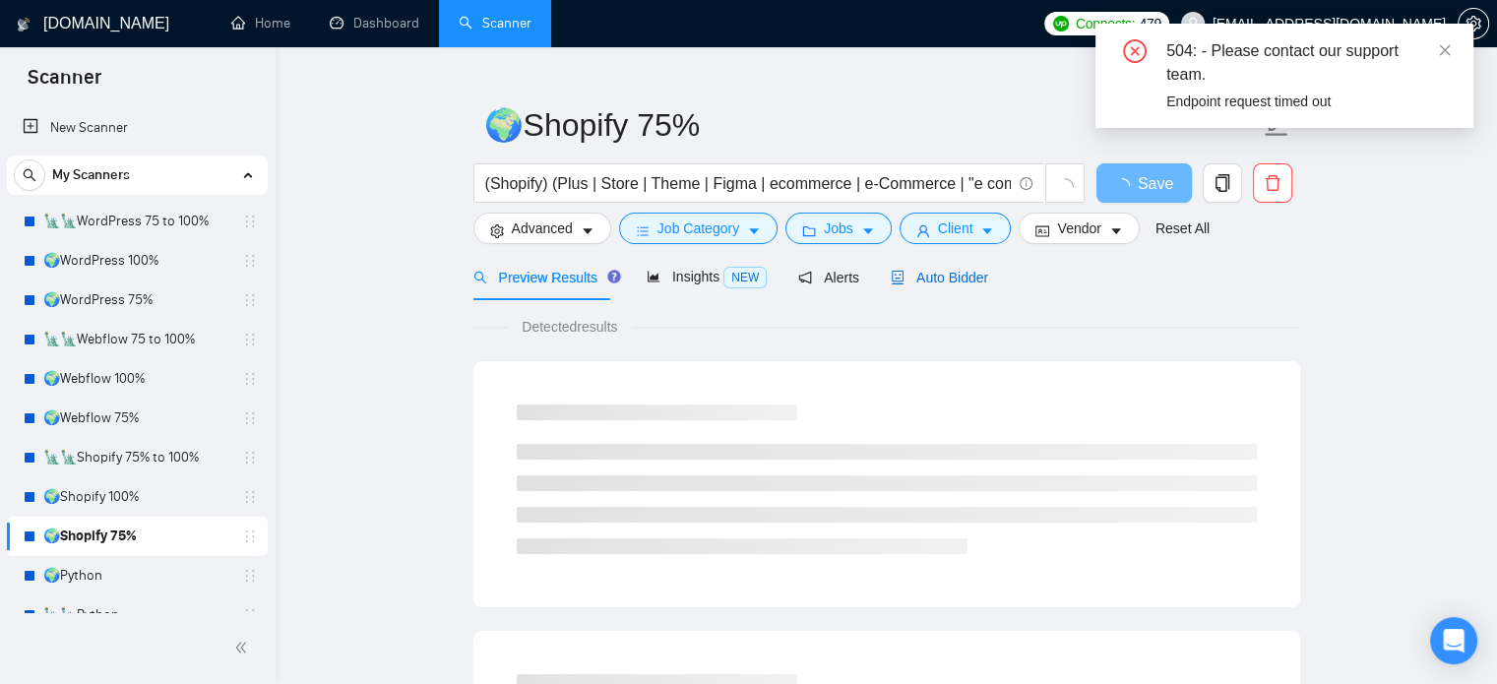
click at [926, 286] on div "Auto Bidder" at bounding box center [939, 278] width 97 height 22
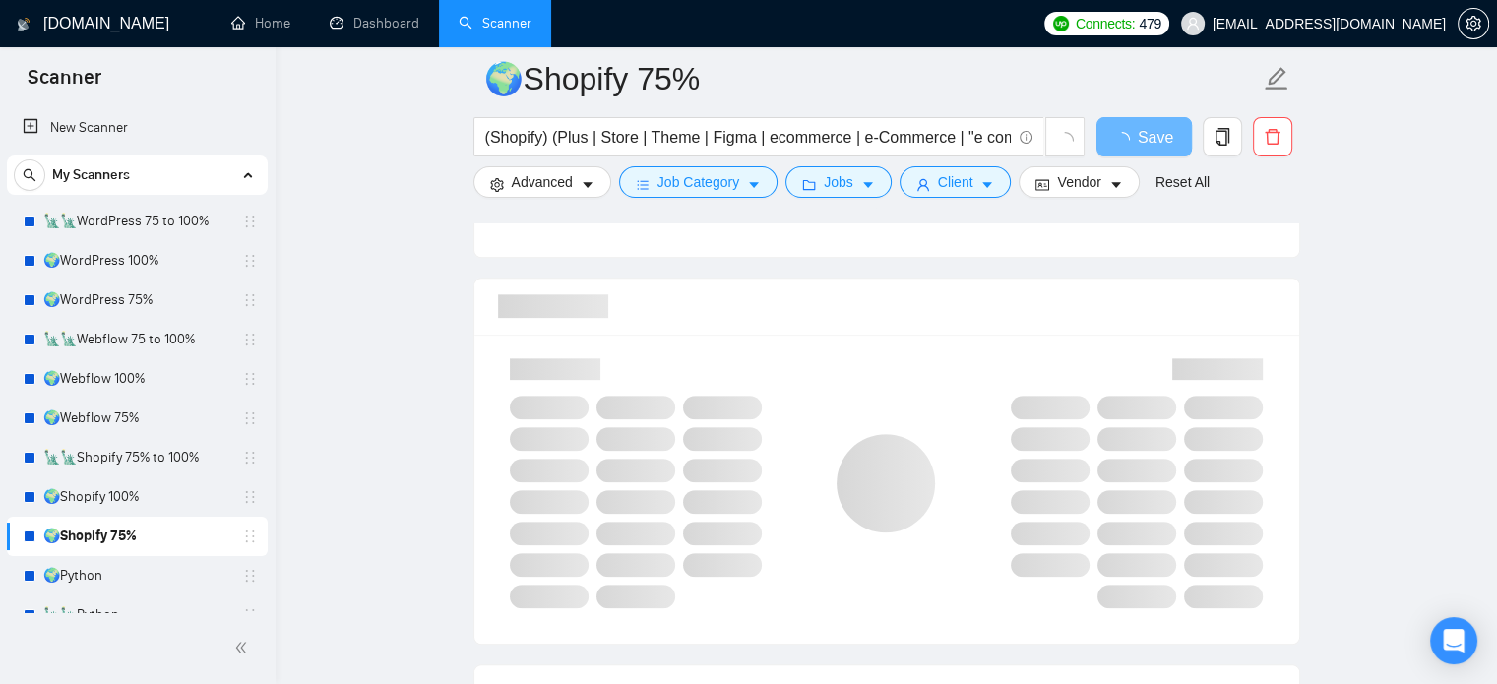
scroll to position [1511, 0]
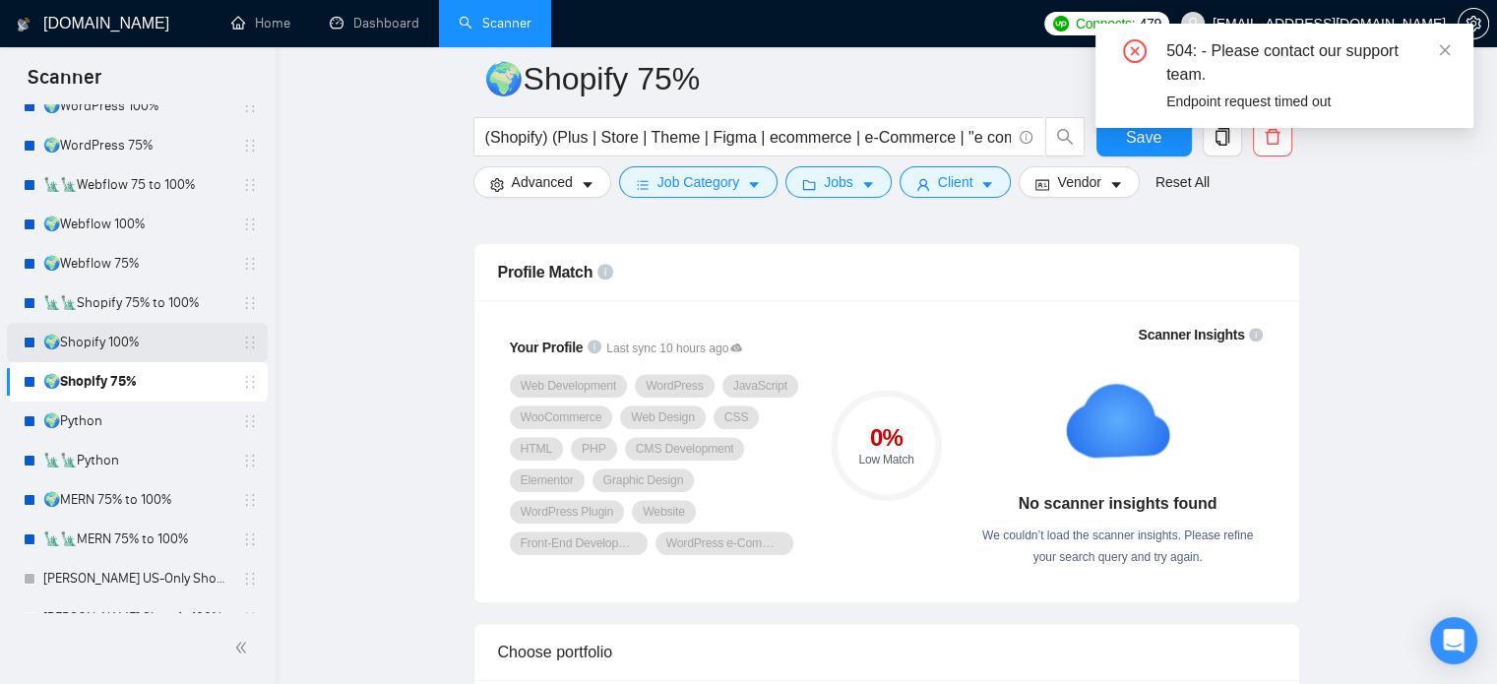
scroll to position [197, 0]
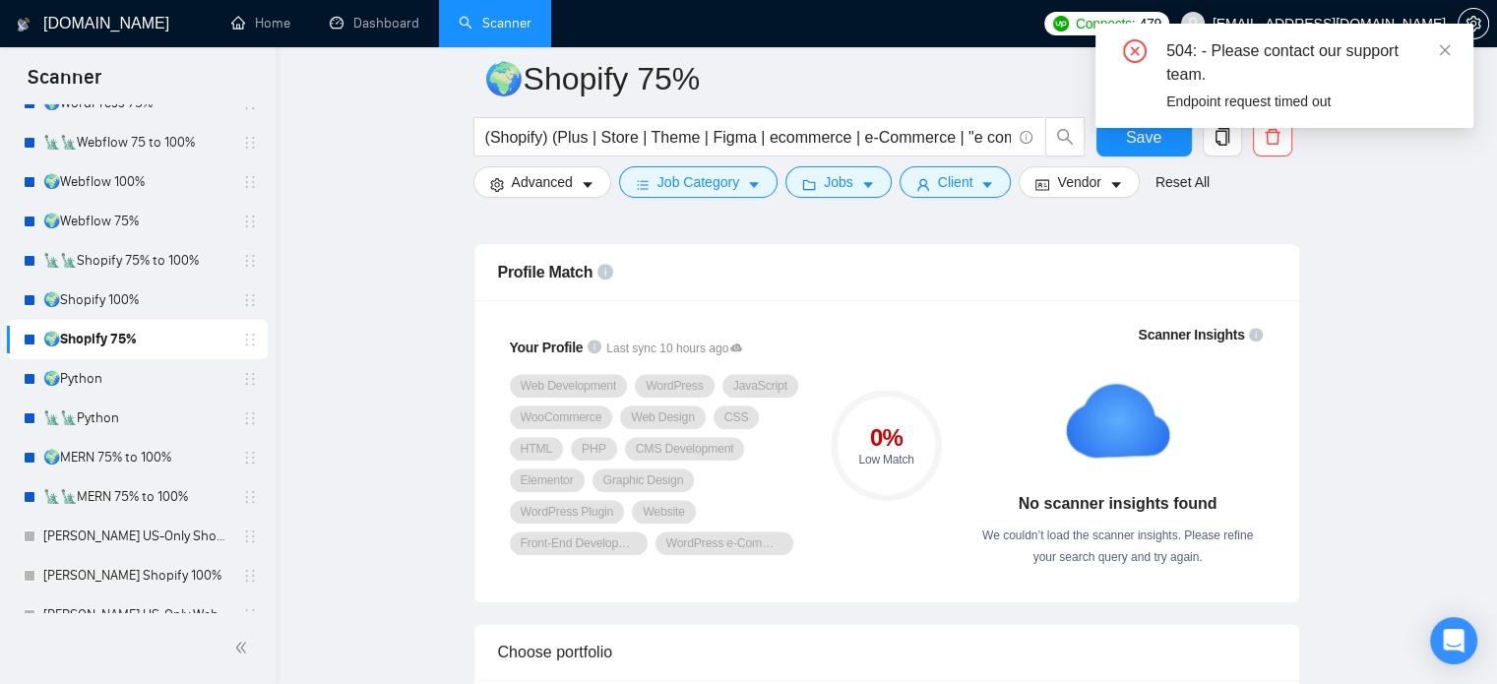
drag, startPoint x: 139, startPoint y: 384, endPoint x: 655, endPoint y: 542, distance: 539.7
click at [139, 384] on link "🌍Python" at bounding box center [136, 378] width 187 height 39
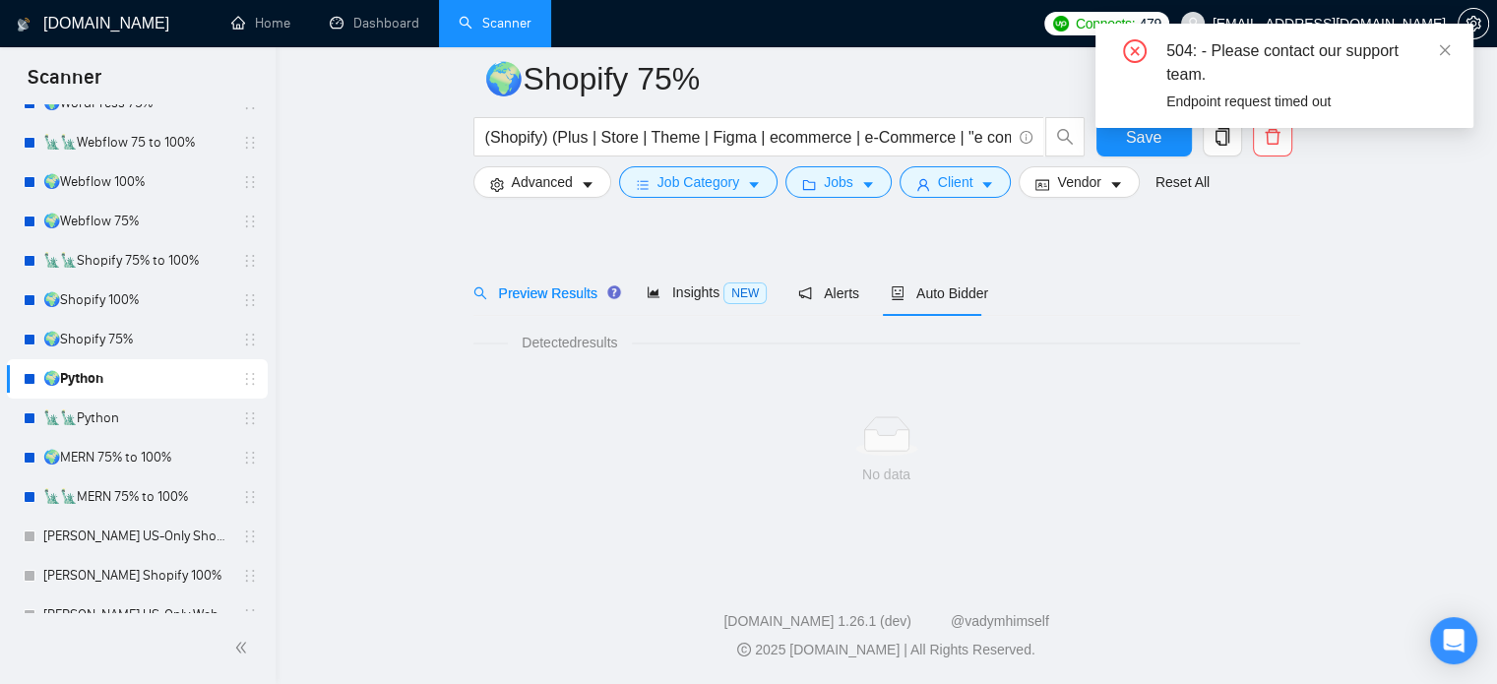
scroll to position [34, 0]
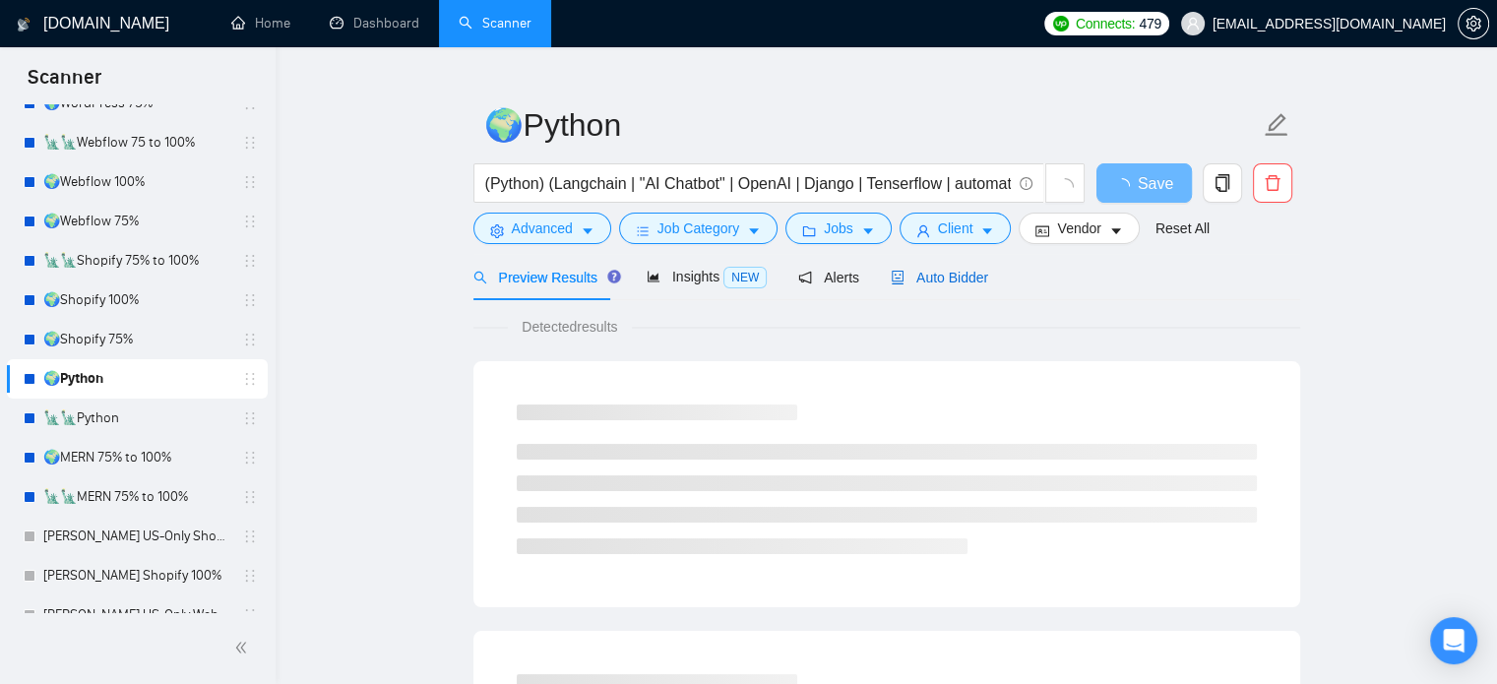
click at [955, 287] on div "Auto Bidder" at bounding box center [939, 278] width 97 height 22
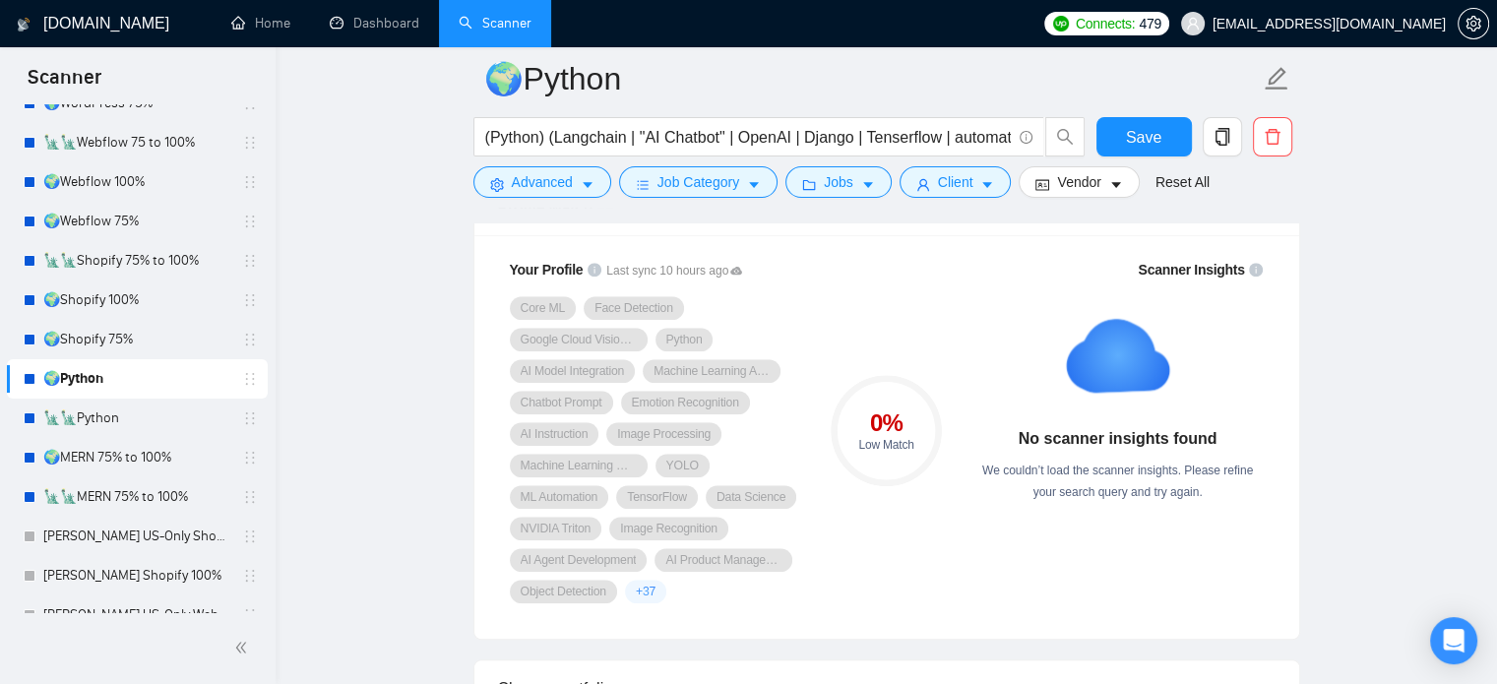
scroll to position [1610, 0]
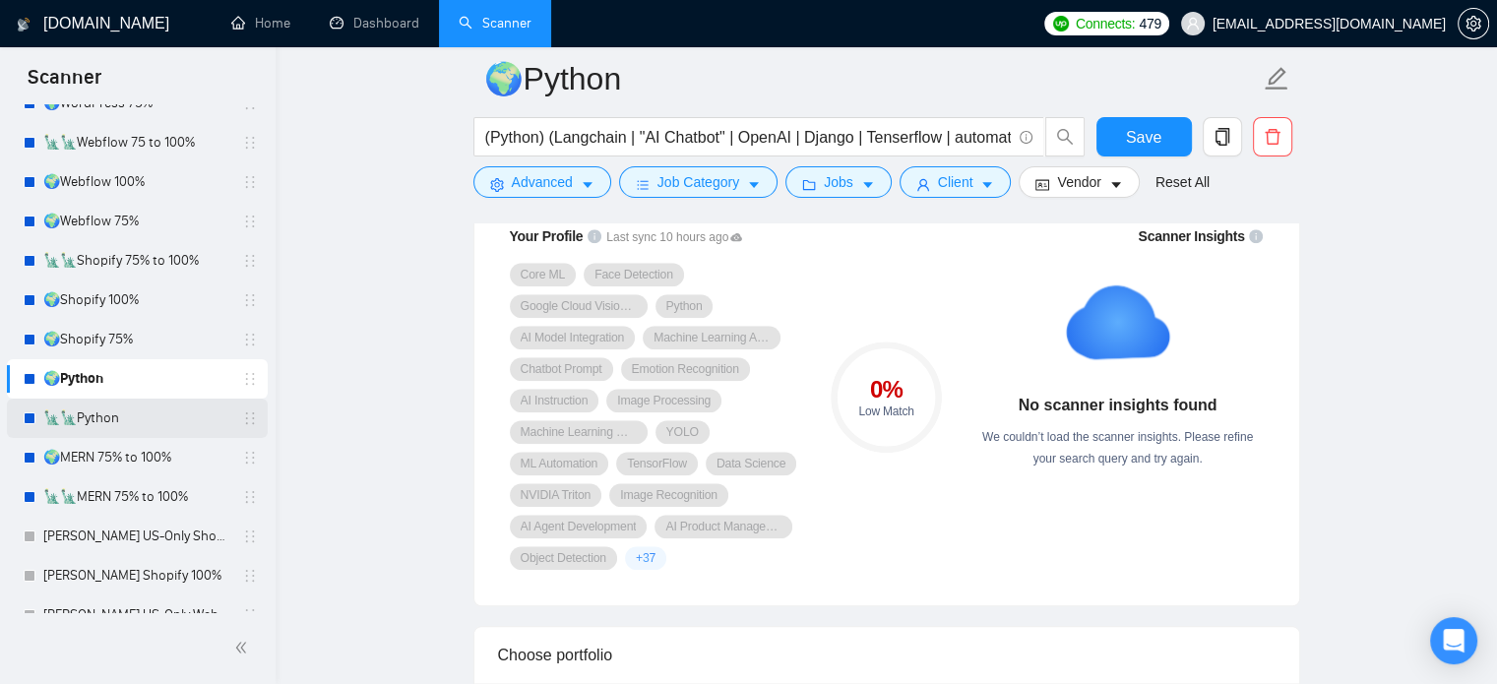
click at [141, 420] on link "🗽🗽Python" at bounding box center [136, 418] width 187 height 39
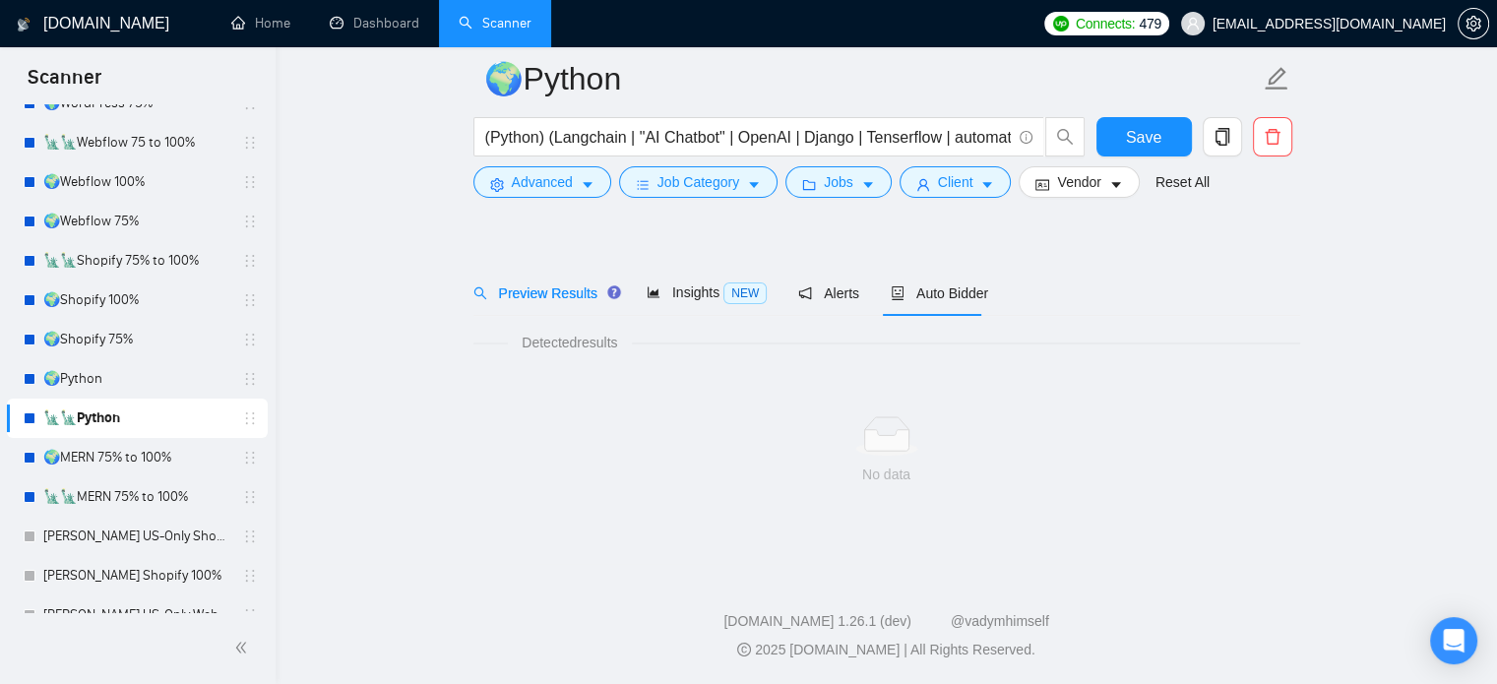
scroll to position [34, 0]
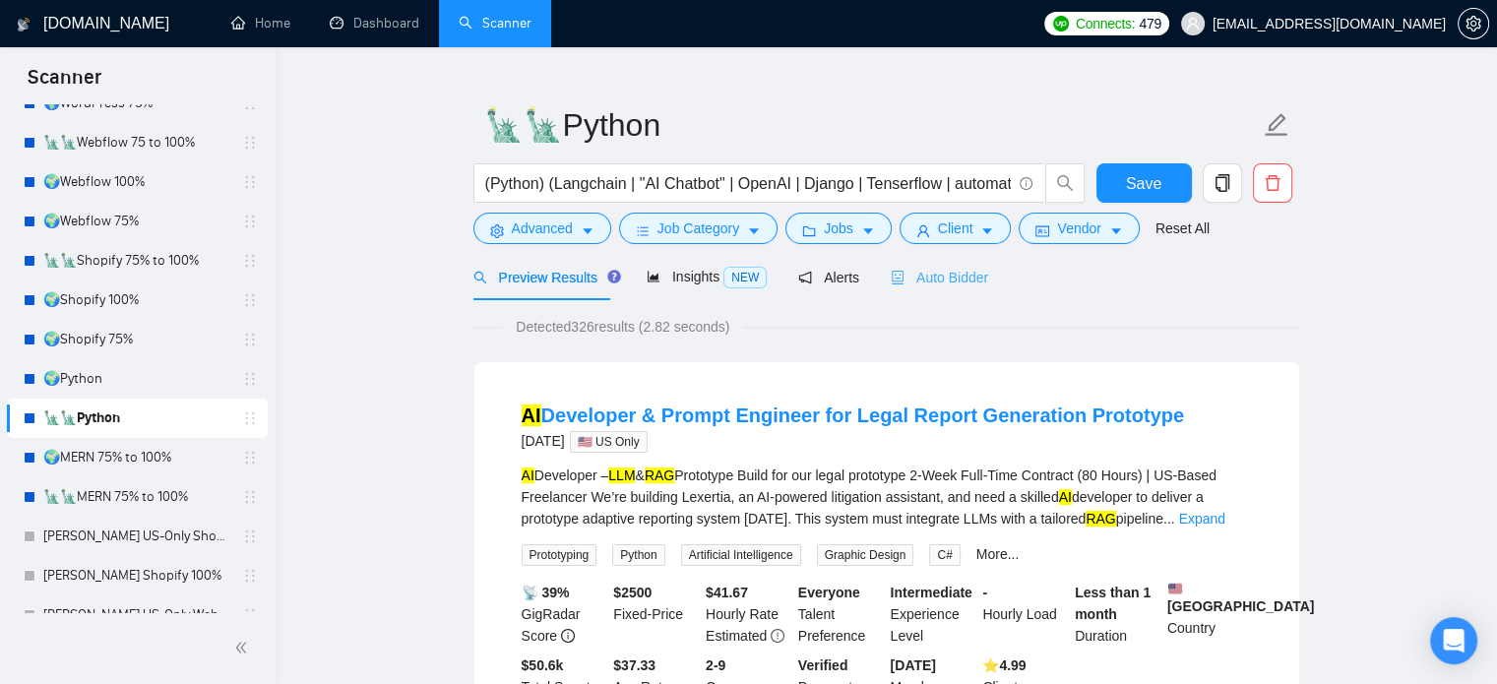
click at [955, 291] on div "Auto Bidder" at bounding box center [939, 277] width 97 height 46
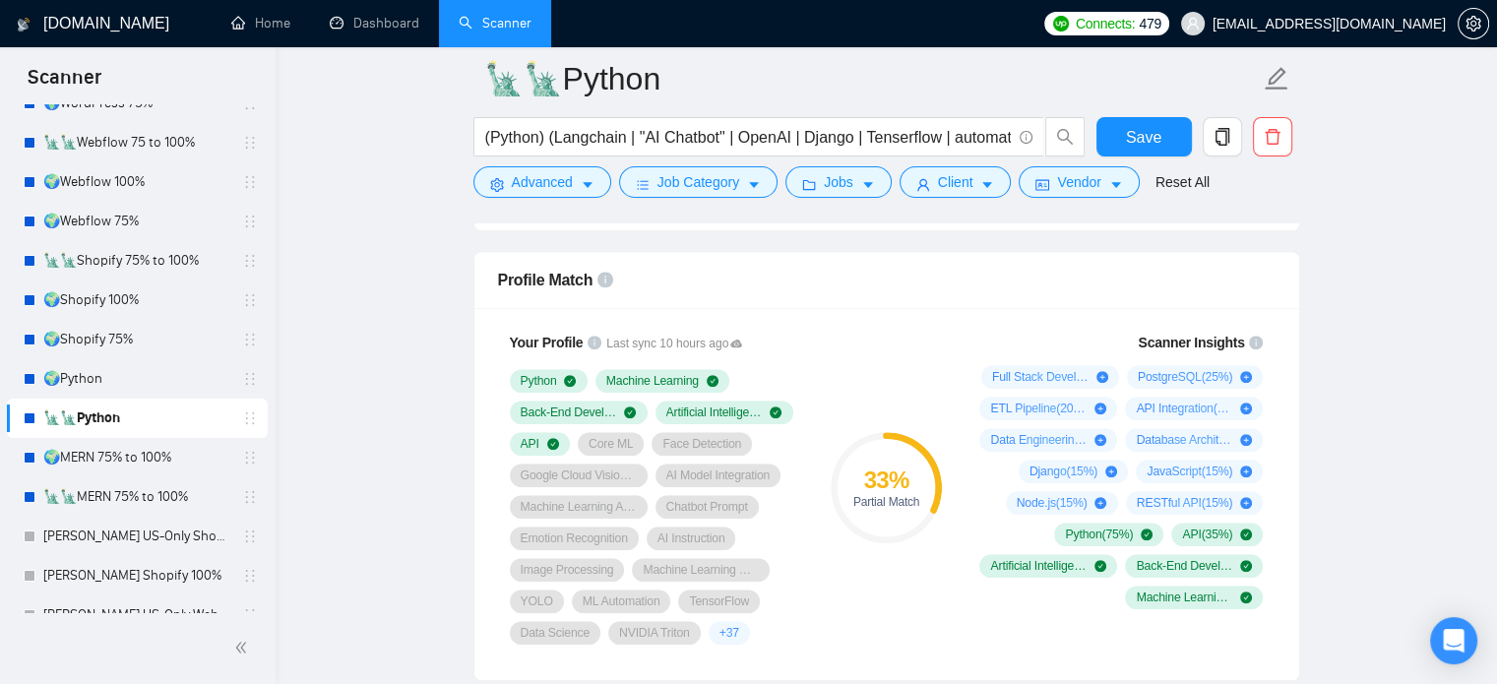
scroll to position [1511, 0]
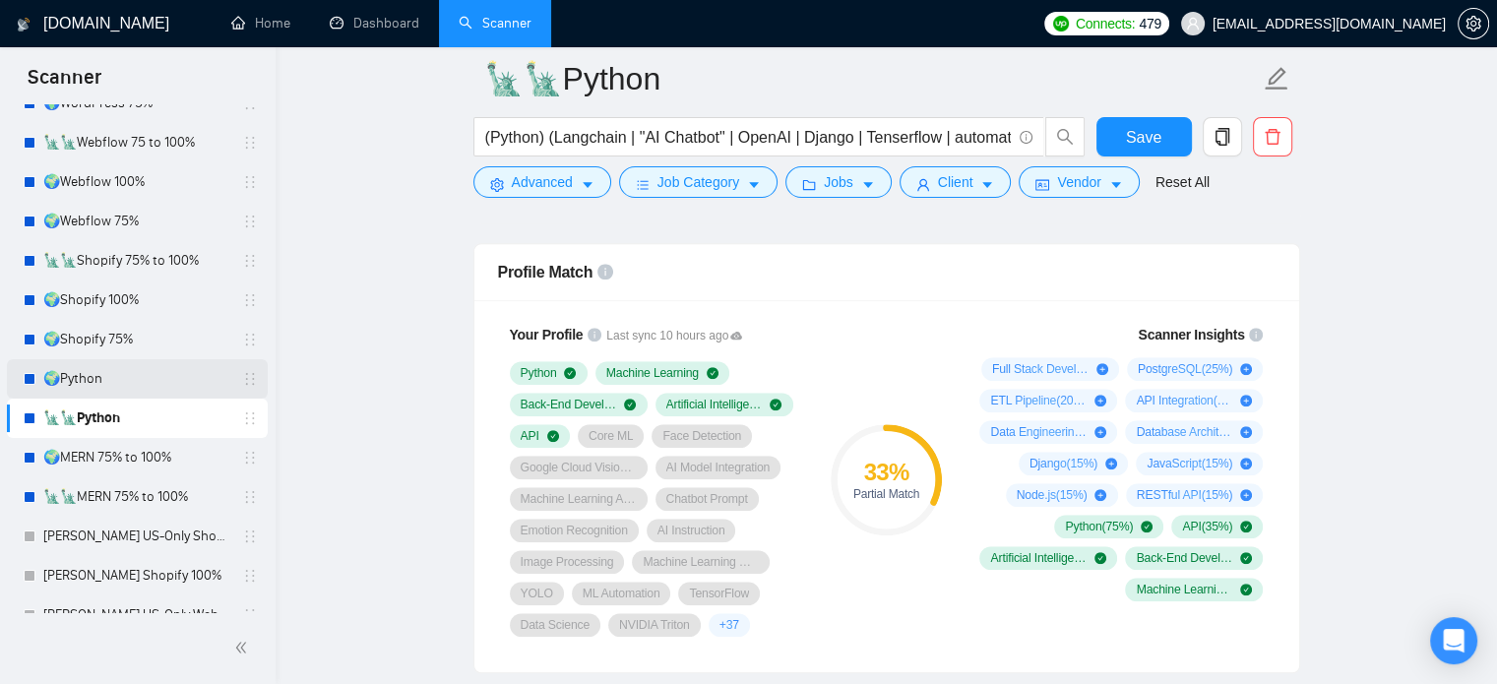
drag, startPoint x: 130, startPoint y: 373, endPoint x: 156, endPoint y: 373, distance: 25.6
click at [130, 373] on link "🌍Python" at bounding box center [136, 378] width 187 height 39
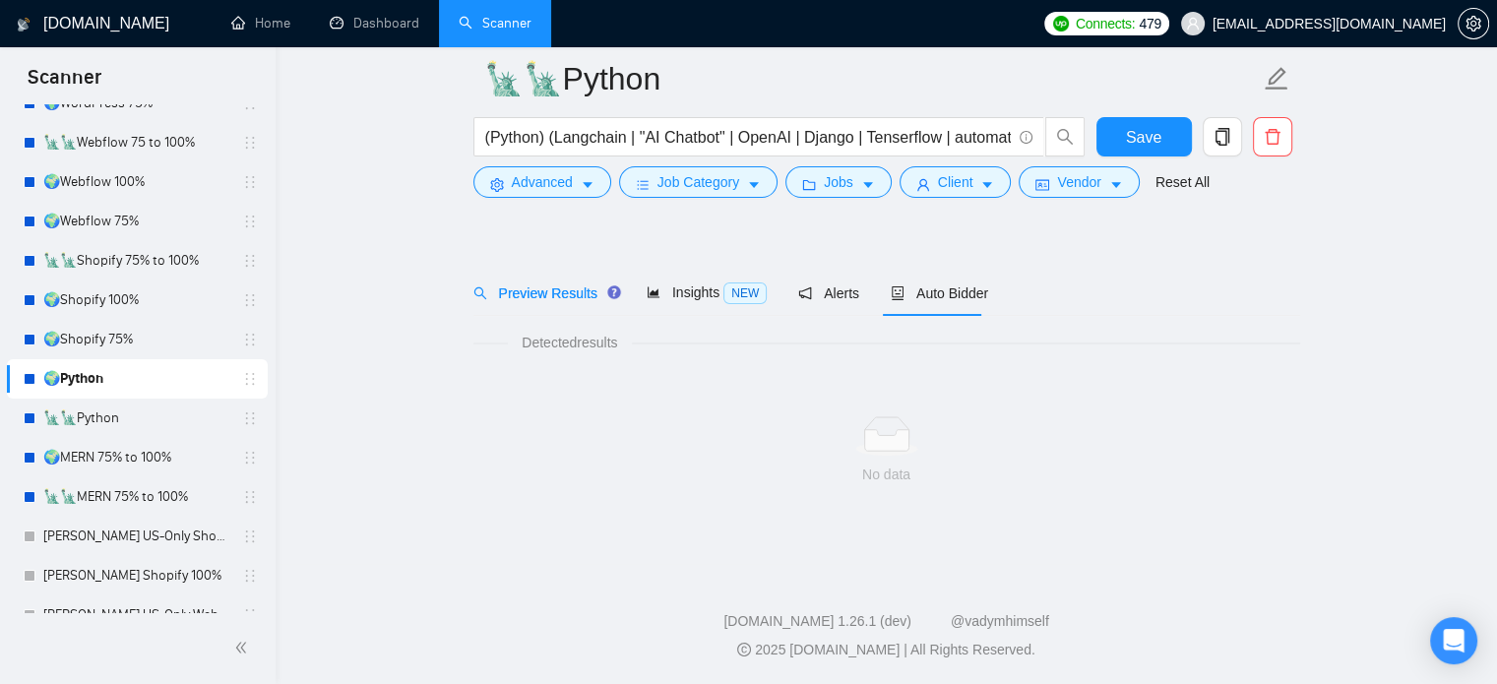
scroll to position [34, 0]
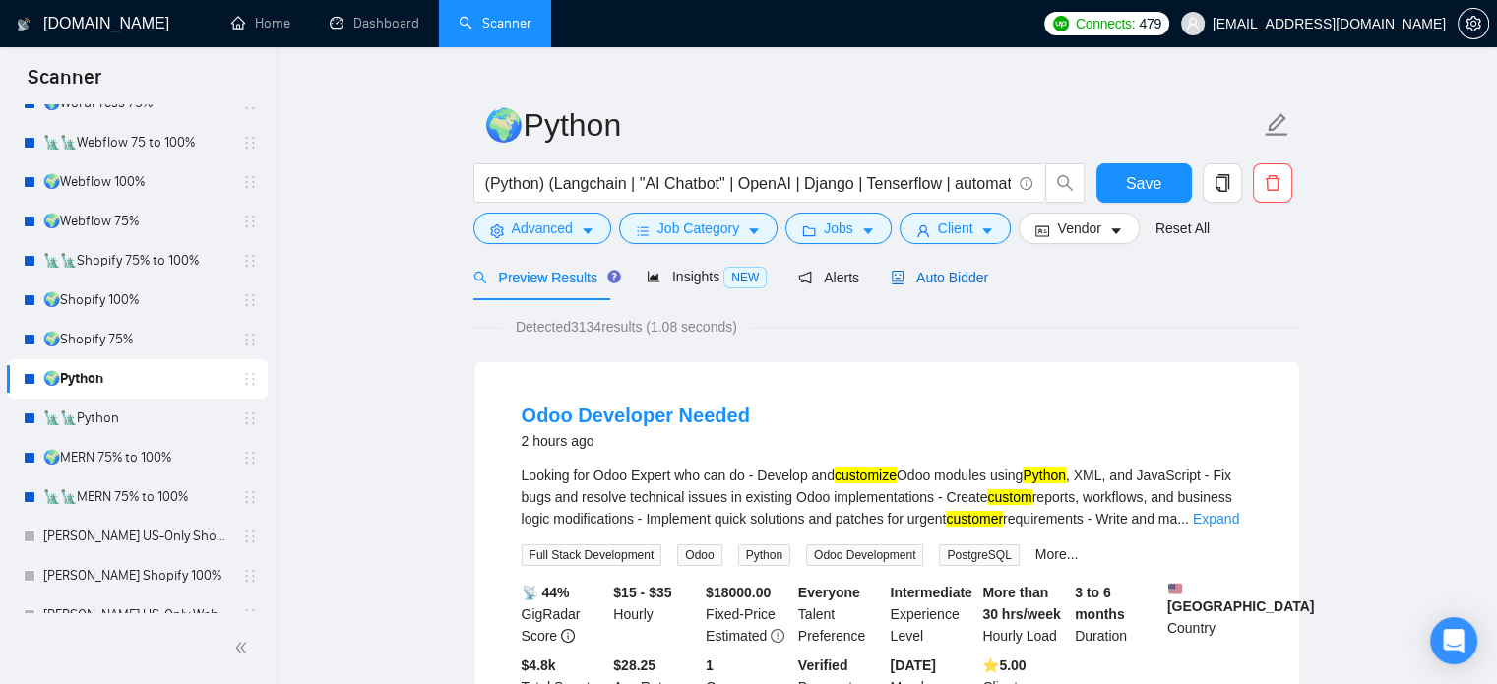
click at [948, 279] on span "Auto Bidder" at bounding box center [939, 278] width 97 height 16
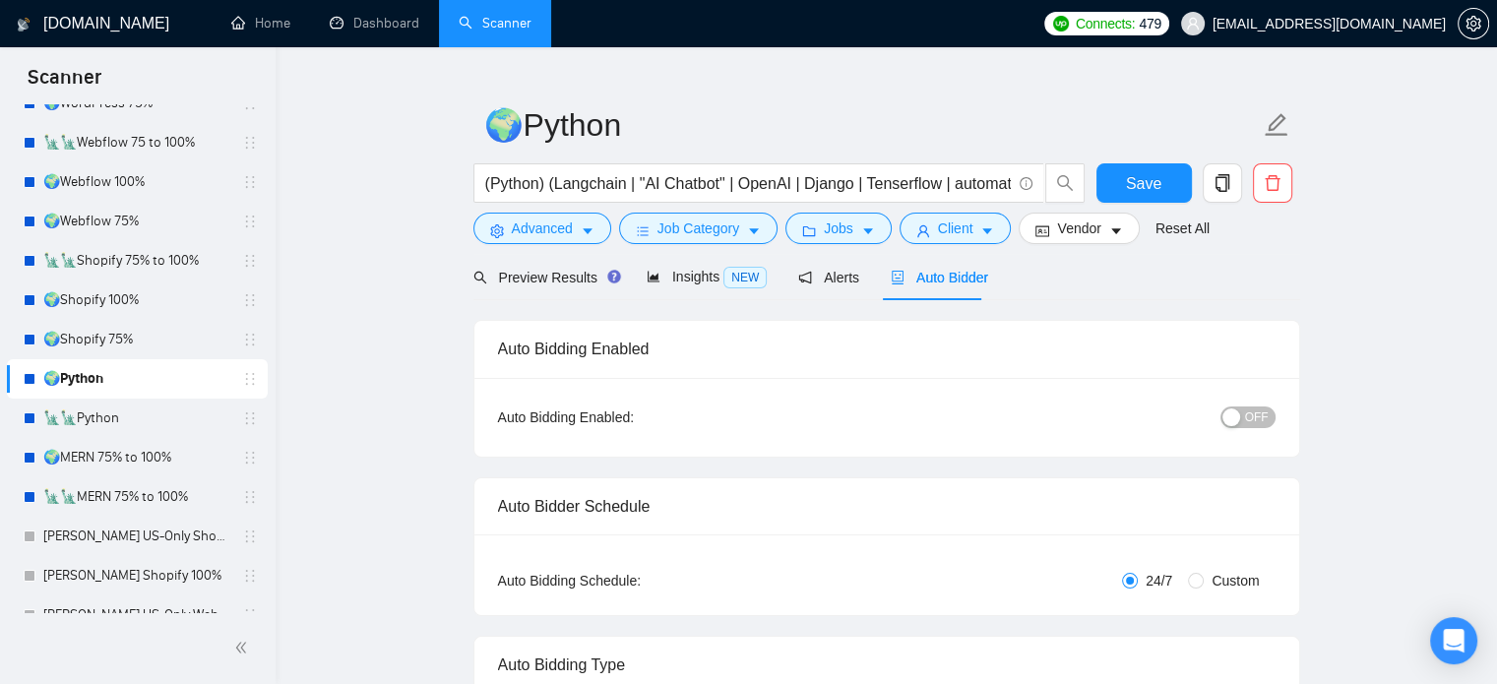
radio input "false"
radio input "true"
checkbox input "true"
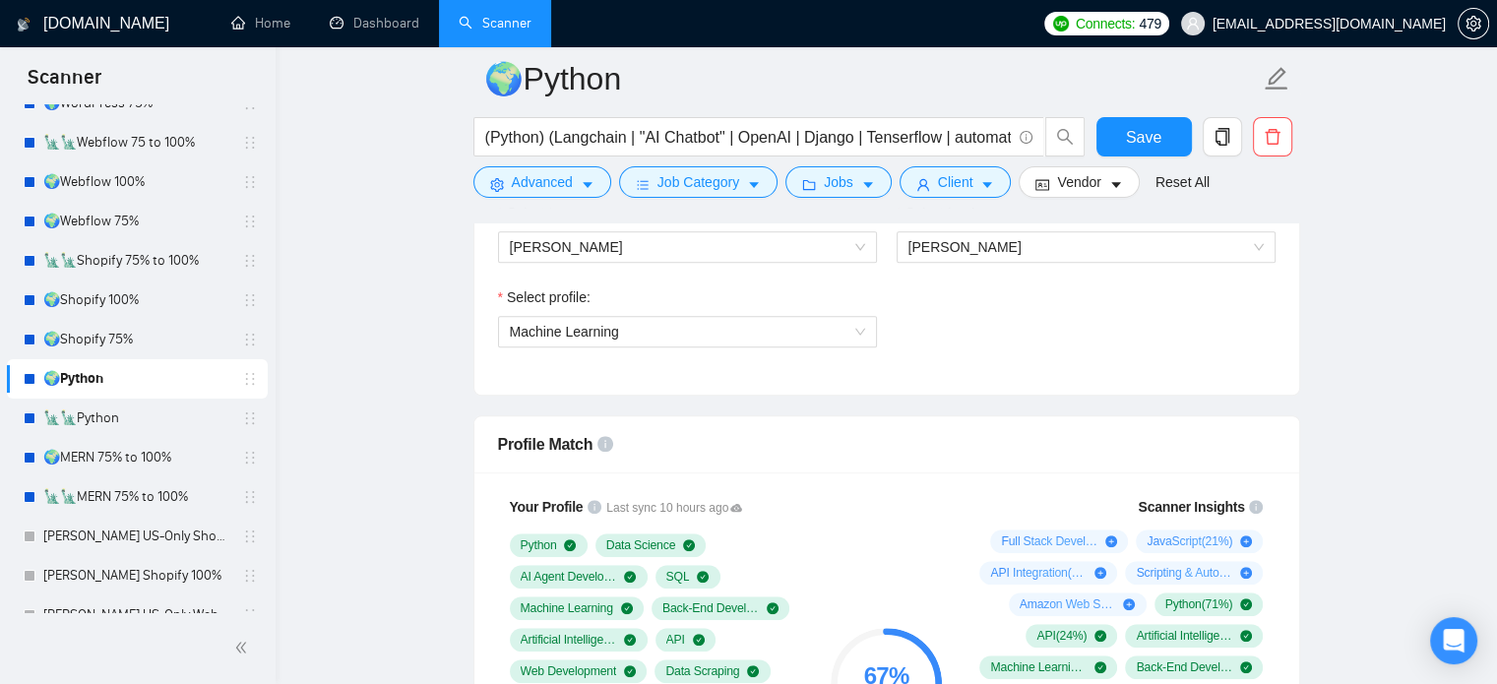
scroll to position [1511, 0]
